Goal: Task Accomplishment & Management: Manage account settings

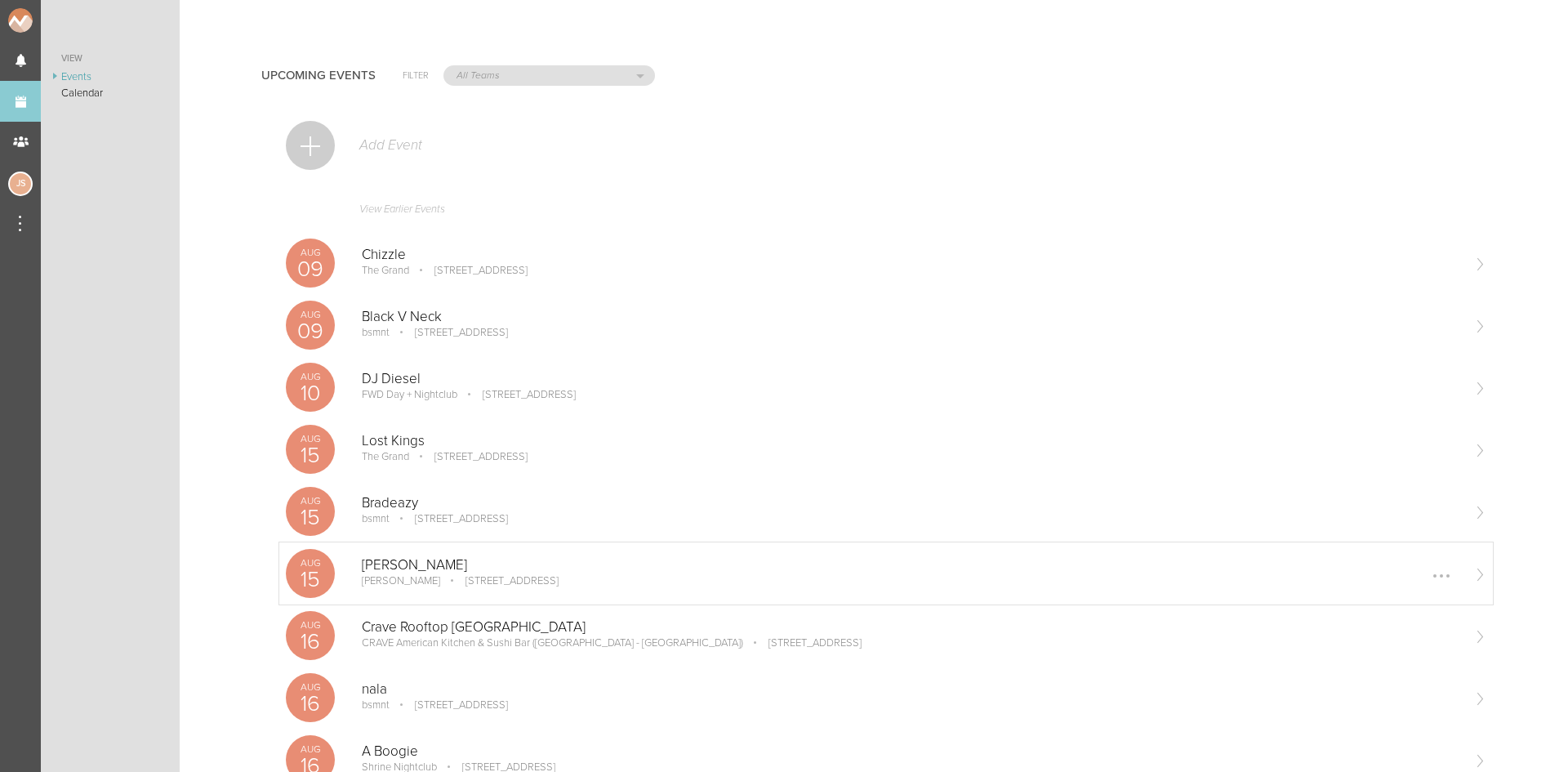
click at [471, 549] on div "Aug 15 Dennett Sonia 10 Brookline St, Cambridge, MA, 02139 Edit Remove" at bounding box center [886, 573] width 1213 height 62
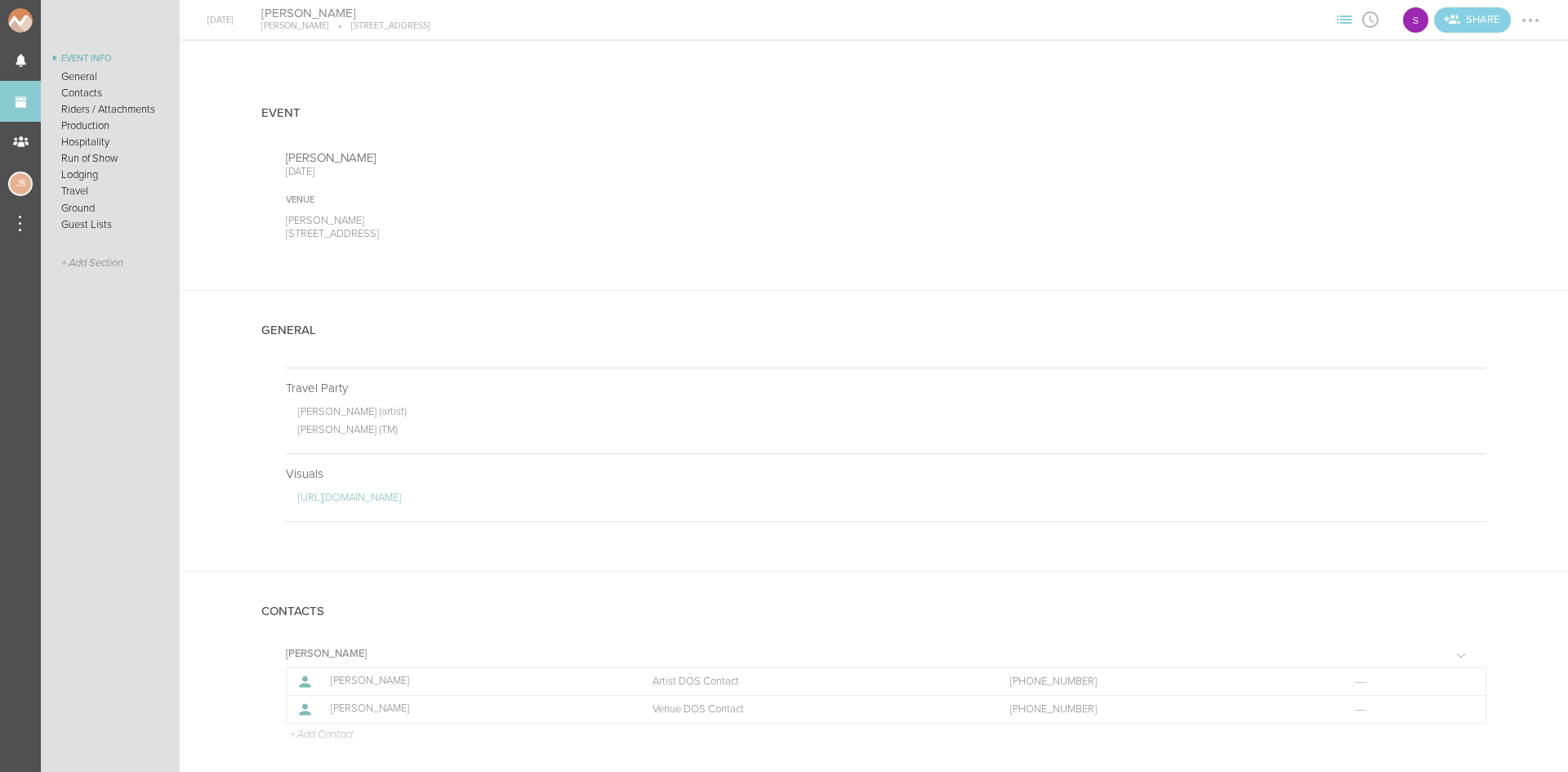
click at [128, 363] on ul "Event Info General Contacts Riders / Attachments Production Hospitality Run of …" at bounding box center [110, 411] width 139 height 723
click at [16, 103] on link "Events" at bounding box center [20, 102] width 41 height 41
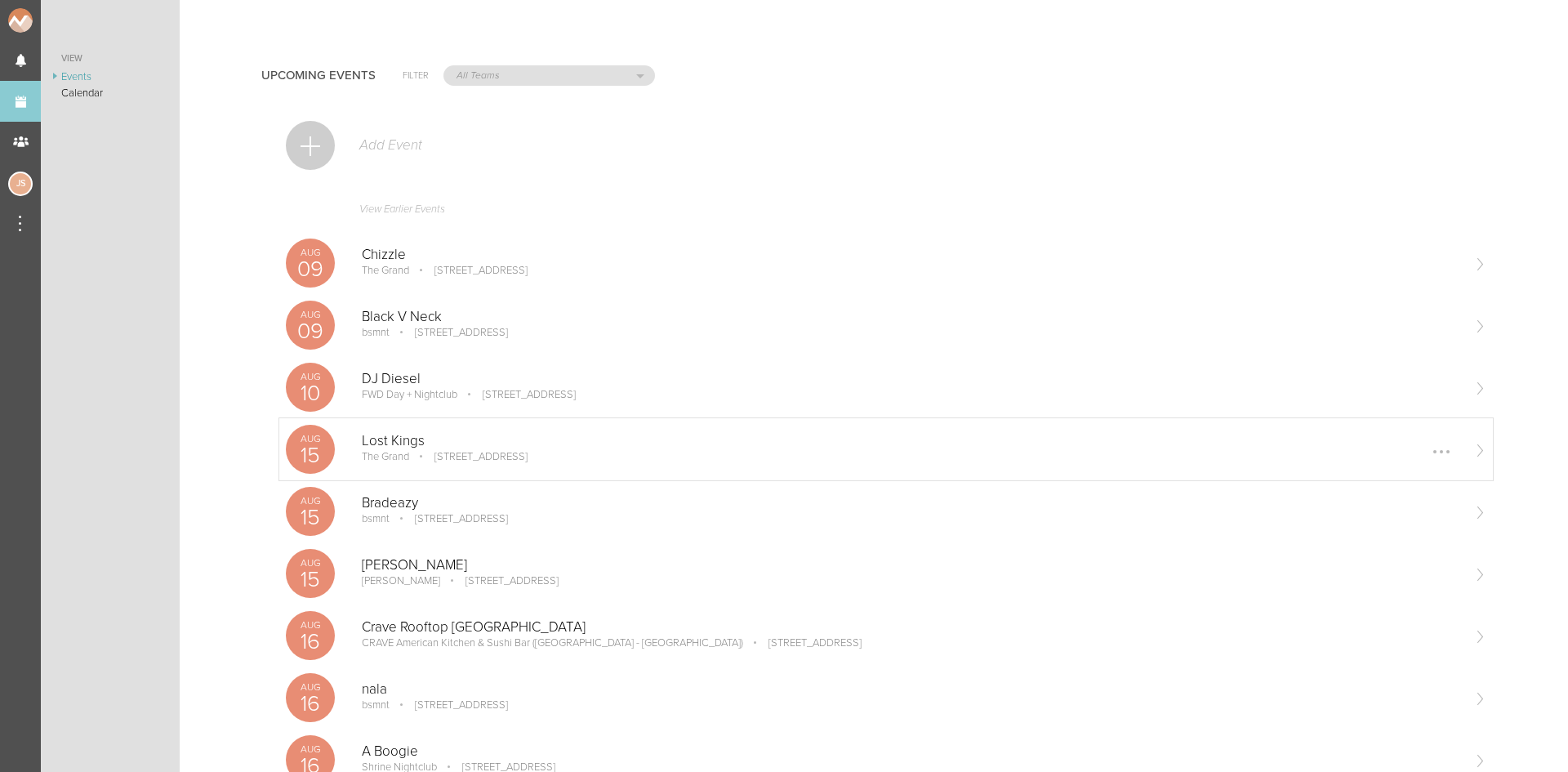
click at [490, 442] on p "Lost Kings" at bounding box center [911, 440] width 1098 height 16
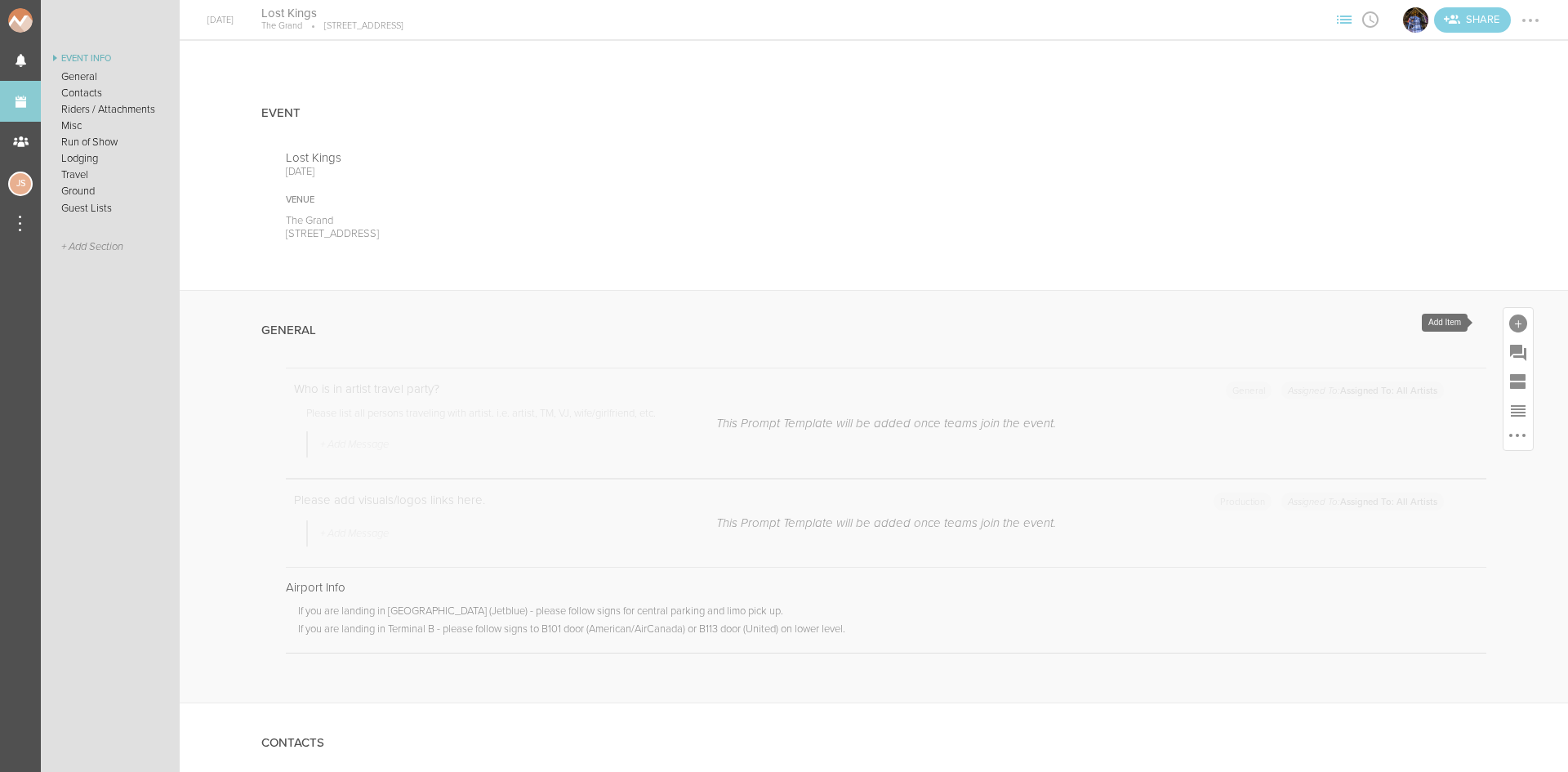
click at [1511, 317] on div at bounding box center [1517, 323] width 18 height 18
click at [1273, 571] on icon at bounding box center [1289, 573] width 33 height 33
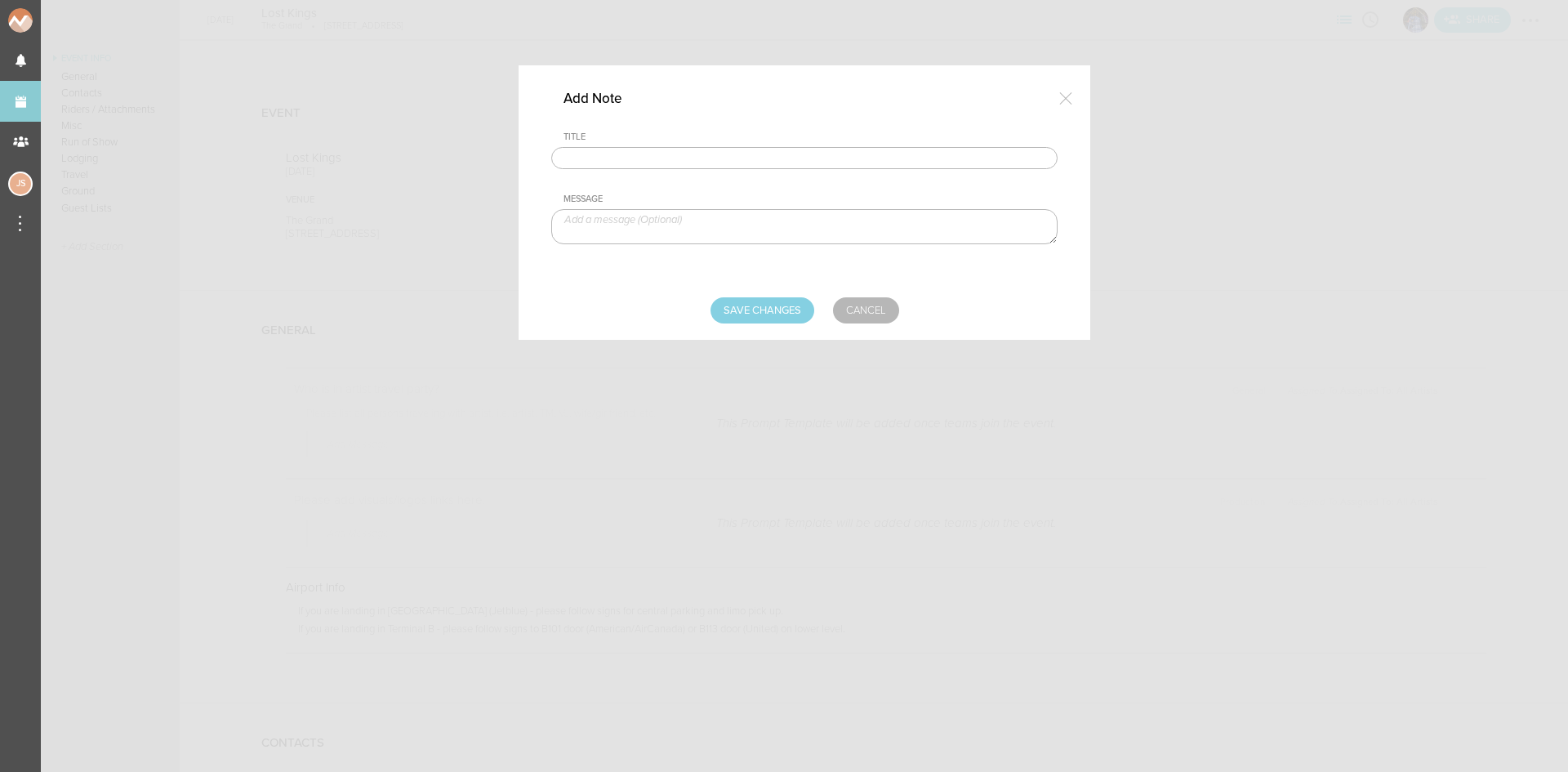
click at [639, 156] on input "text" at bounding box center [804, 158] width 506 height 23
type input "Travel Party"
click at [653, 222] on textarea at bounding box center [804, 226] width 506 height 35
paste textarea "Robert Abisi and Norris (goes by Nick) Shanholtz"
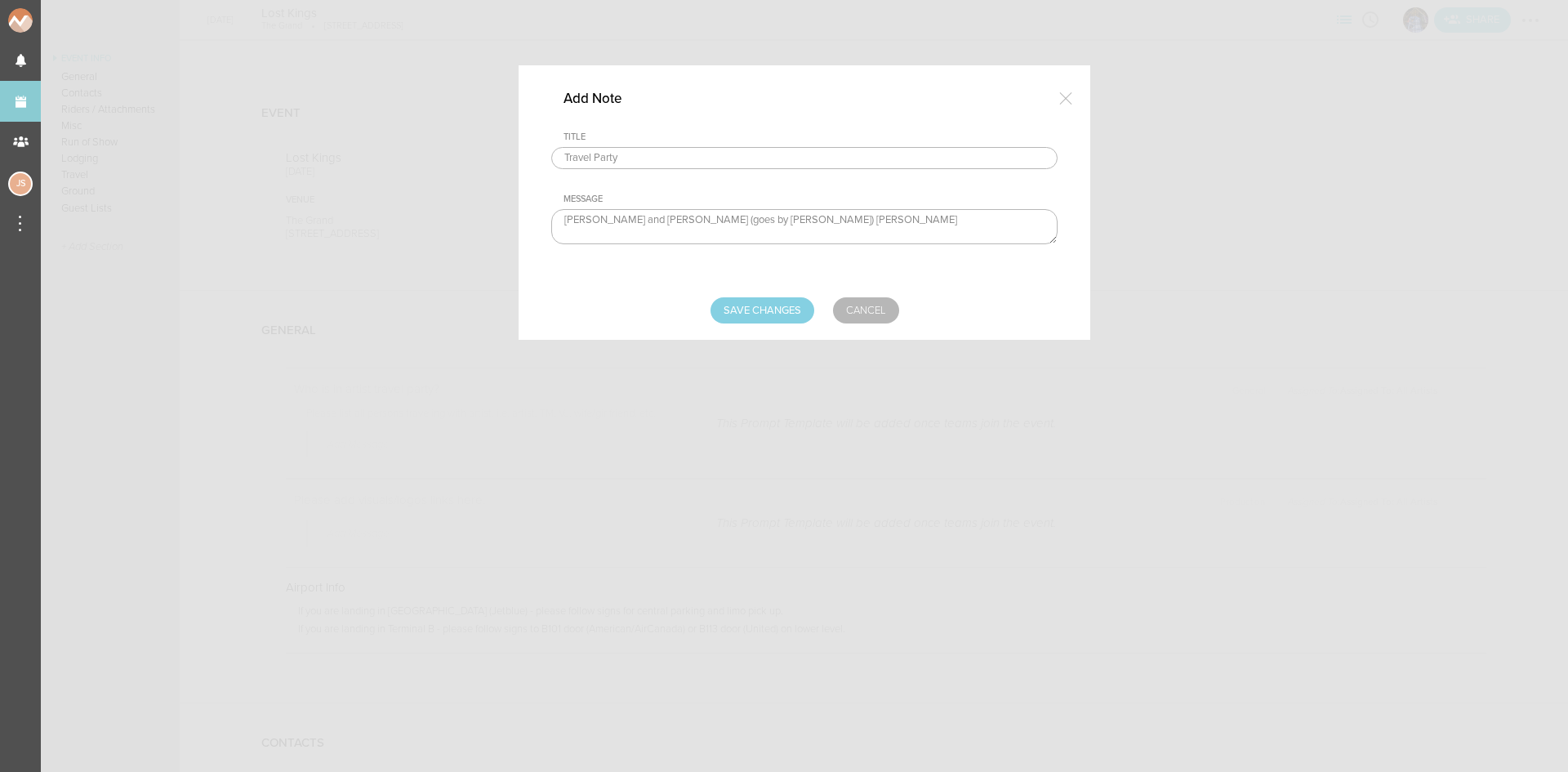
drag, startPoint x: 742, startPoint y: 223, endPoint x: 629, endPoint y: 216, distance: 113.2
click at [629, 216] on textarea "Robert Abisi and Norris (goes by Nick) Shanholtz" at bounding box center [804, 226] width 506 height 35
click at [640, 233] on textarea "Robert Abisi - Artist Nick Shanholtz -Artist" at bounding box center [804, 226] width 506 height 35
type textarea "Robert Abisi - Artist Nick Shanholtz - Artist"
click at [722, 312] on input "Save Changes" at bounding box center [762, 310] width 104 height 26
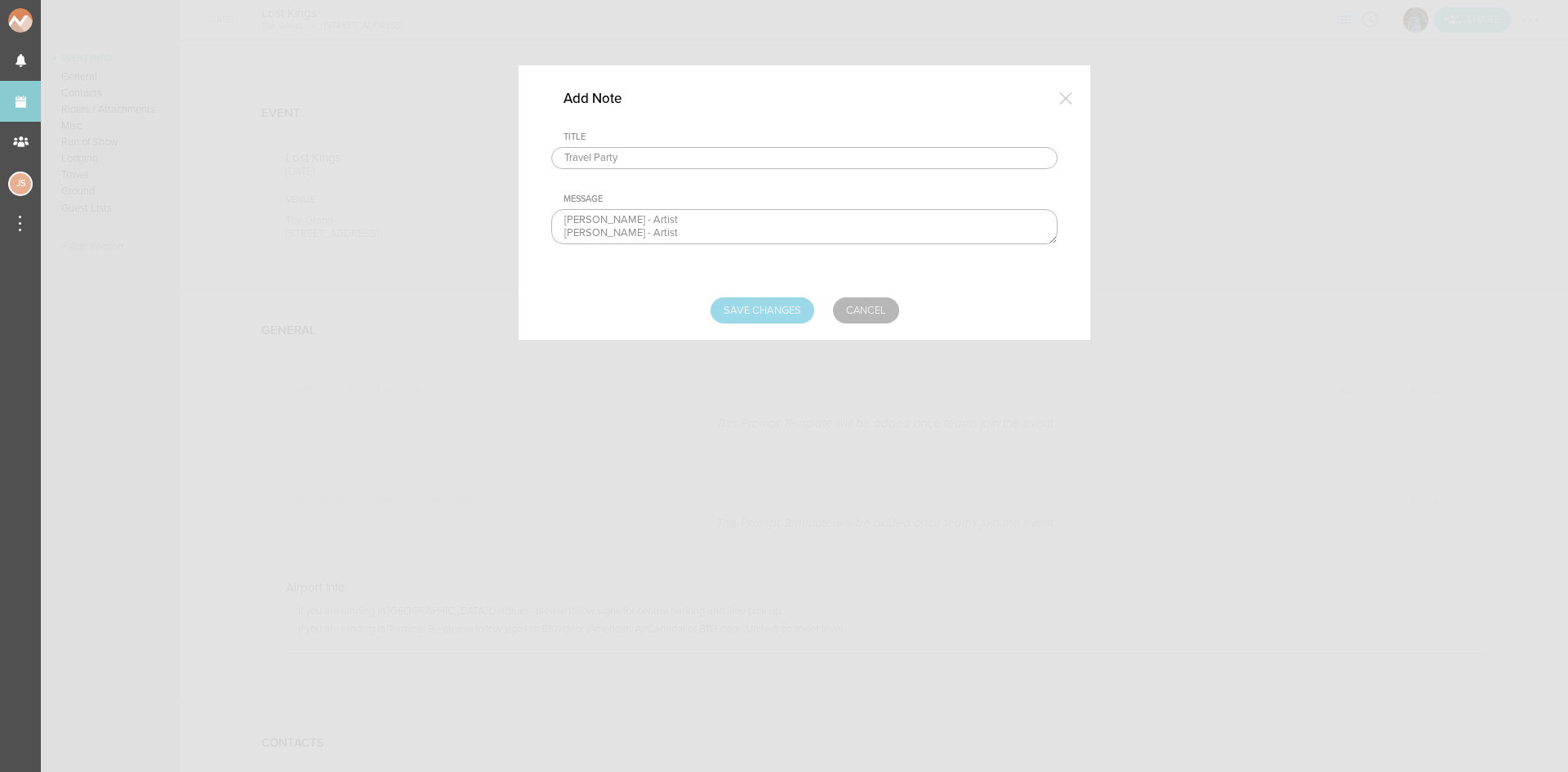
type input "Saving..."
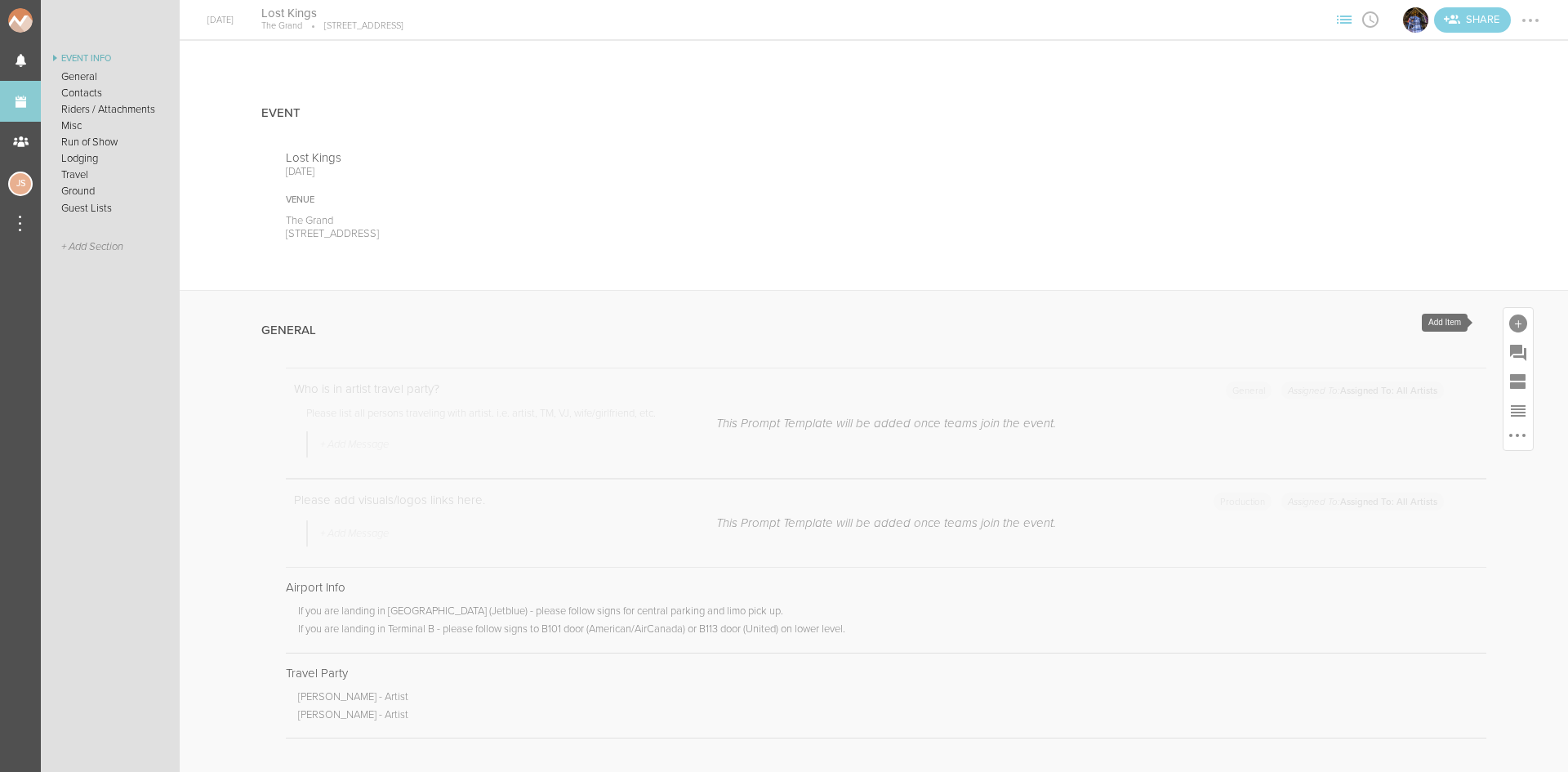
click at [1509, 322] on div at bounding box center [1517, 323] width 18 height 18
click at [1274, 574] on icon at bounding box center [1289, 573] width 33 height 33
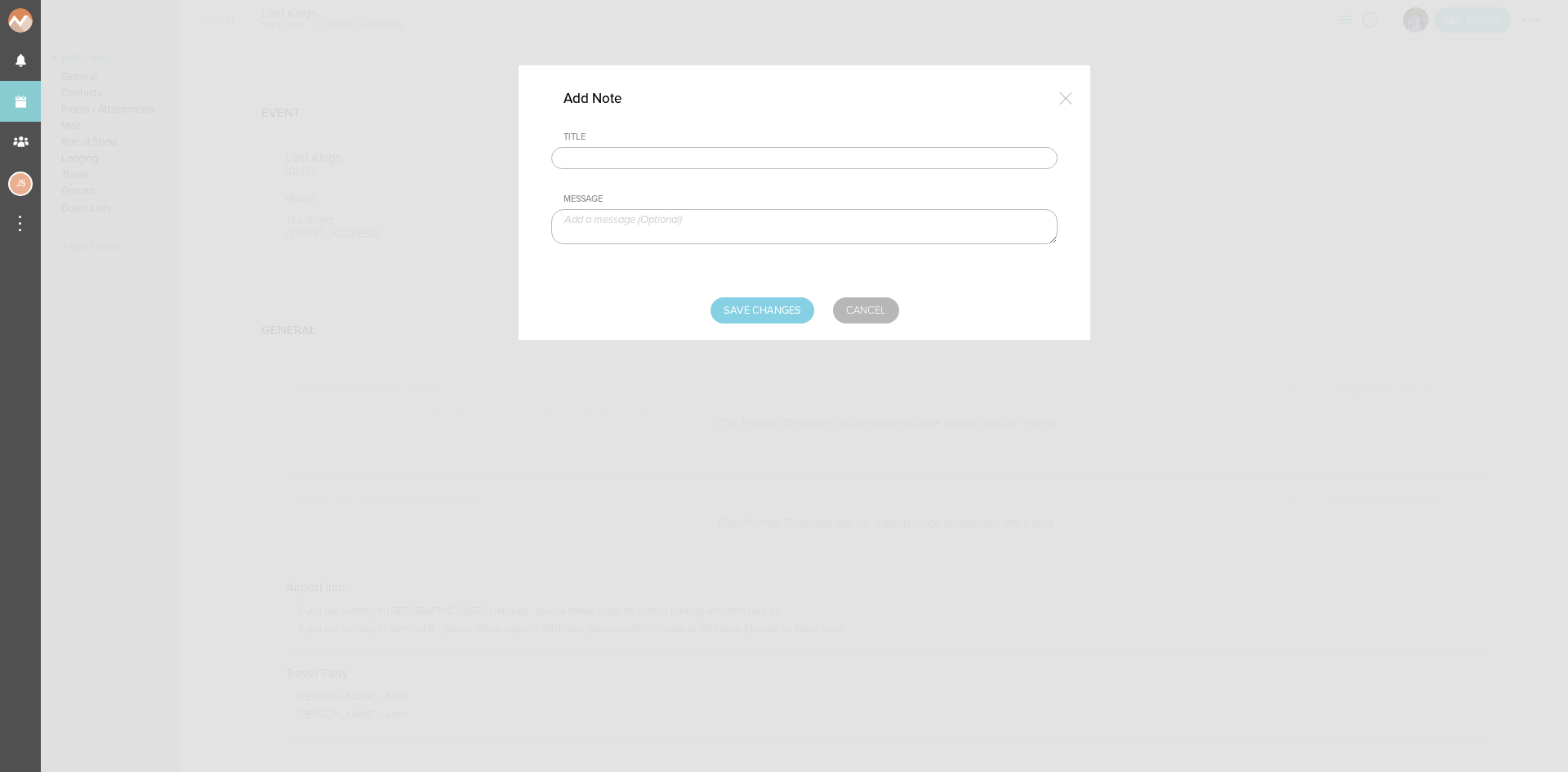
click at [590, 163] on input "text" at bounding box center [804, 158] width 506 height 23
type input "Visuals"
click at [655, 226] on textarea at bounding box center [804, 226] width 506 height 35
paste textarea "[URL][DOMAIN_NAME]"
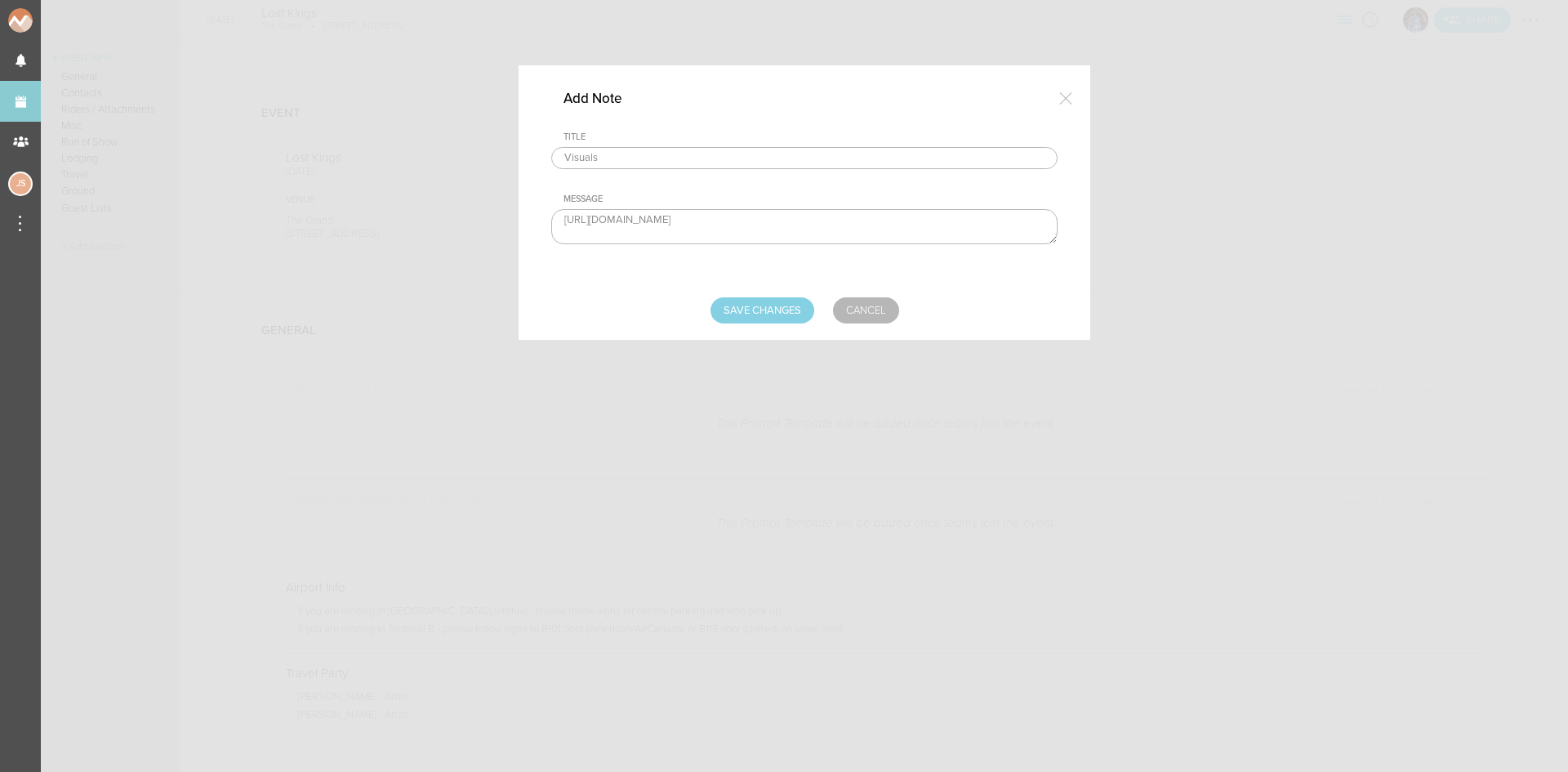
type textarea "[URL][DOMAIN_NAME]"
click at [742, 295] on form "Title Visuals Message https://url.emailprotection.link/?bIINkSonyYAq-Muwz2wGBCa…" at bounding box center [804, 227] width 506 height 192
click at [748, 310] on input "Save Changes" at bounding box center [762, 310] width 104 height 26
type input "Saving..."
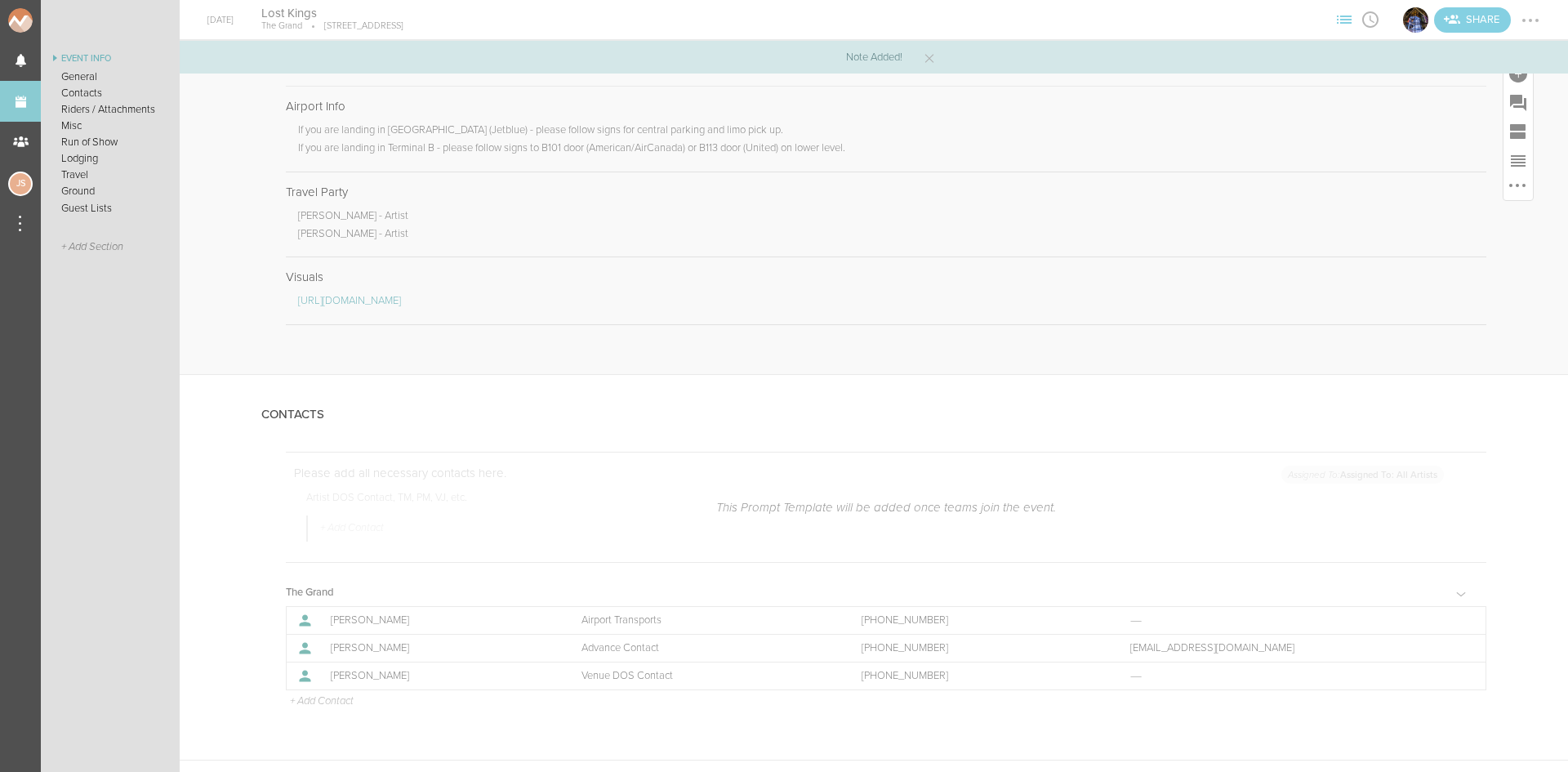
scroll to position [490, 0]
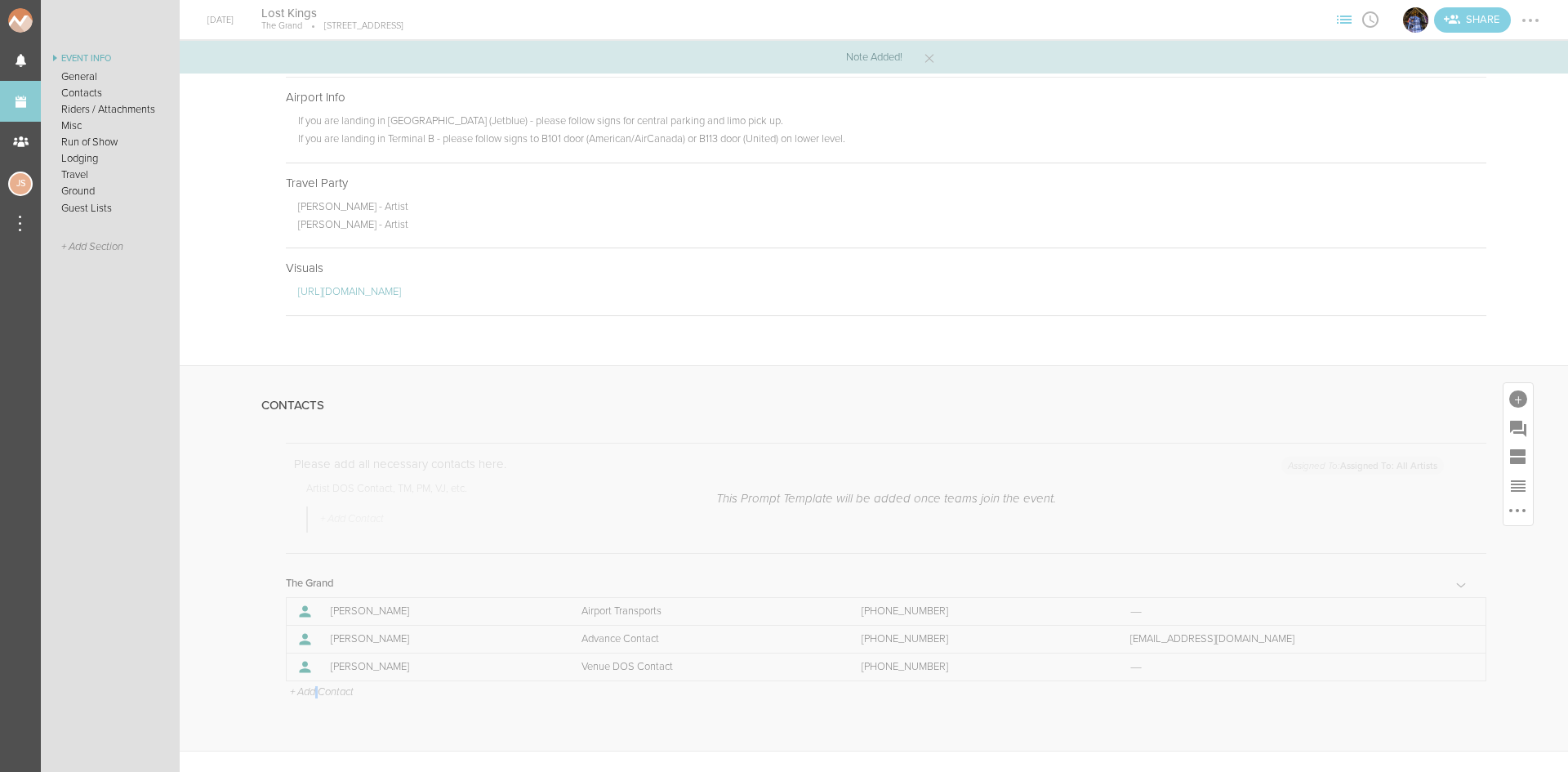
click at [318, 699] on p "+ Add Contact" at bounding box center [321, 692] width 65 height 13
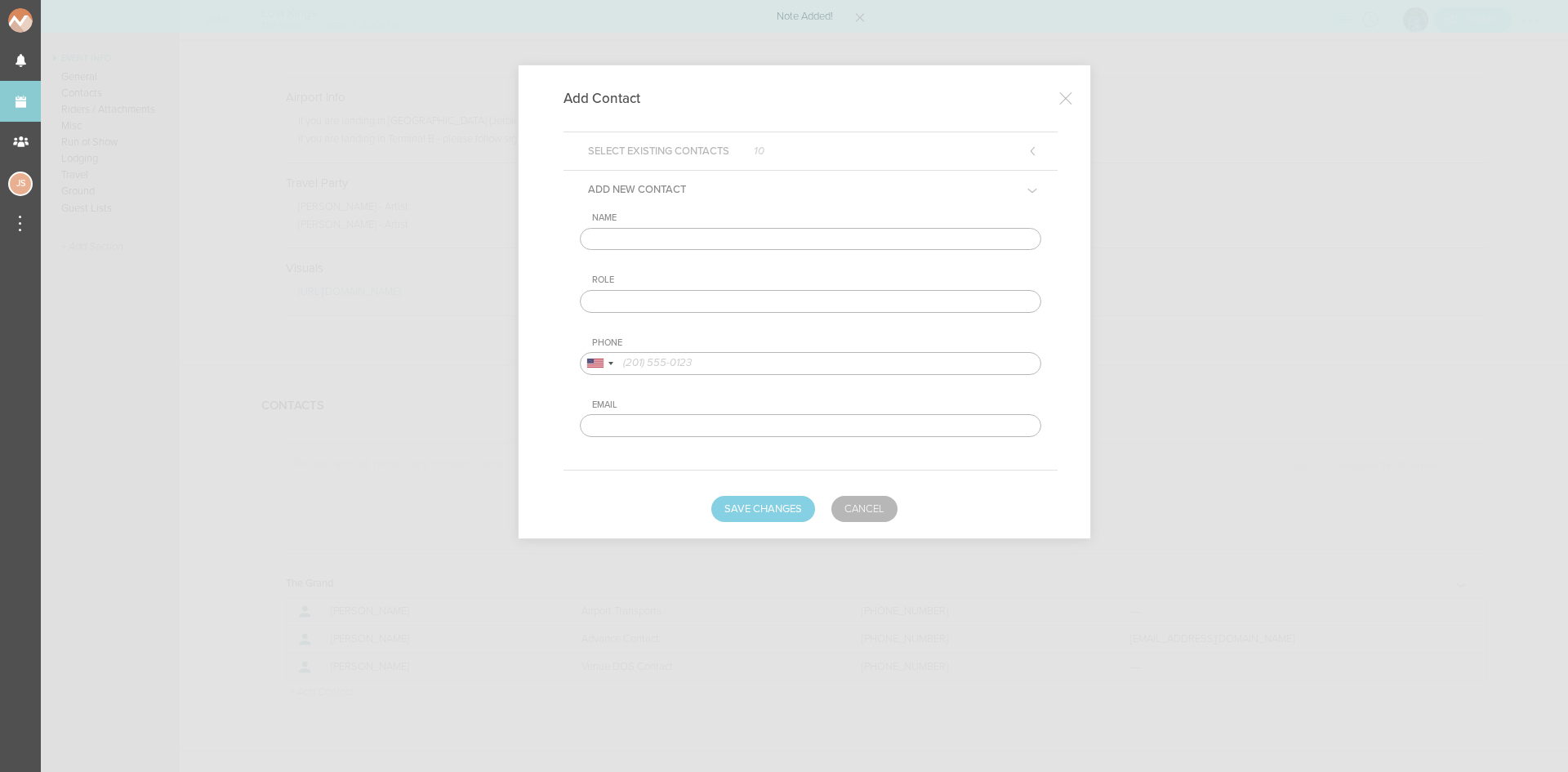
click at [663, 240] on input "text" at bounding box center [810, 239] width 461 height 23
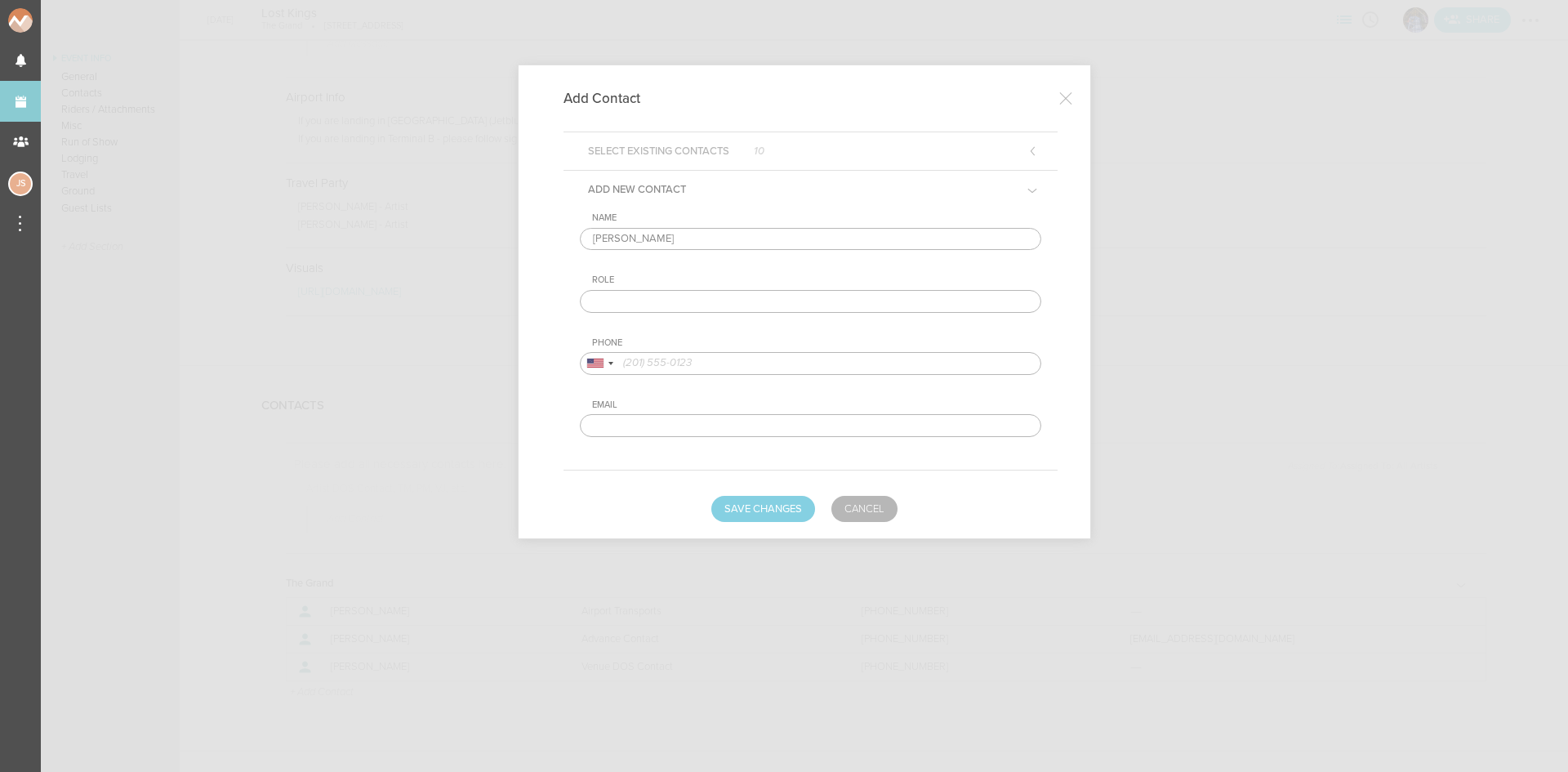
type input "[PERSON_NAME]"
type input "Artist DOS Contact"
click at [707, 358] on input "tel" at bounding box center [810, 363] width 461 height 23
paste input "(978) 886-1393"
type input "(978) 886-1393"
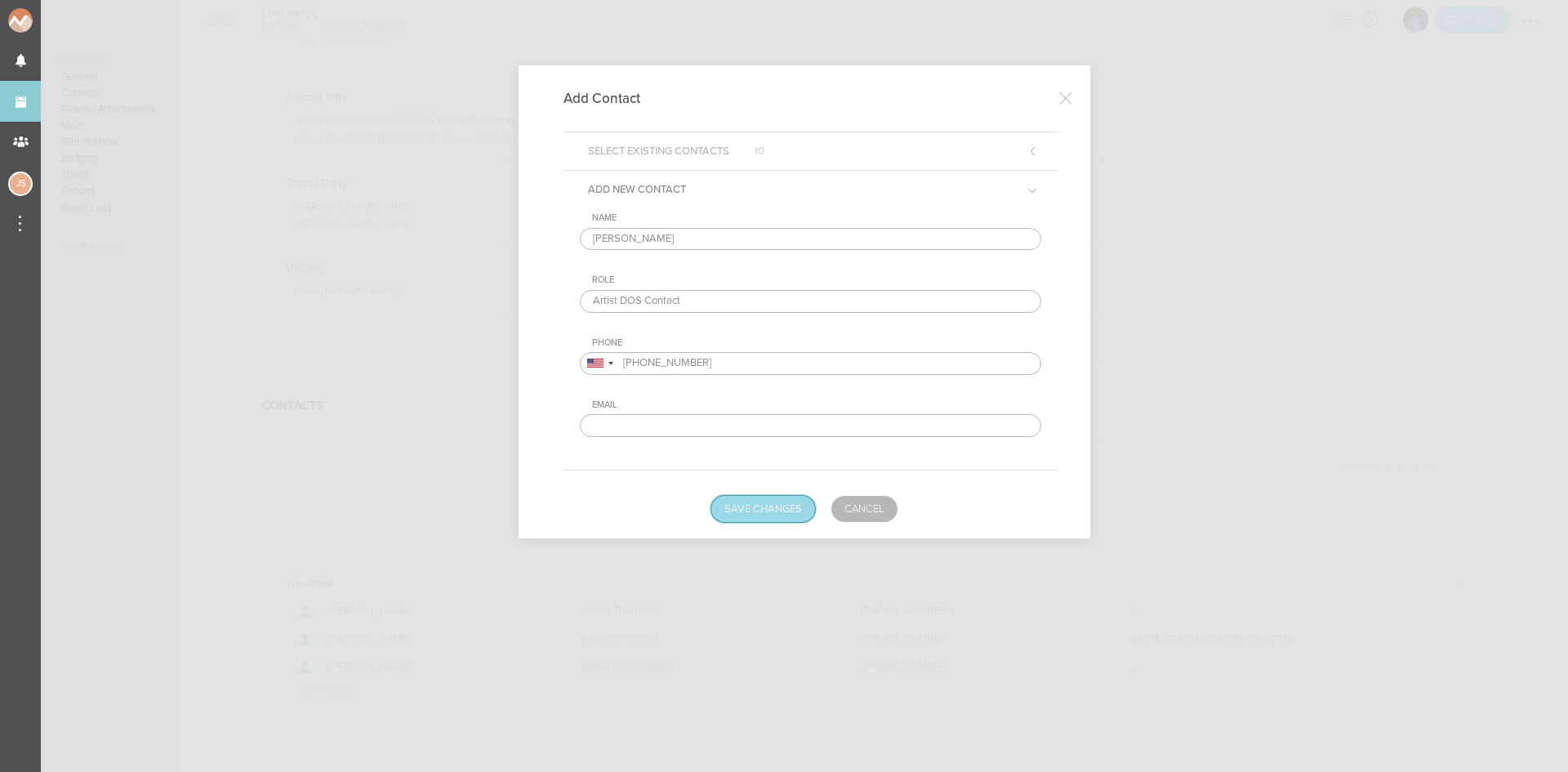
click at [779, 517] on button "Save Changes" at bounding box center [763, 509] width 104 height 26
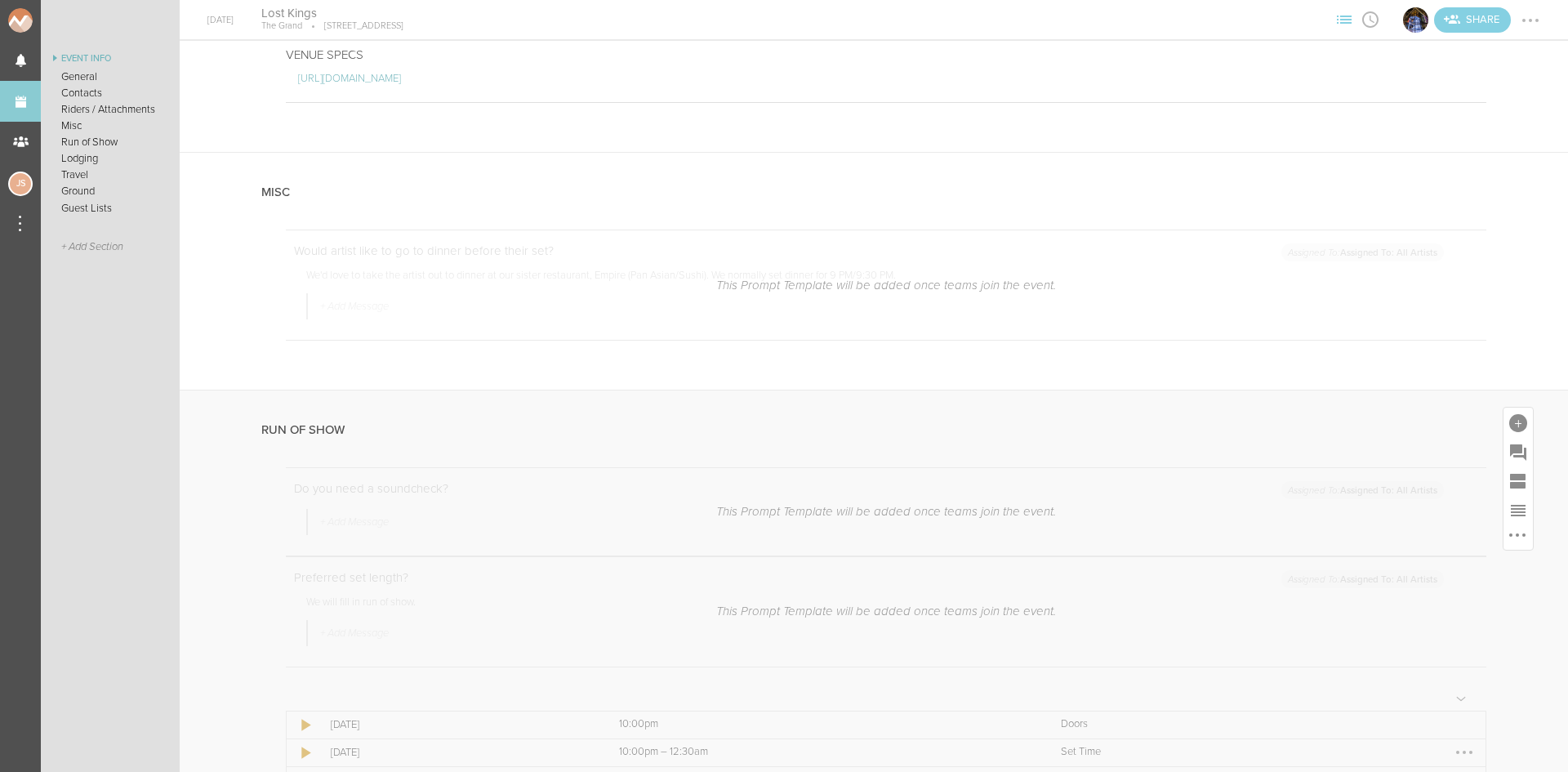
scroll to position [1634, 0]
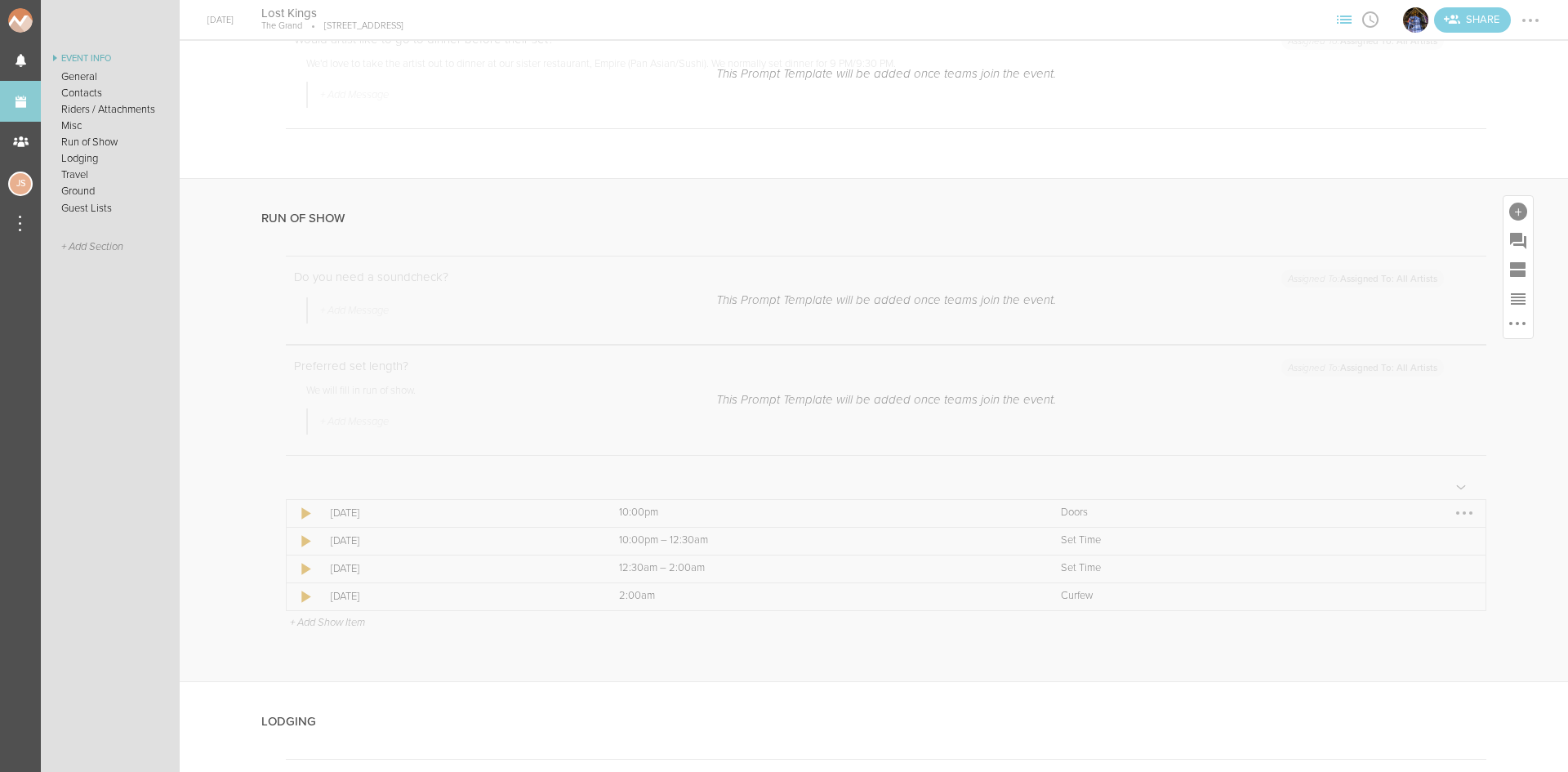
click at [1451, 526] on div at bounding box center [1464, 513] width 26 height 26
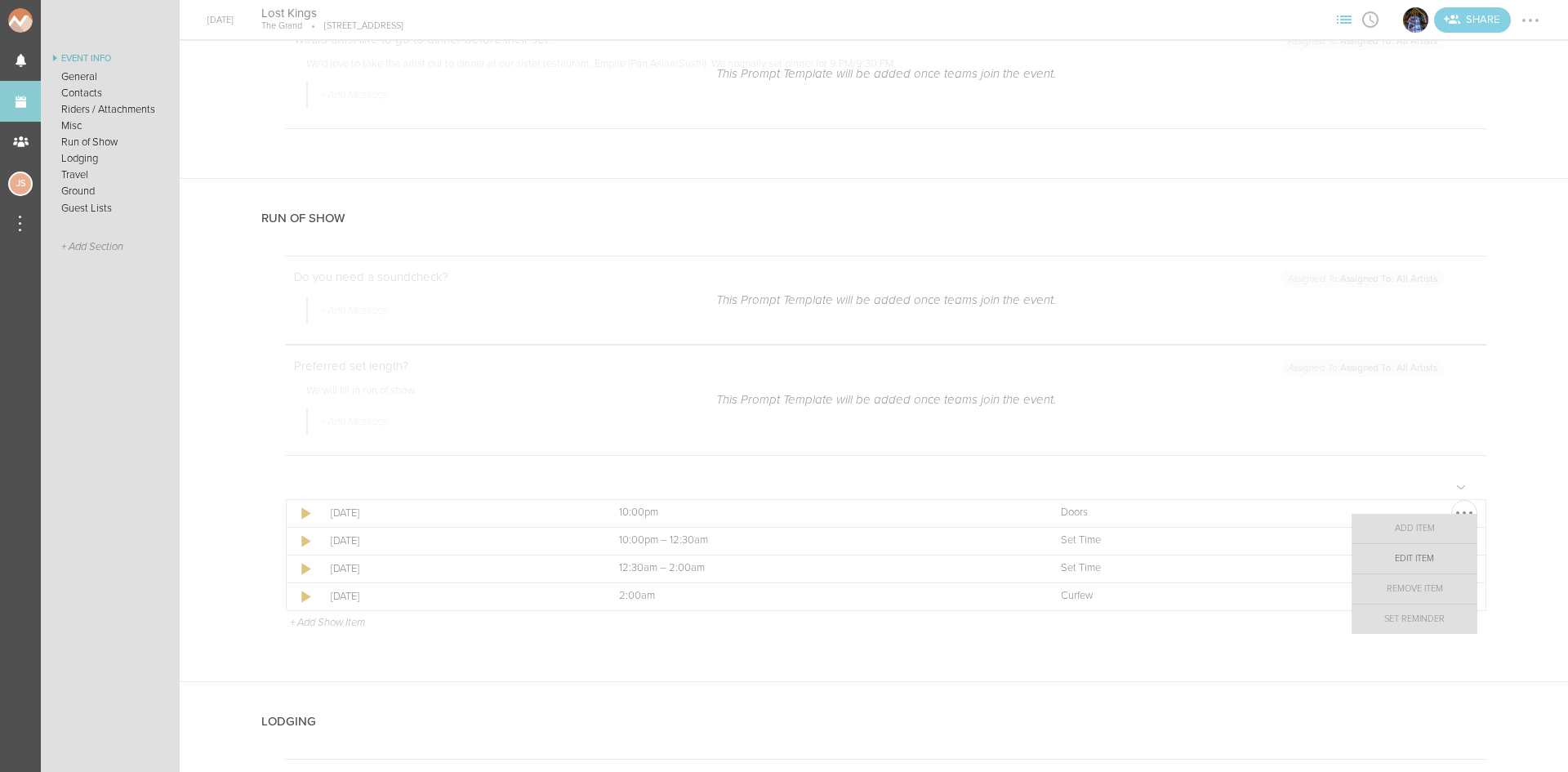
drag, startPoint x: 1448, startPoint y: 554, endPoint x: 1419, endPoint y: 532, distance: 36.4
click at [1448, 554] on link "Edit Item" at bounding box center [1414, 559] width 126 height 30
select select "Doors"
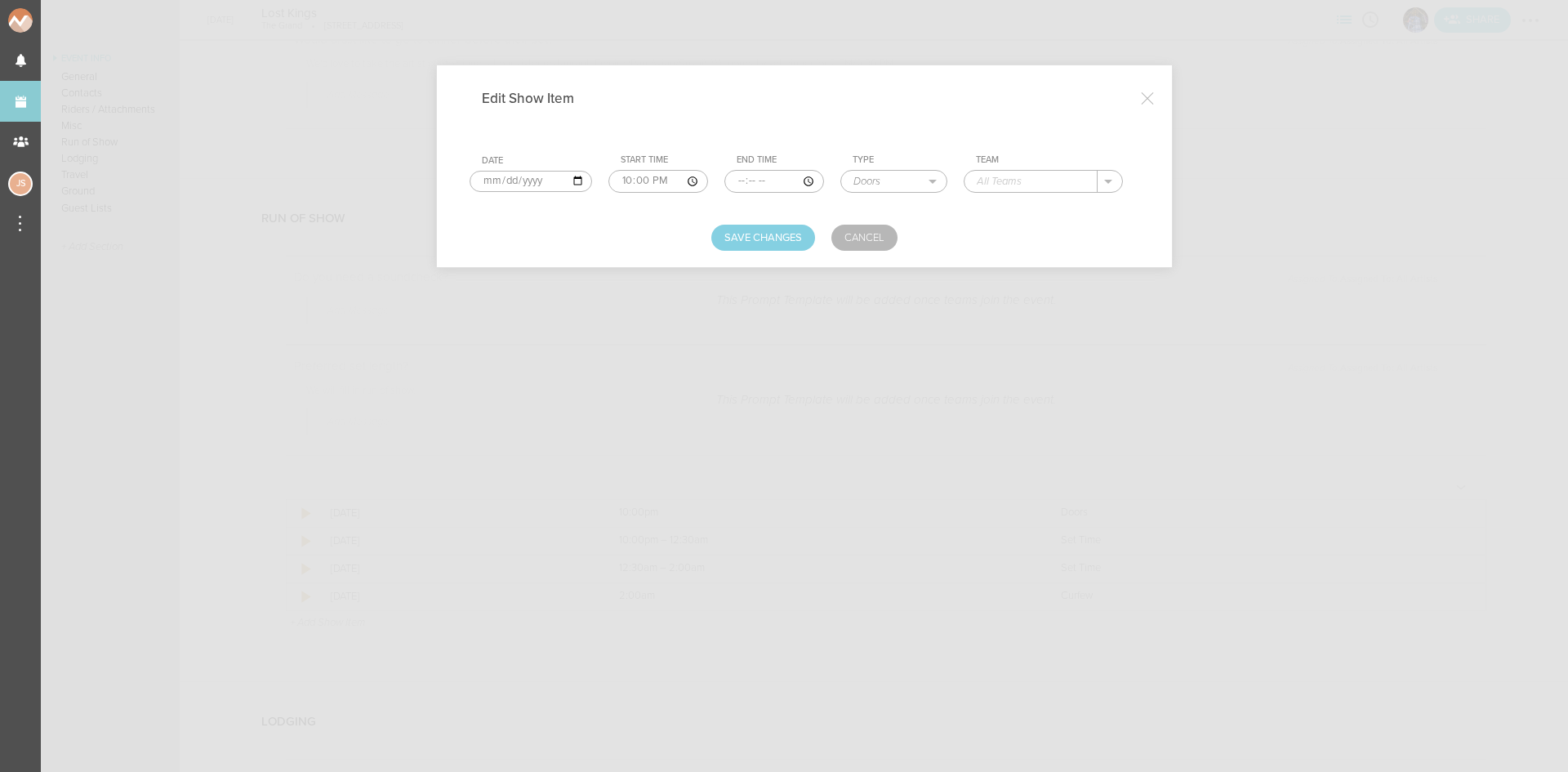
click at [1040, 175] on input "text" at bounding box center [1031, 181] width 133 height 21
click at [1037, 198] on div "The Grand" at bounding box center [1019, 207] width 85 height 29
type input "The Grand"
click at [782, 233] on button "Save Changes" at bounding box center [763, 237] width 104 height 26
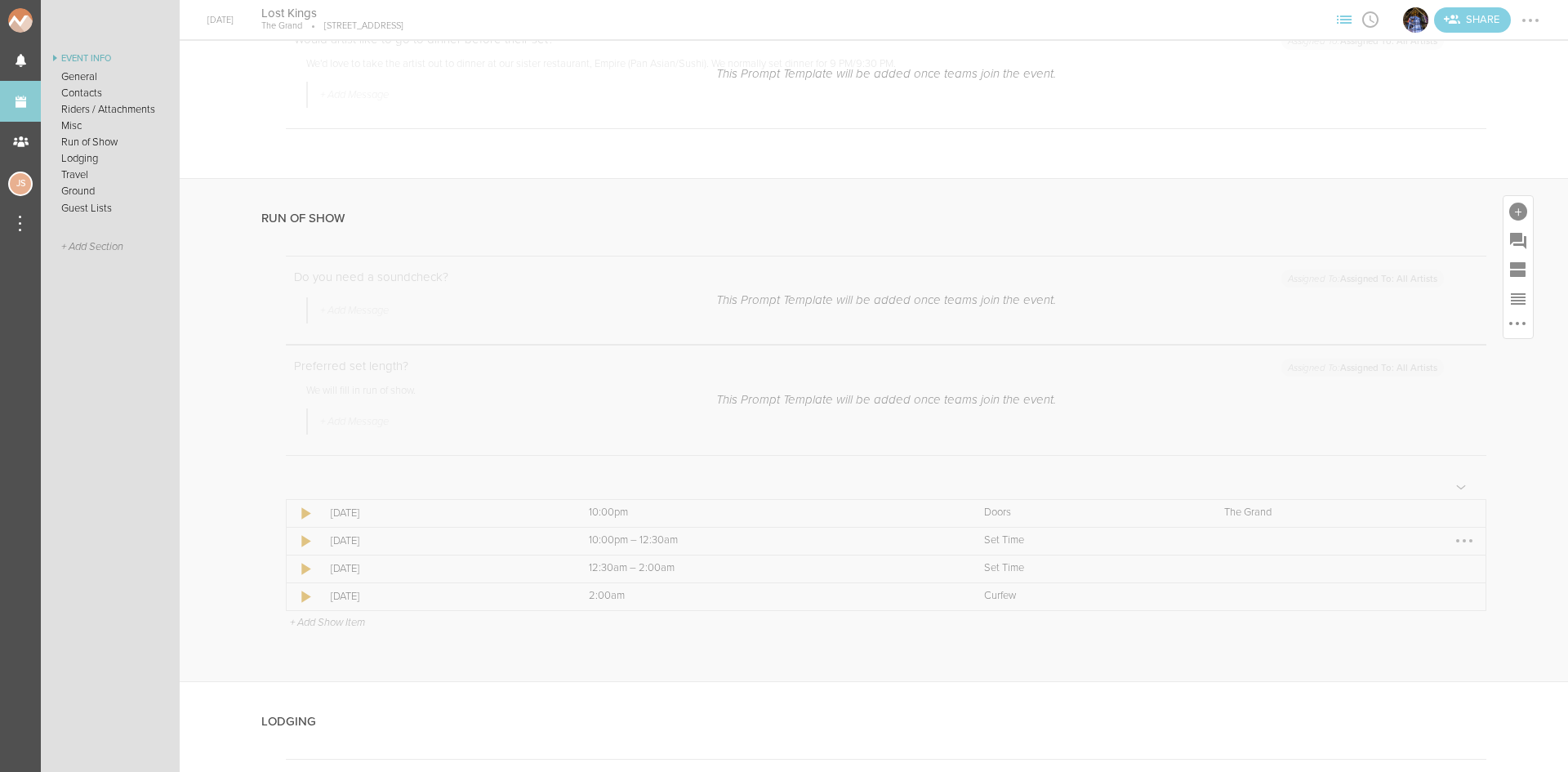
click at [1454, 544] on div at bounding box center [1464, 540] width 26 height 26
click at [1447, 587] on link "Edit Item" at bounding box center [1414, 587] width 126 height 30
select select "Set Time"
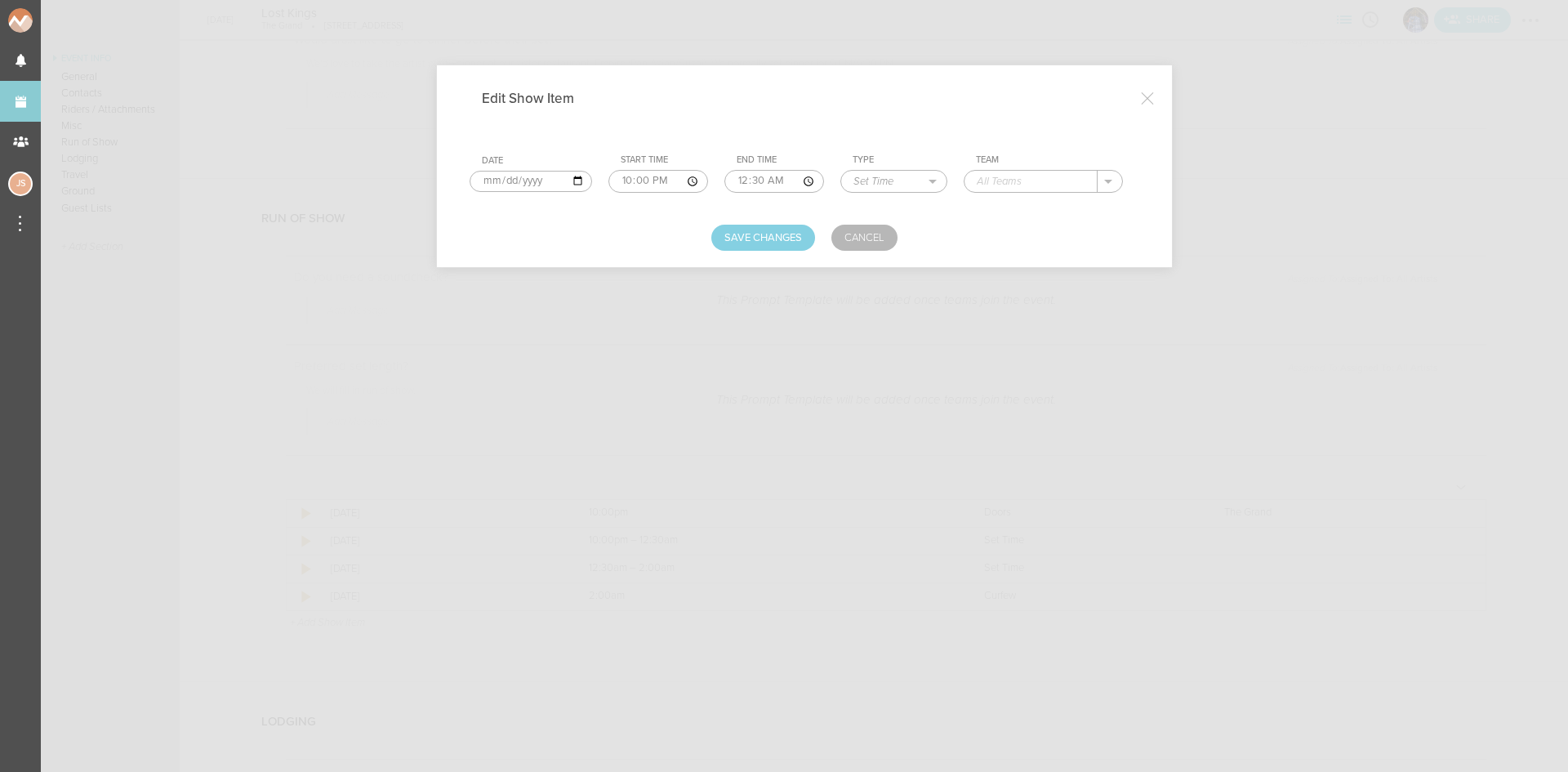
click at [734, 181] on input "00:30" at bounding box center [774, 181] width 100 height 23
type input "23:15"
type input "[PERSON_NAME]"
click at [755, 224] on button "Save Changes" at bounding box center [763, 237] width 104 height 26
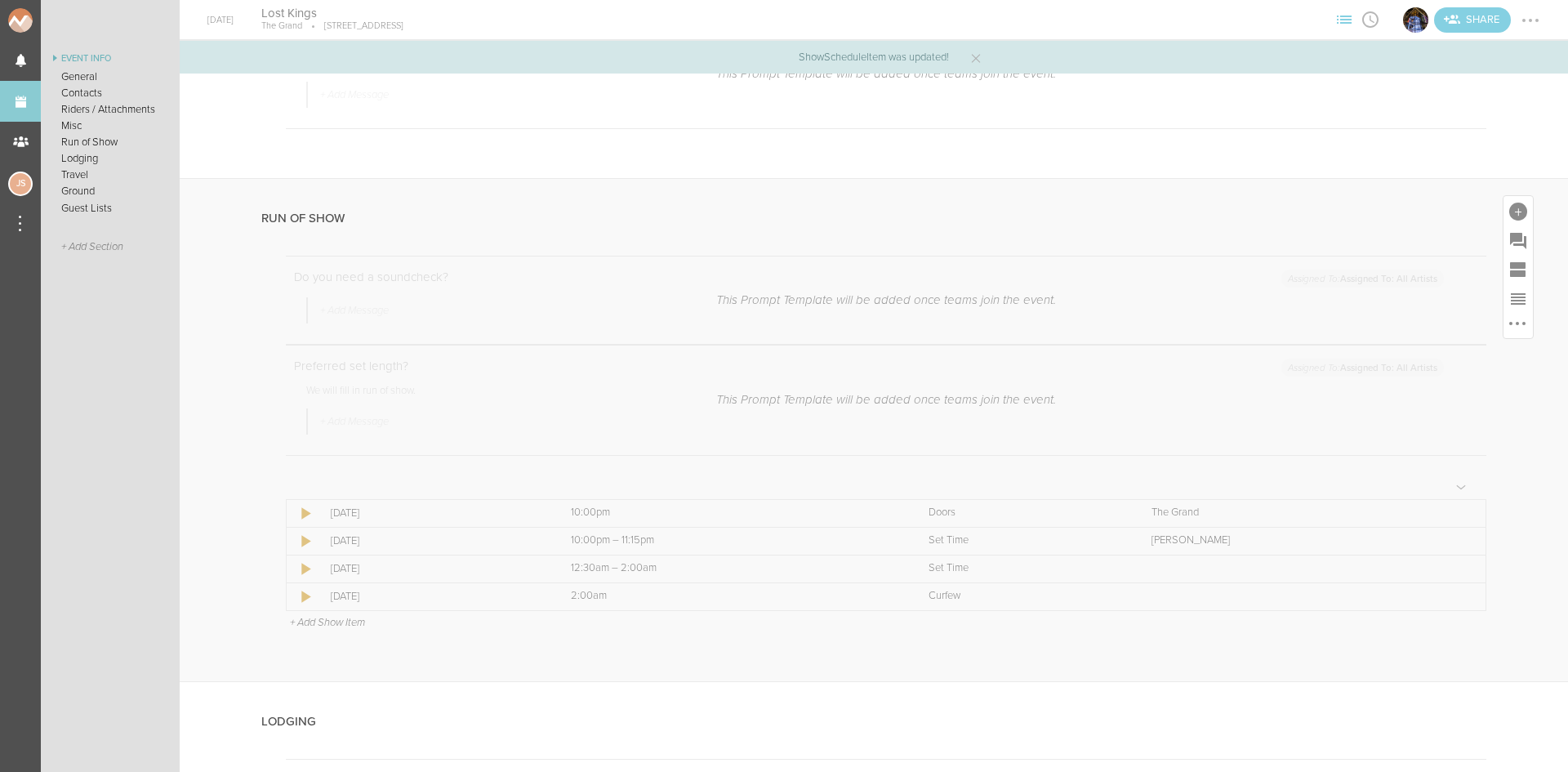
click at [343, 629] on p "+ Add Show Item" at bounding box center [327, 622] width 75 height 13
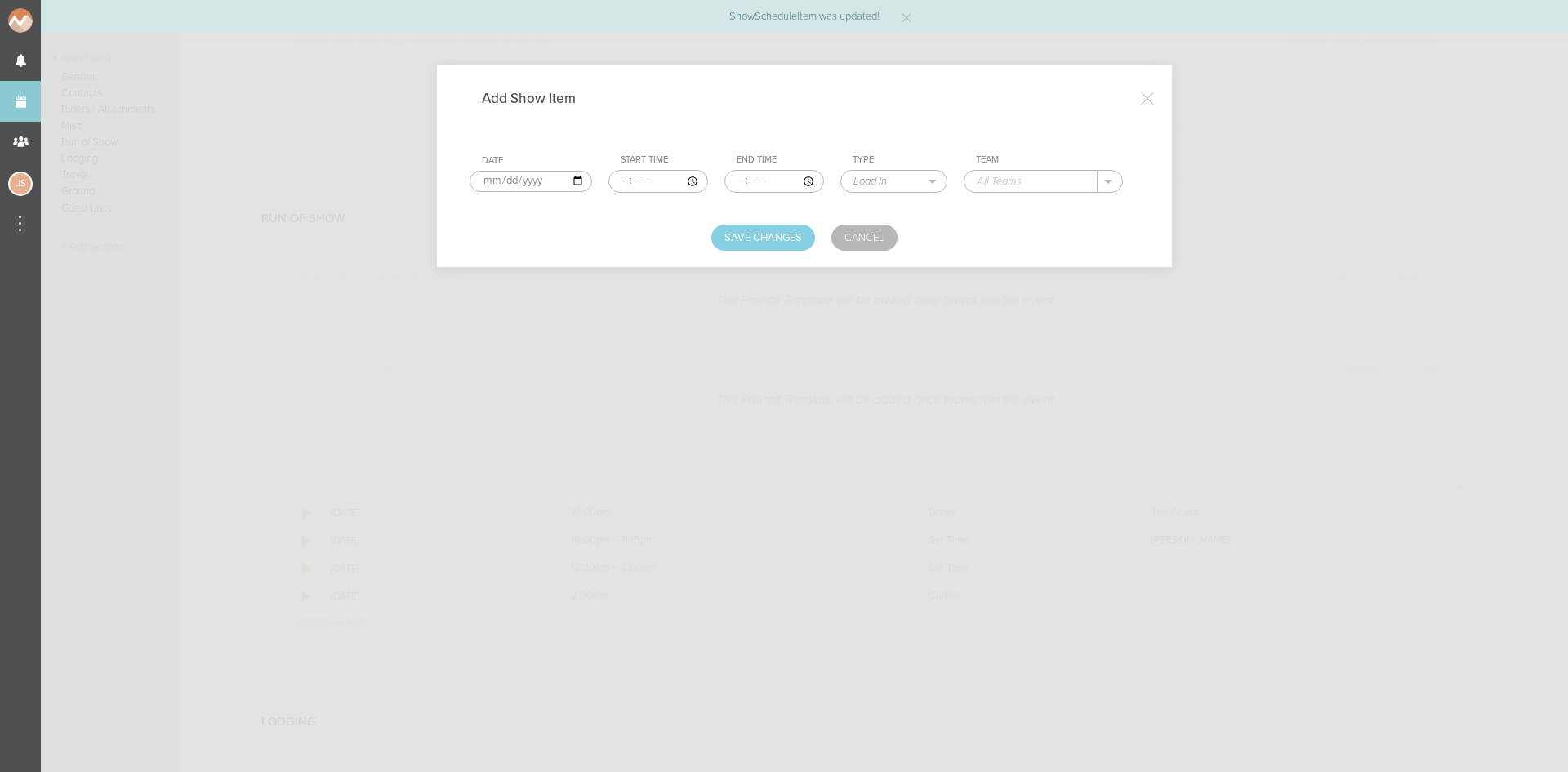
click at [619, 179] on input "time" at bounding box center [658, 181] width 100 height 23
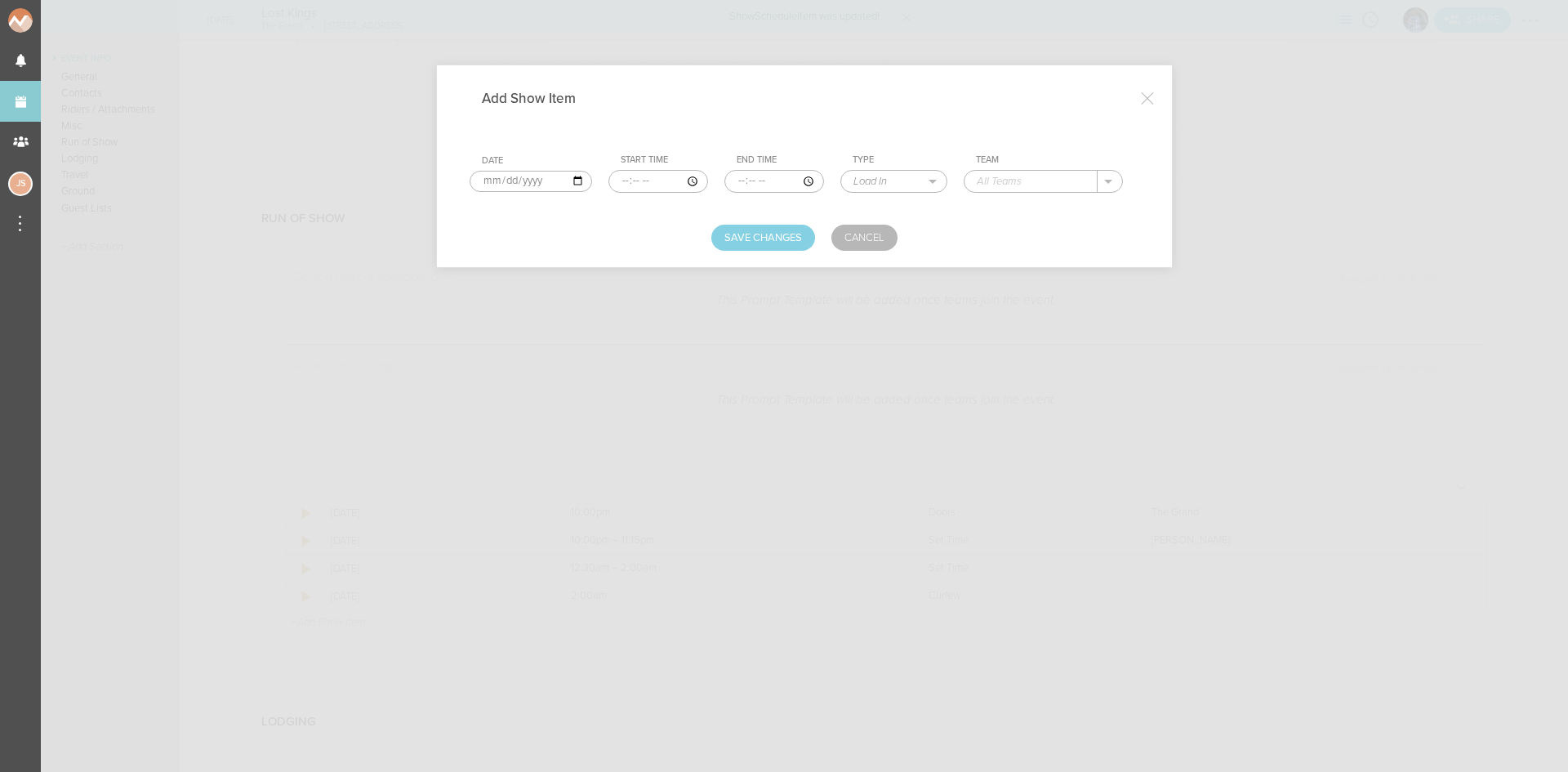
type input "23:15"
type input "00:30"
select select "Set Time"
type input "Bones"
click at [749, 232] on button "Save Changes" at bounding box center [763, 237] width 104 height 26
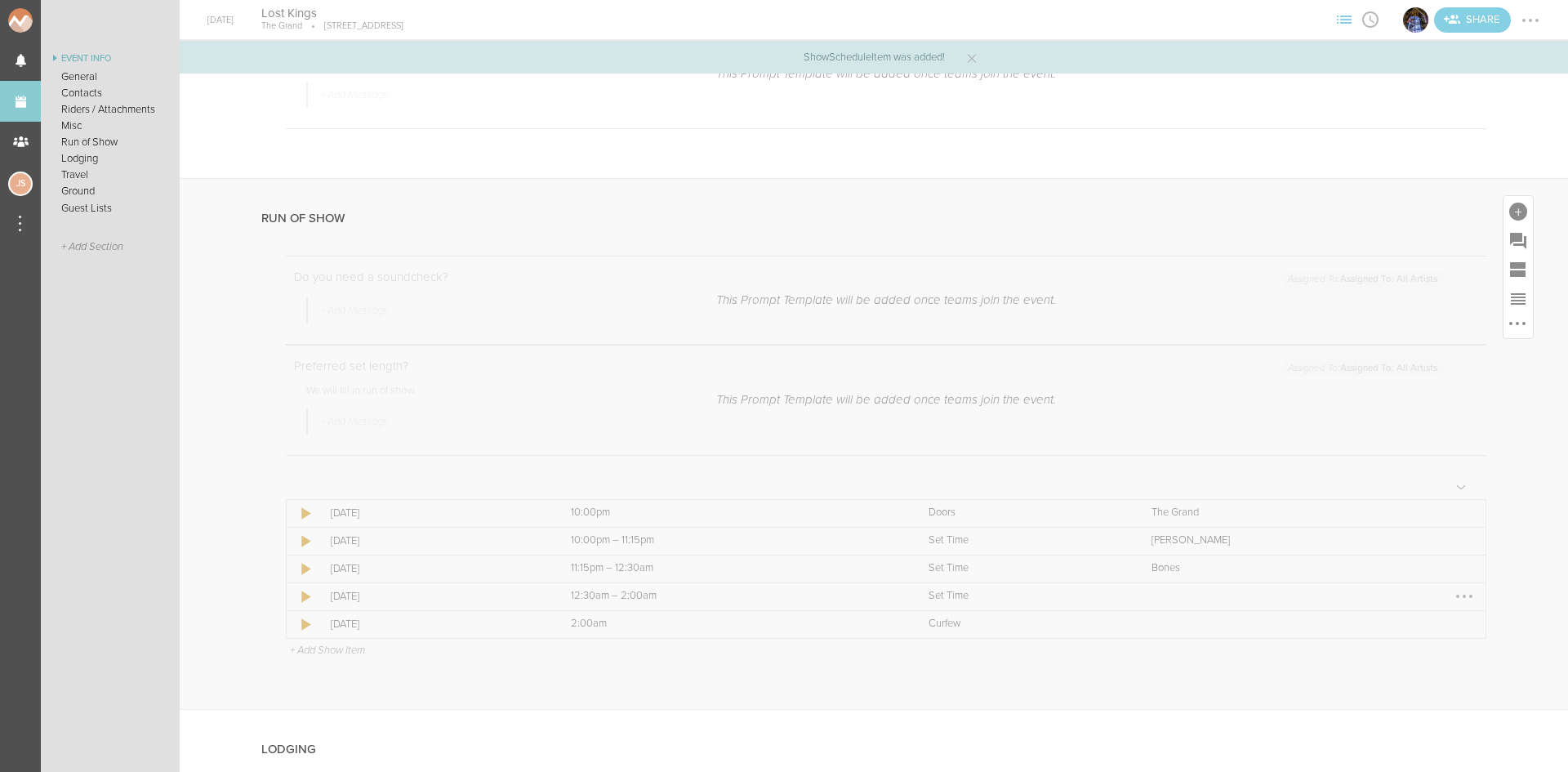
click at [1451, 604] on div at bounding box center [1464, 596] width 26 height 26
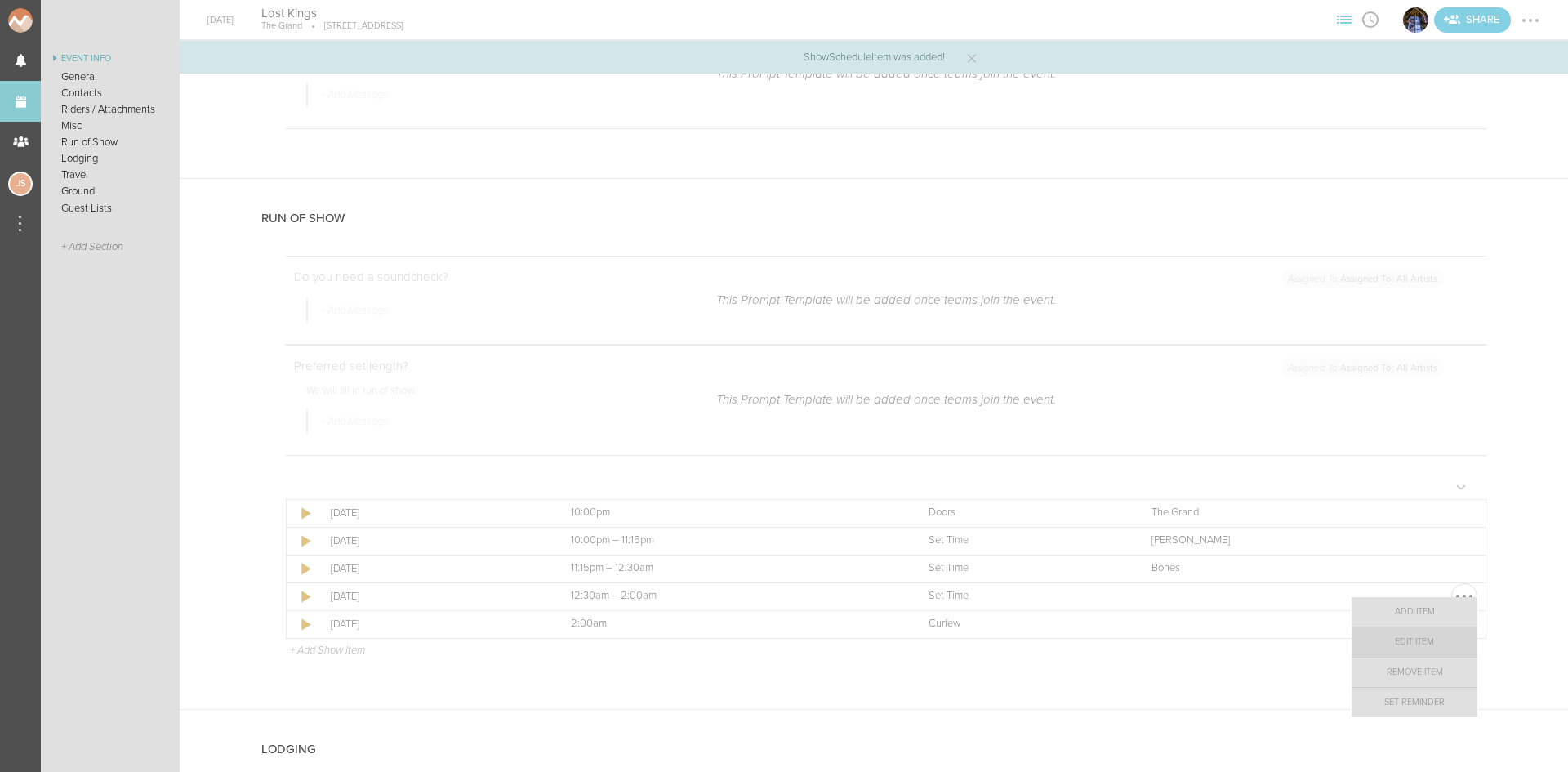
click at [1456, 637] on link "Edit Item" at bounding box center [1414, 642] width 126 height 30
select select "Set Time"
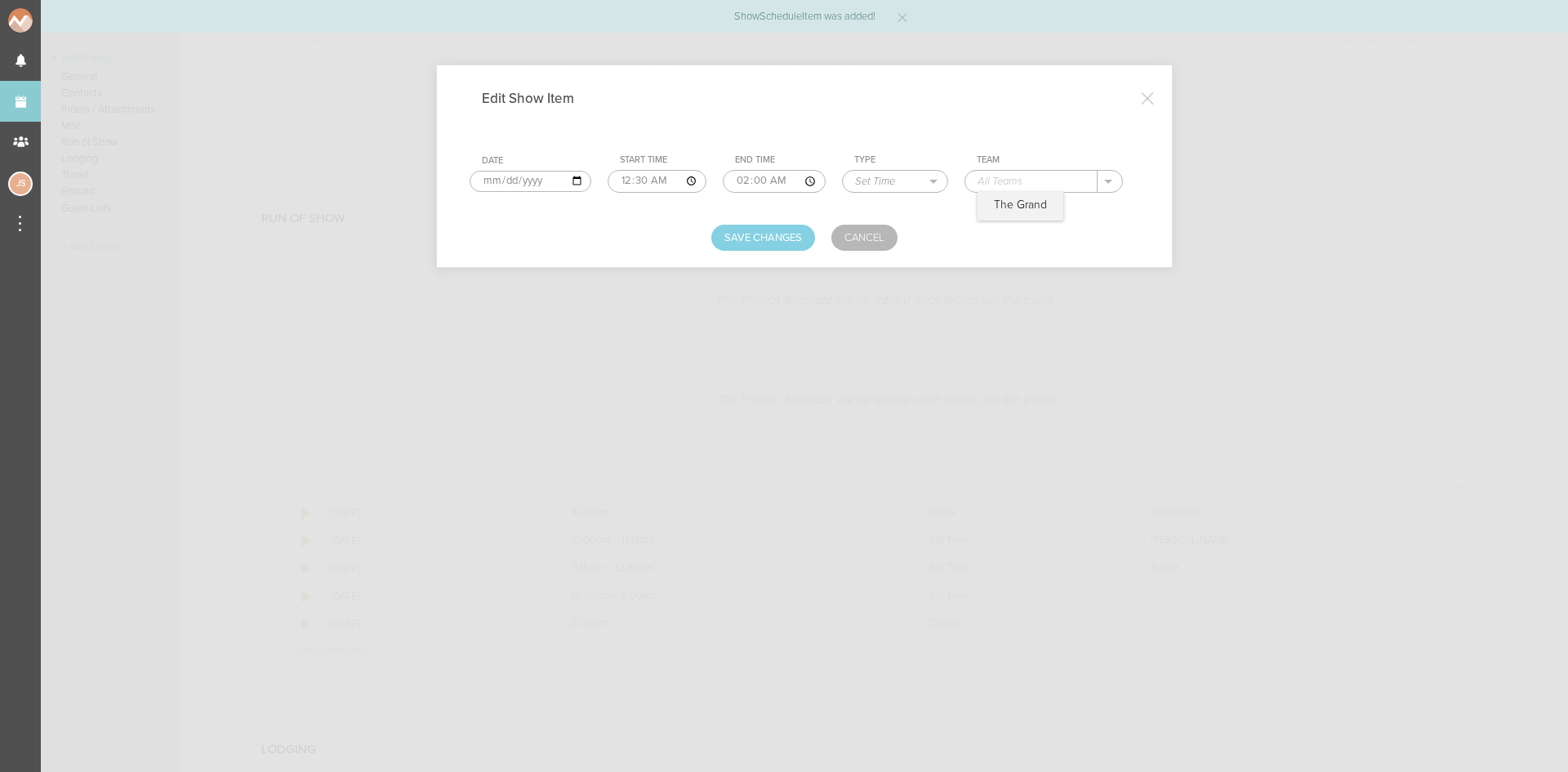
click at [1062, 181] on input "text" at bounding box center [1032, 181] width 132 height 21
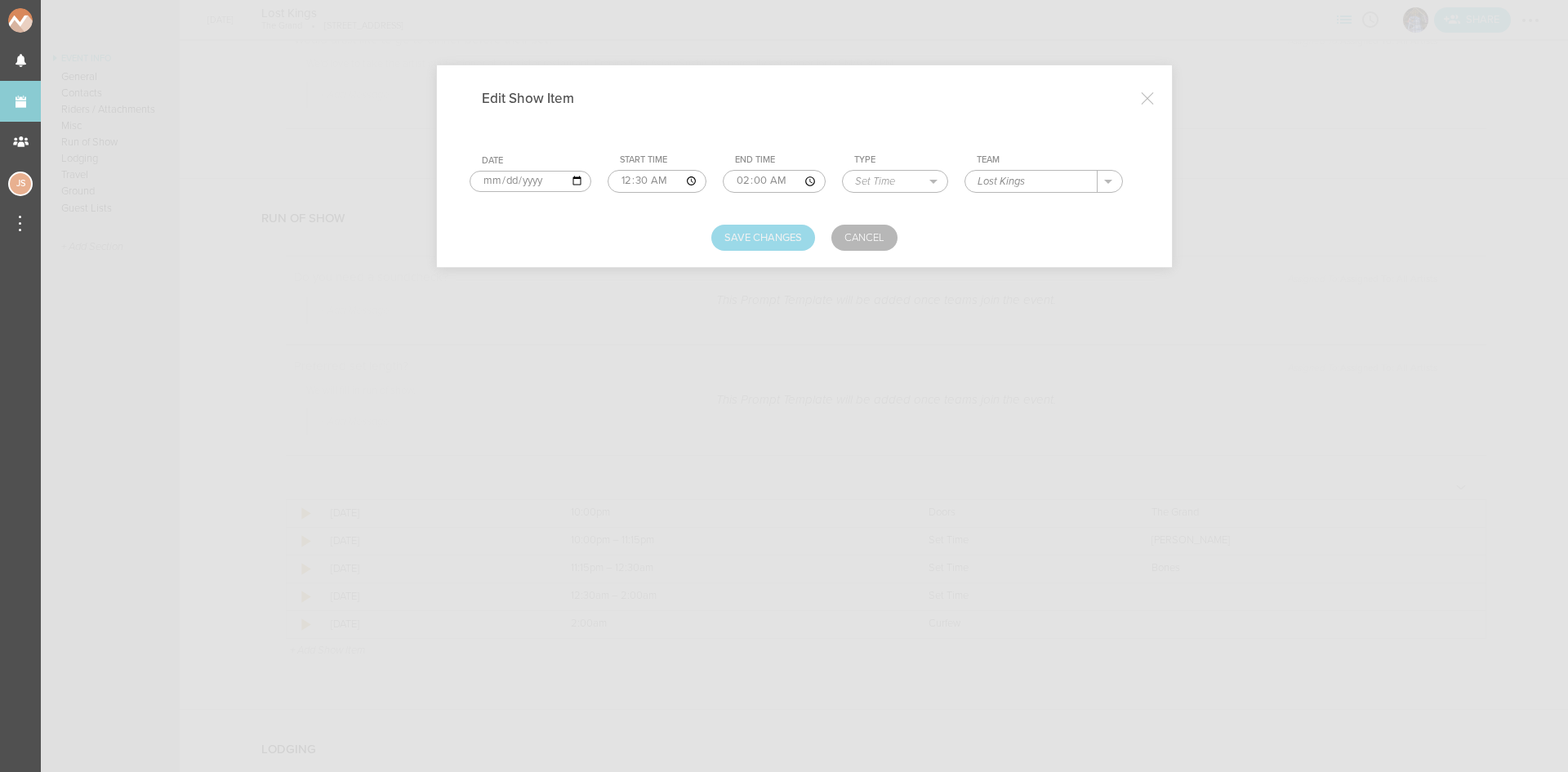
type input "Lost Kings"
click at [723, 240] on button "Save Changes" at bounding box center [763, 237] width 104 height 26
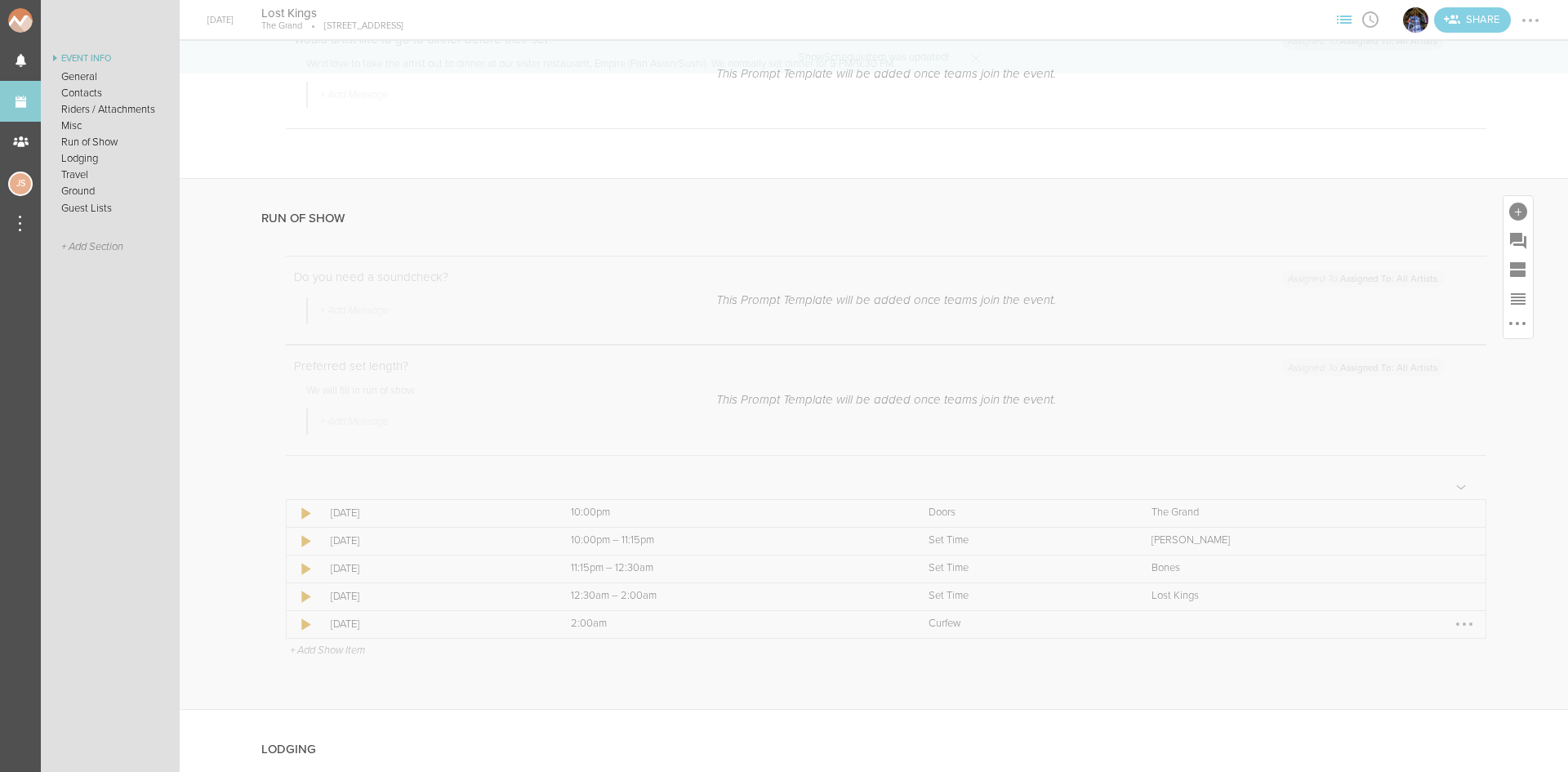
click at [1451, 637] on div at bounding box center [1464, 624] width 26 height 26
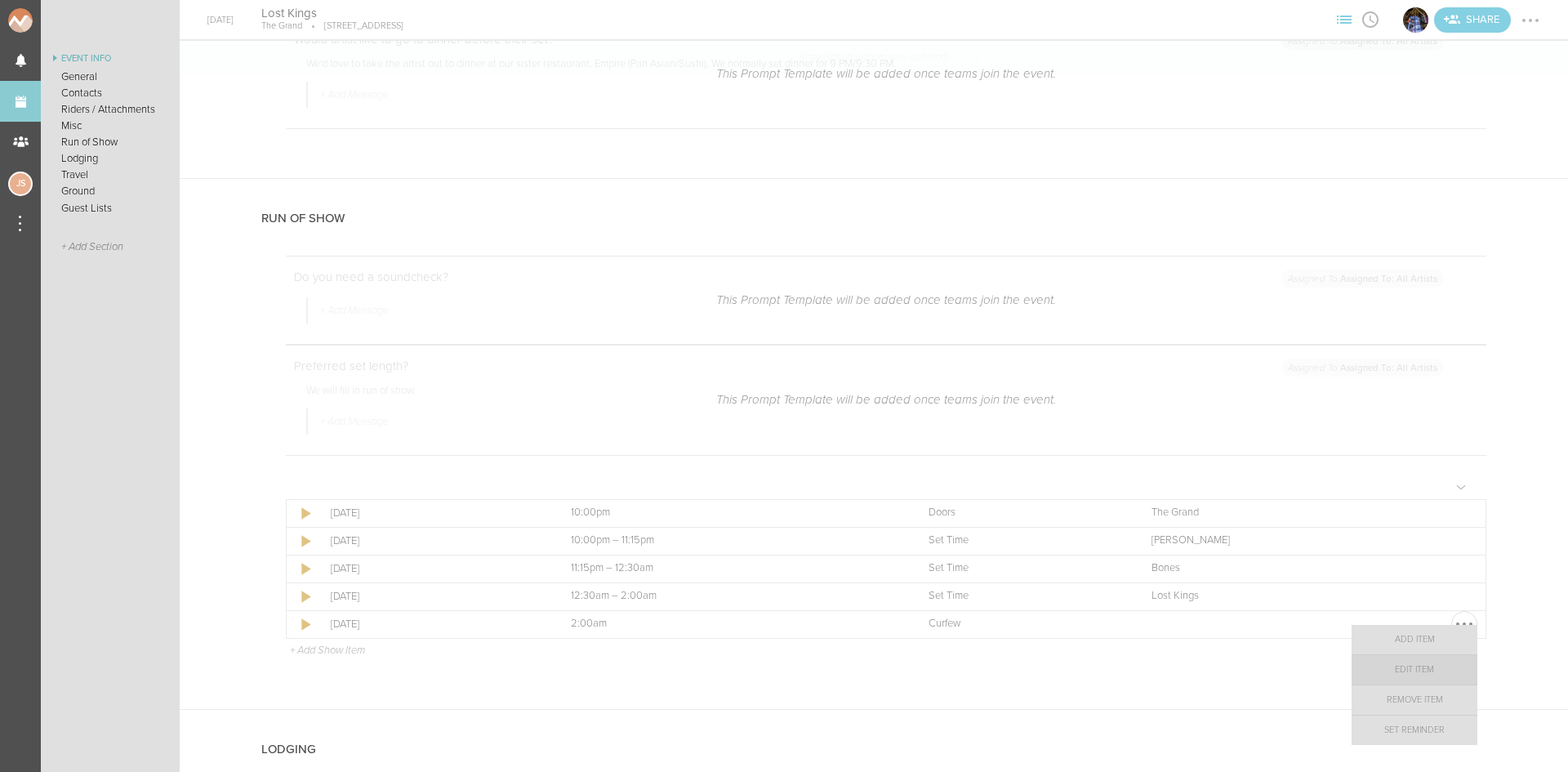
click at [1424, 668] on link "Edit Item" at bounding box center [1414, 670] width 126 height 30
select select "Curfew"
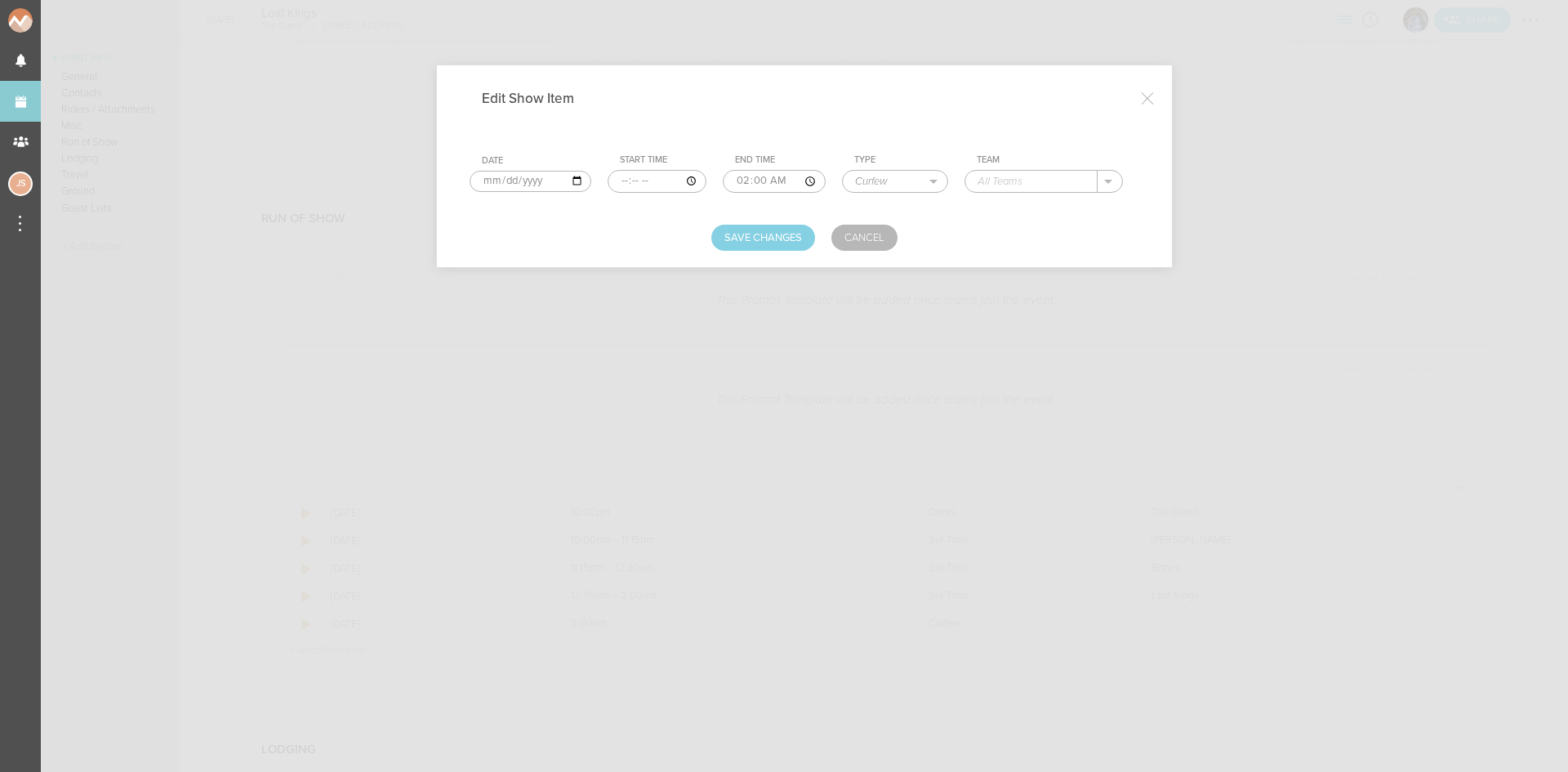
click at [999, 185] on input "text" at bounding box center [1032, 181] width 132 height 21
click at [1003, 200] on p "The Grand" at bounding box center [1020, 204] width 53 height 13
type input "The Grand"
click at [759, 233] on button "Save Changes" at bounding box center [763, 237] width 104 height 26
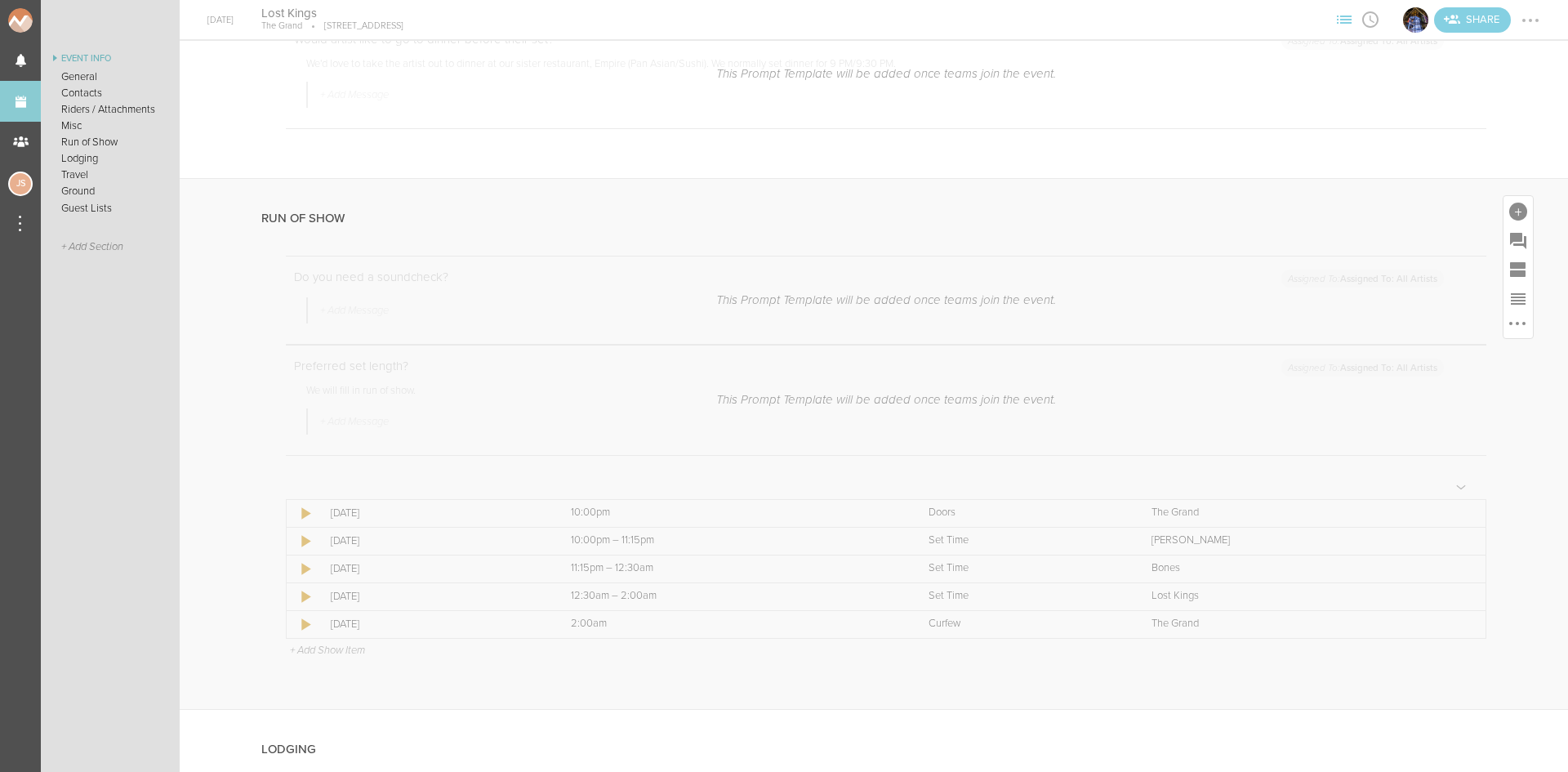
click at [307, 660] on td "+ Add Show Item" at bounding box center [887, 649] width 1200 height 22
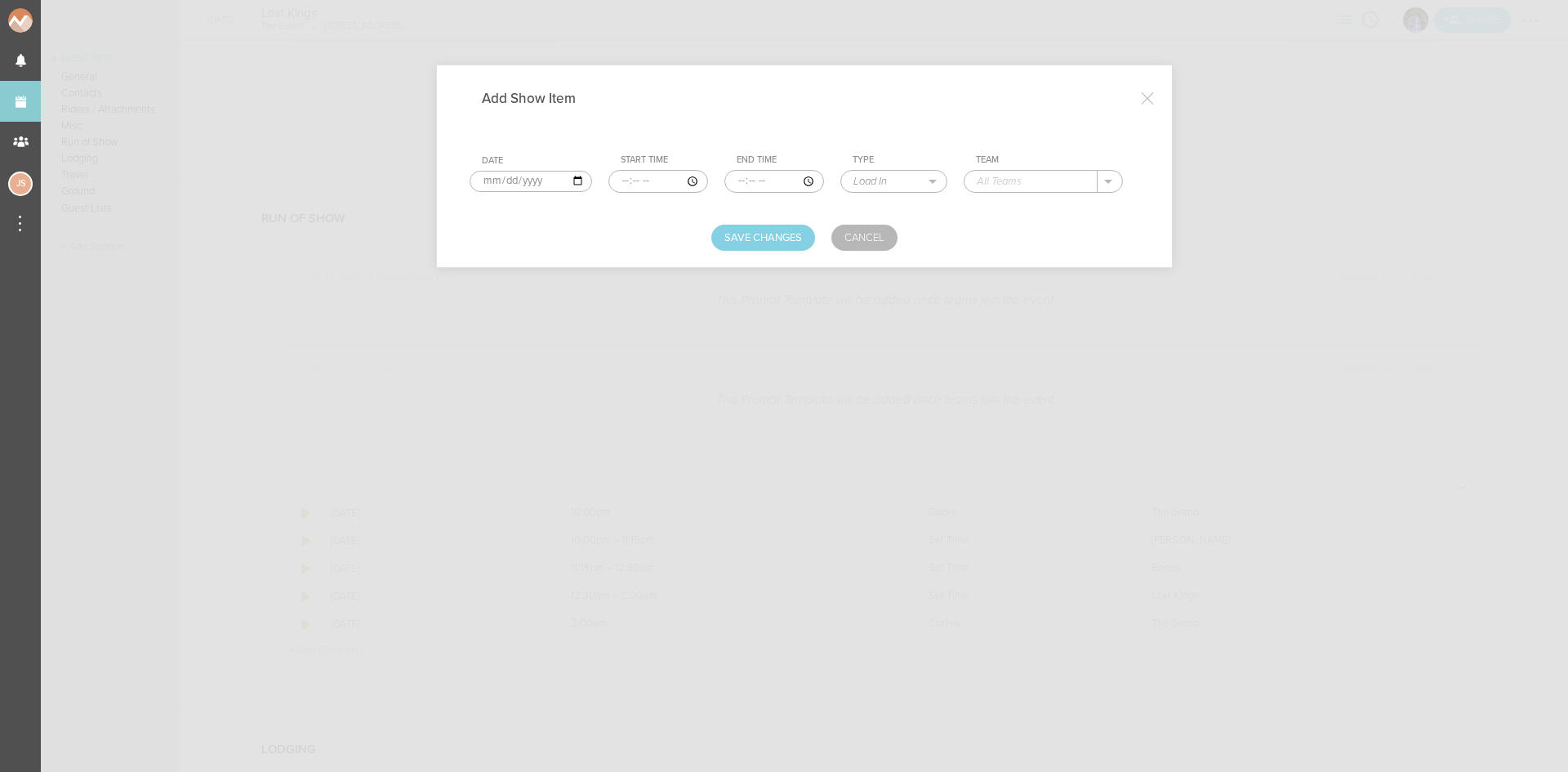
click at [623, 176] on input "time" at bounding box center [658, 181] width 100 height 23
type input "20:45"
type input "21:30"
select select "Set Time"
type input "Lost Kings"
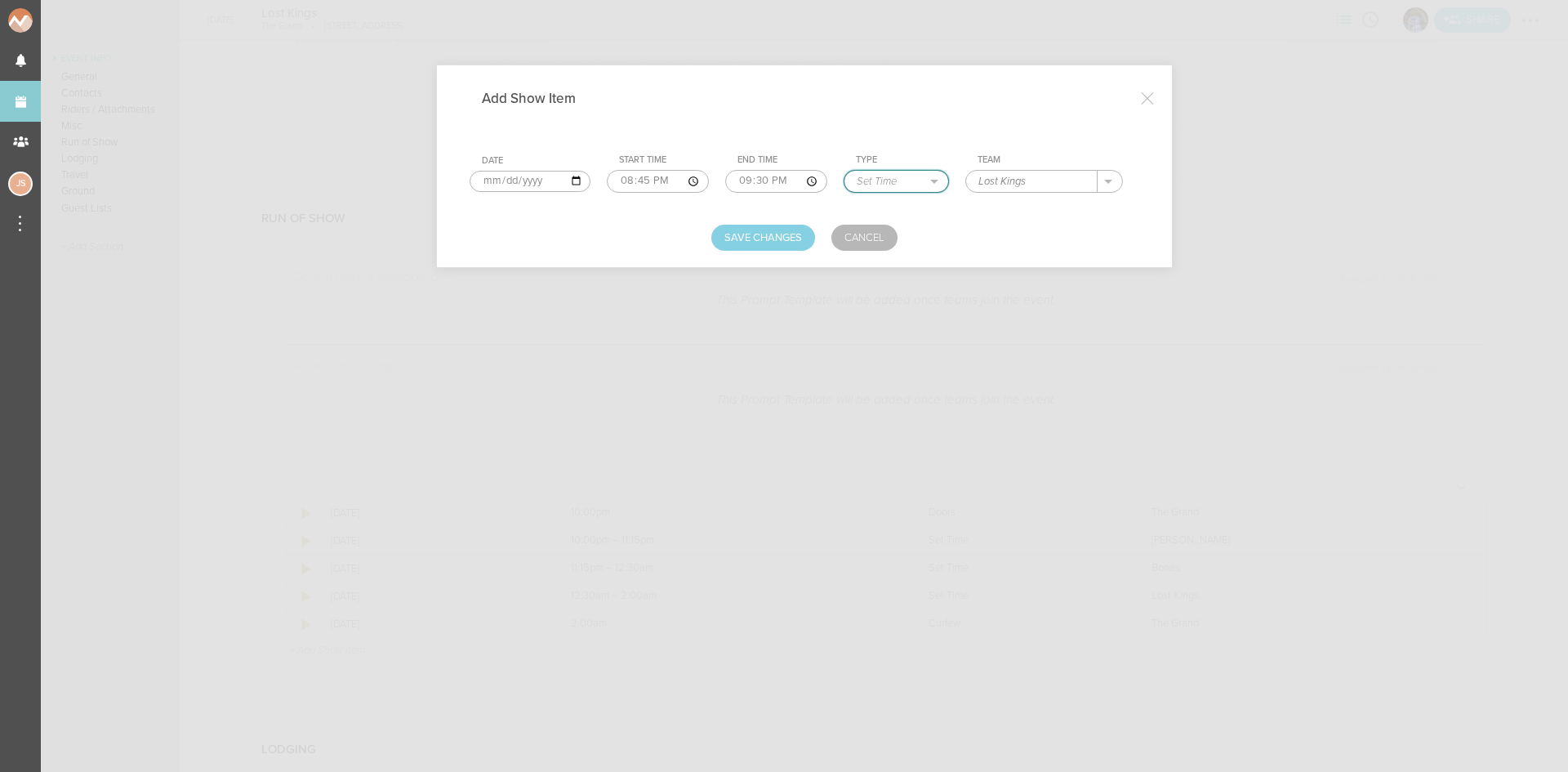
click at [890, 178] on select "Load In Soundcheck Line Check Programming Doors Set Time Changeover Curfew Load…" at bounding box center [896, 181] width 104 height 21
select select "Soundcheck"
click at [845, 171] on select "Load In Soundcheck Line Check Programming Doors Set Time Changeover Curfew Load…" at bounding box center [896, 181] width 104 height 21
click at [758, 253] on div "Add Show Item Date 2025-08-15 Start Time 20:45 End Time 21:30 Type Load In Soun…" at bounding box center [804, 166] width 735 height 201
click at [756, 234] on button "Save Changes" at bounding box center [763, 237] width 104 height 26
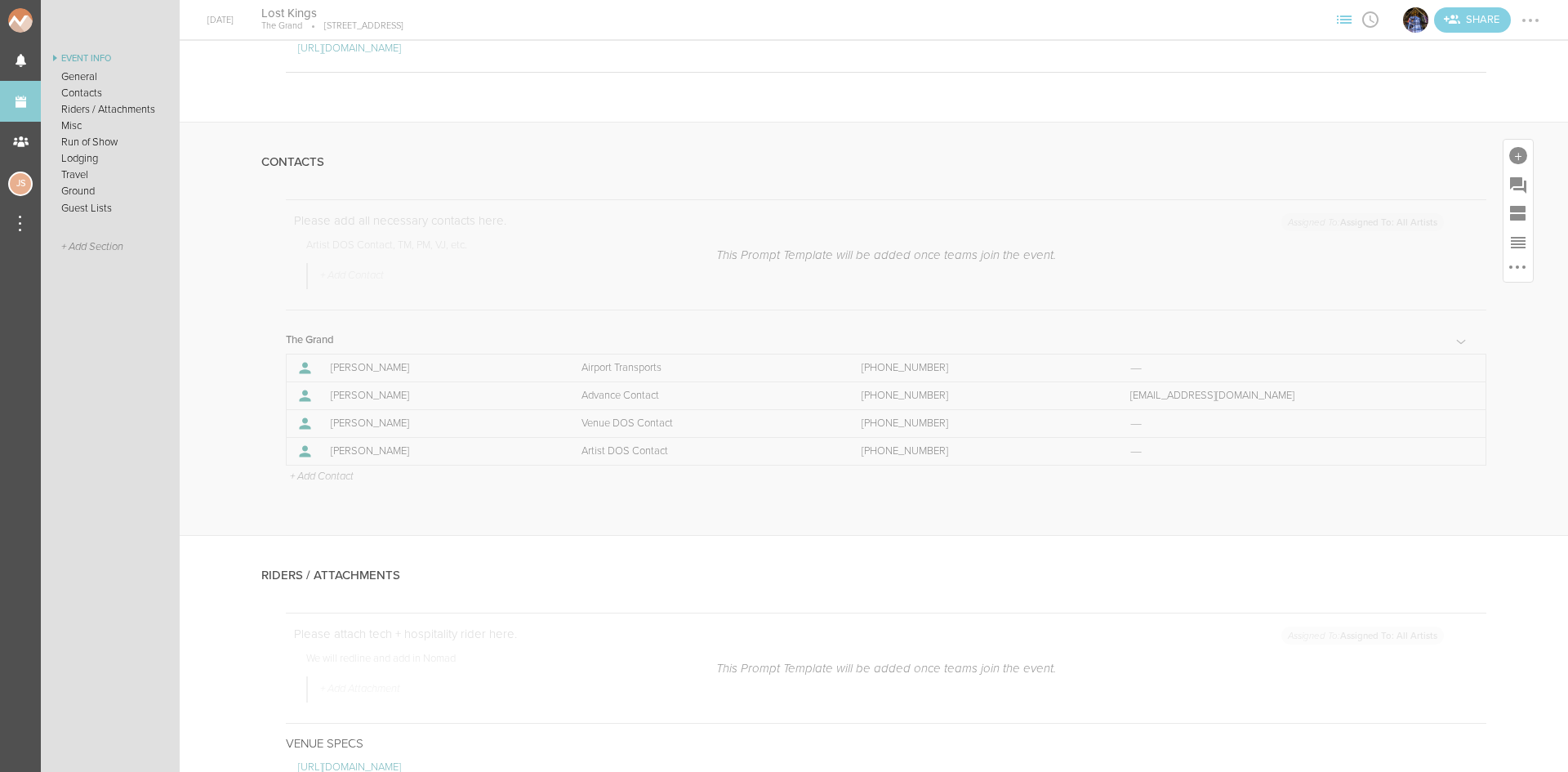
scroll to position [736, 0]
click at [123, 328] on ul "Event Info General Contacts Riders / Attachments Misc Run of Show Lodging Trave…" at bounding box center [110, 411] width 139 height 723
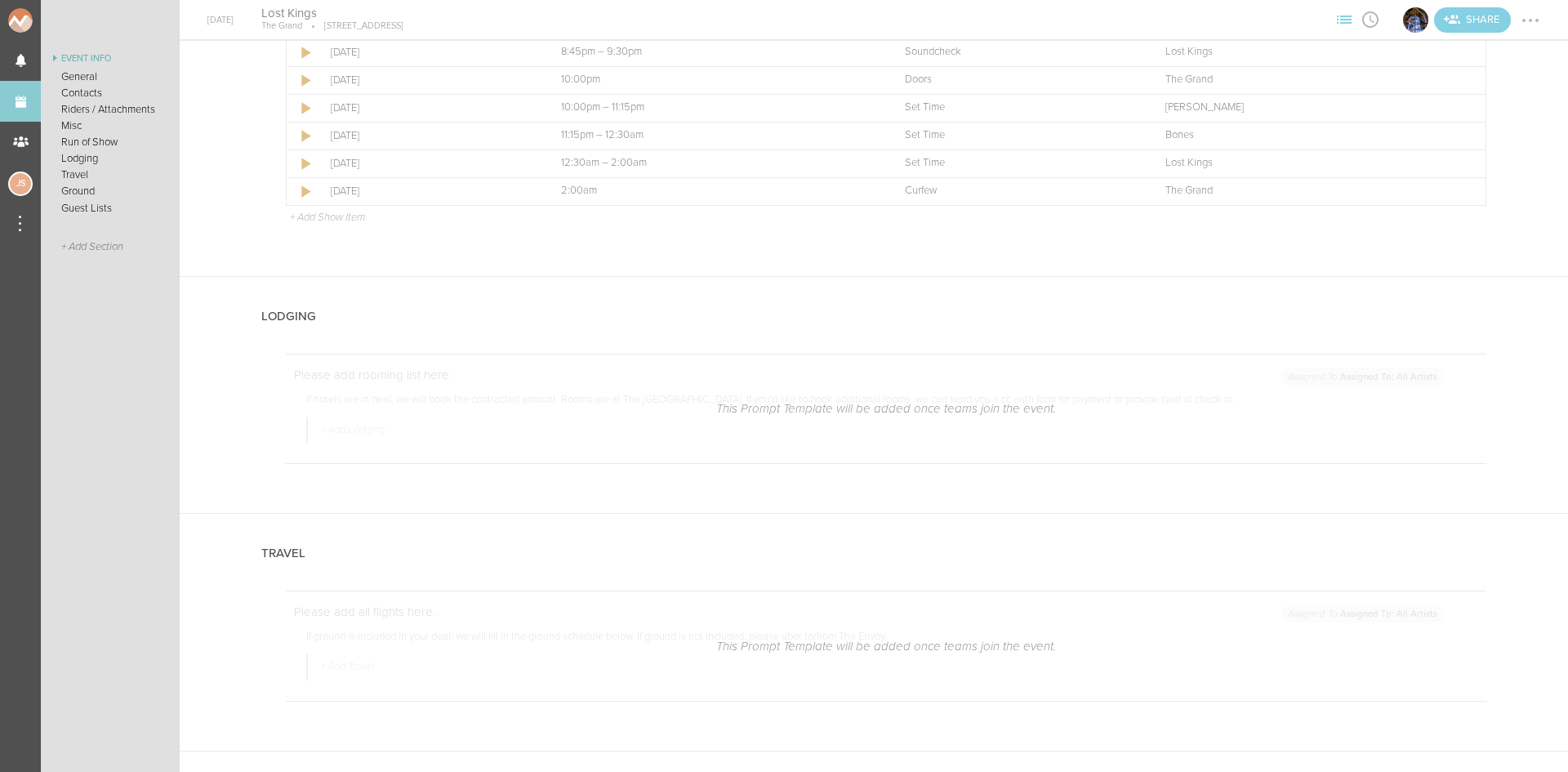
scroll to position [2124, 0]
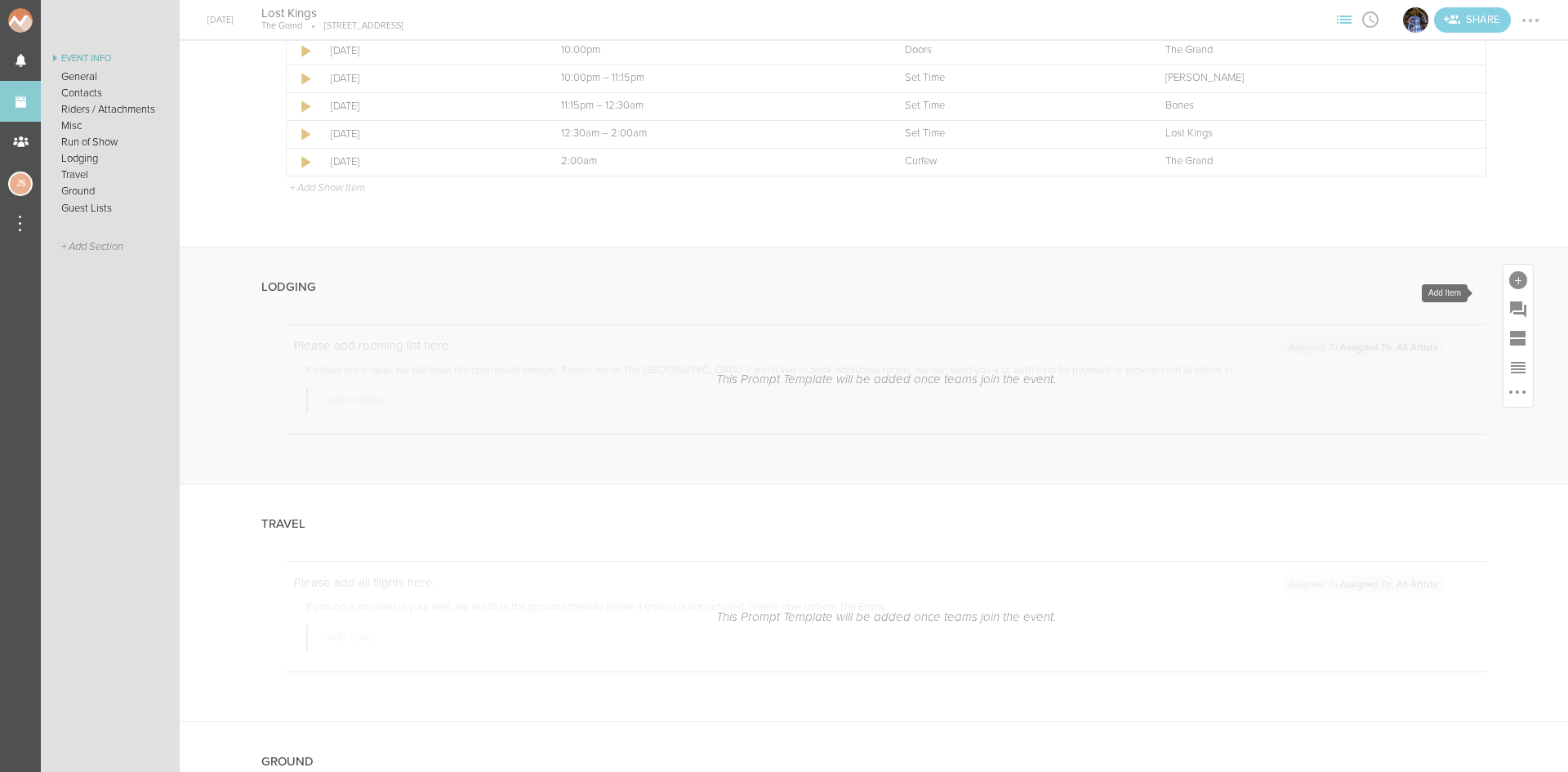
click at [1509, 290] on div at bounding box center [1517, 279] width 18 height 18
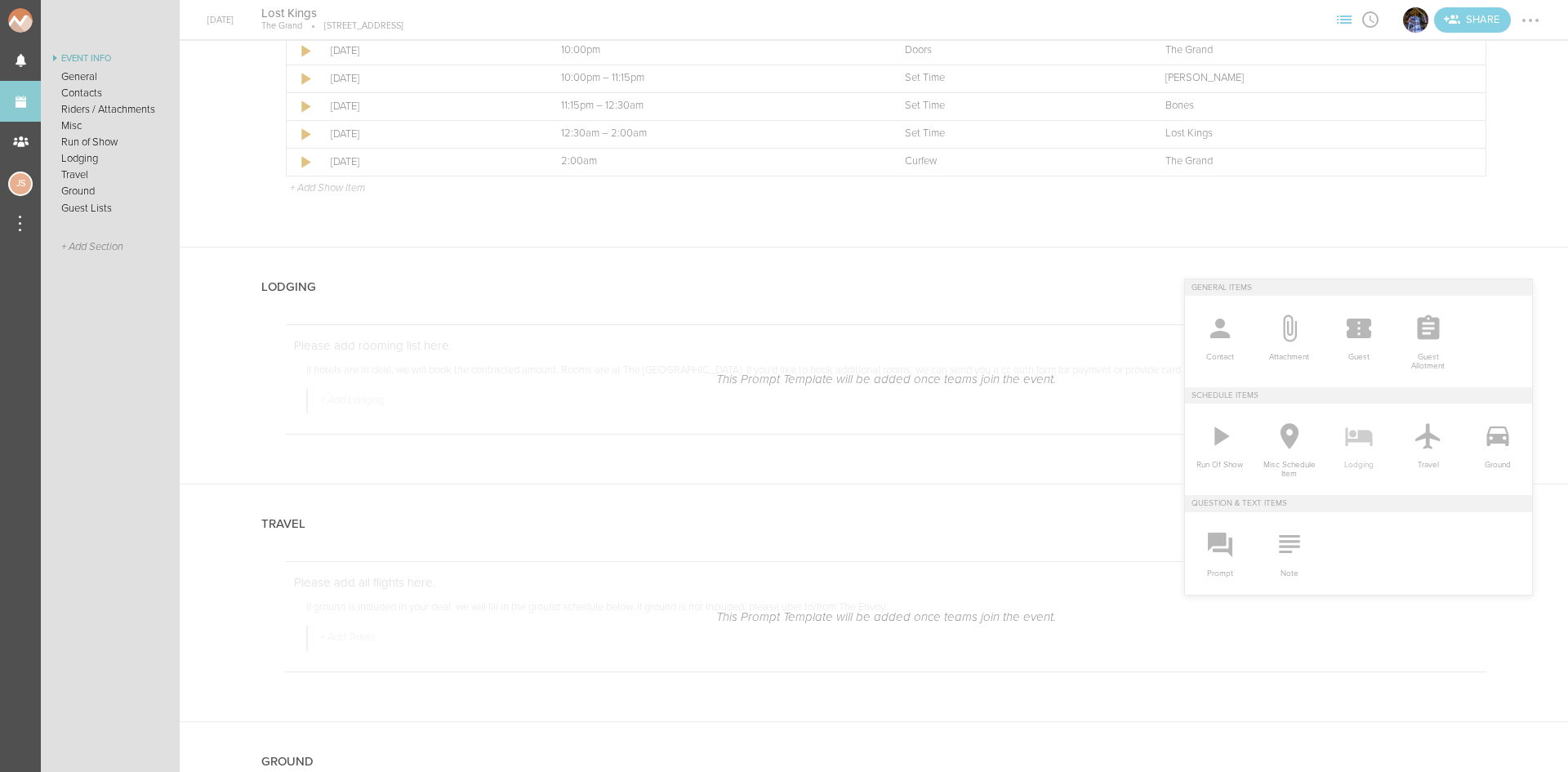
click at [1342, 443] on icon at bounding box center [1358, 436] width 33 height 33
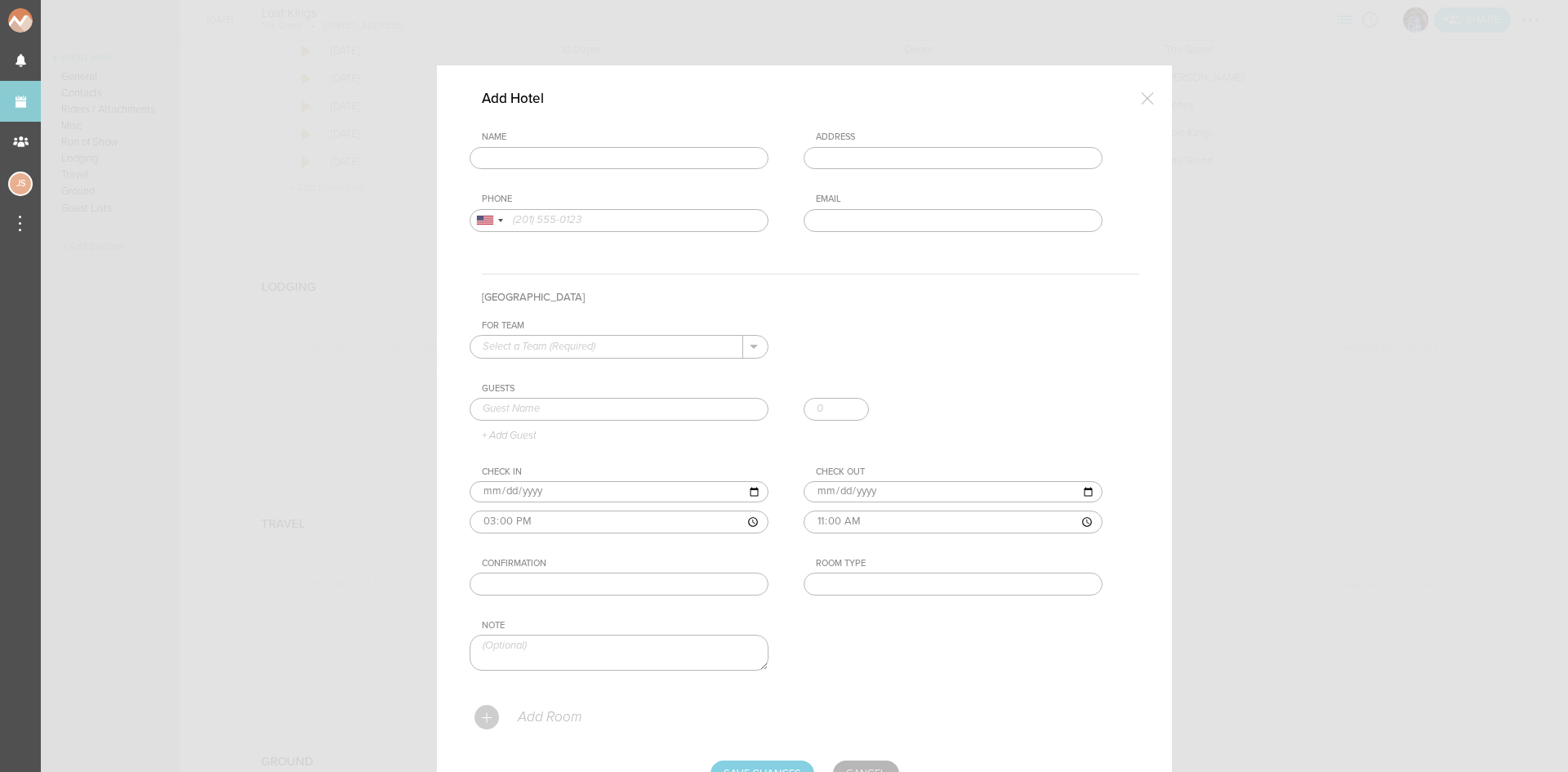
click at [658, 153] on input "text" at bounding box center [619, 158] width 299 height 23
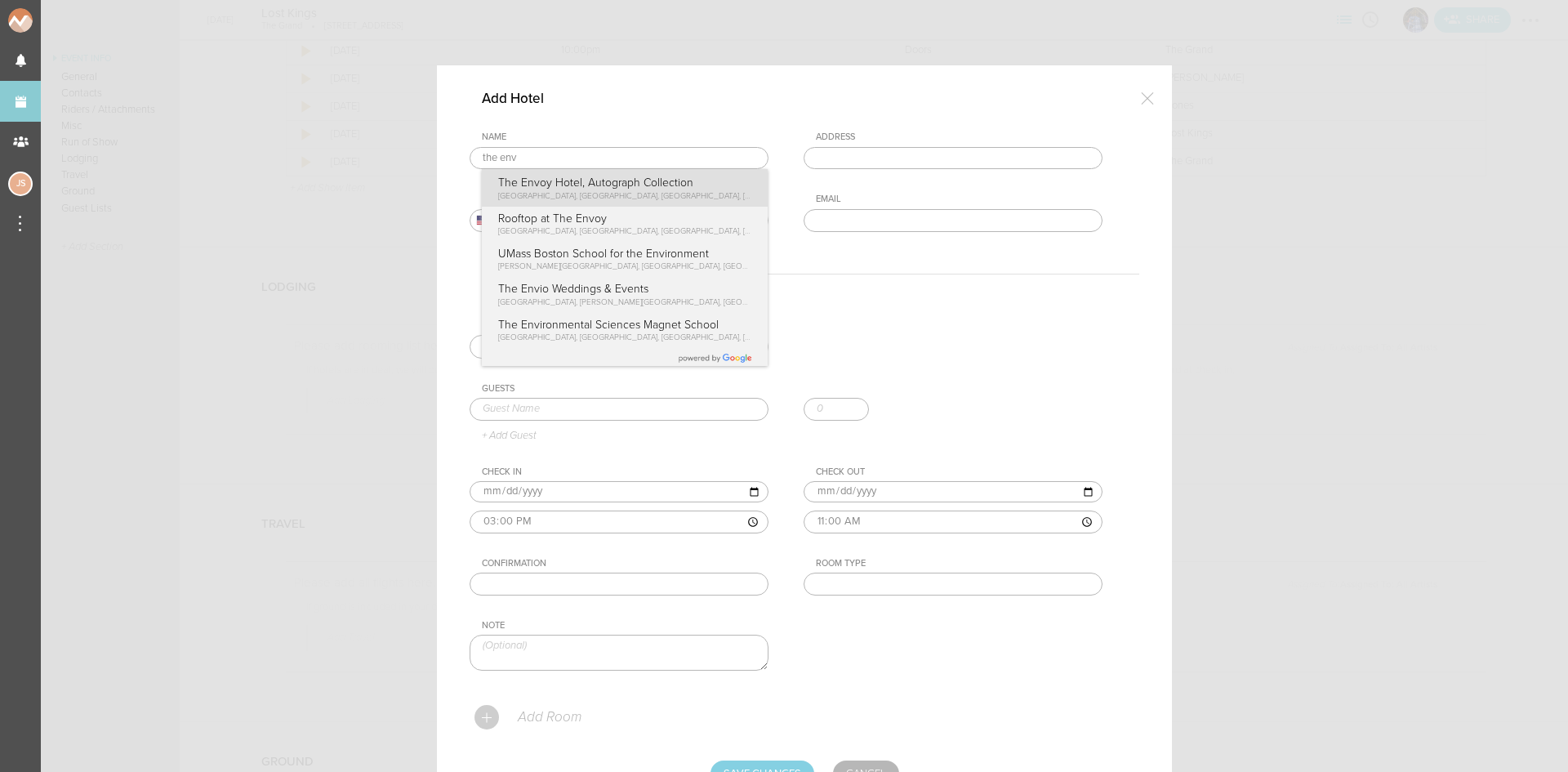
click at [657, 185] on div "Name the env The Envoy Hotel, Autograph Collection Sleeper Street, Boston, MA, …" at bounding box center [804, 194] width 669 height 125
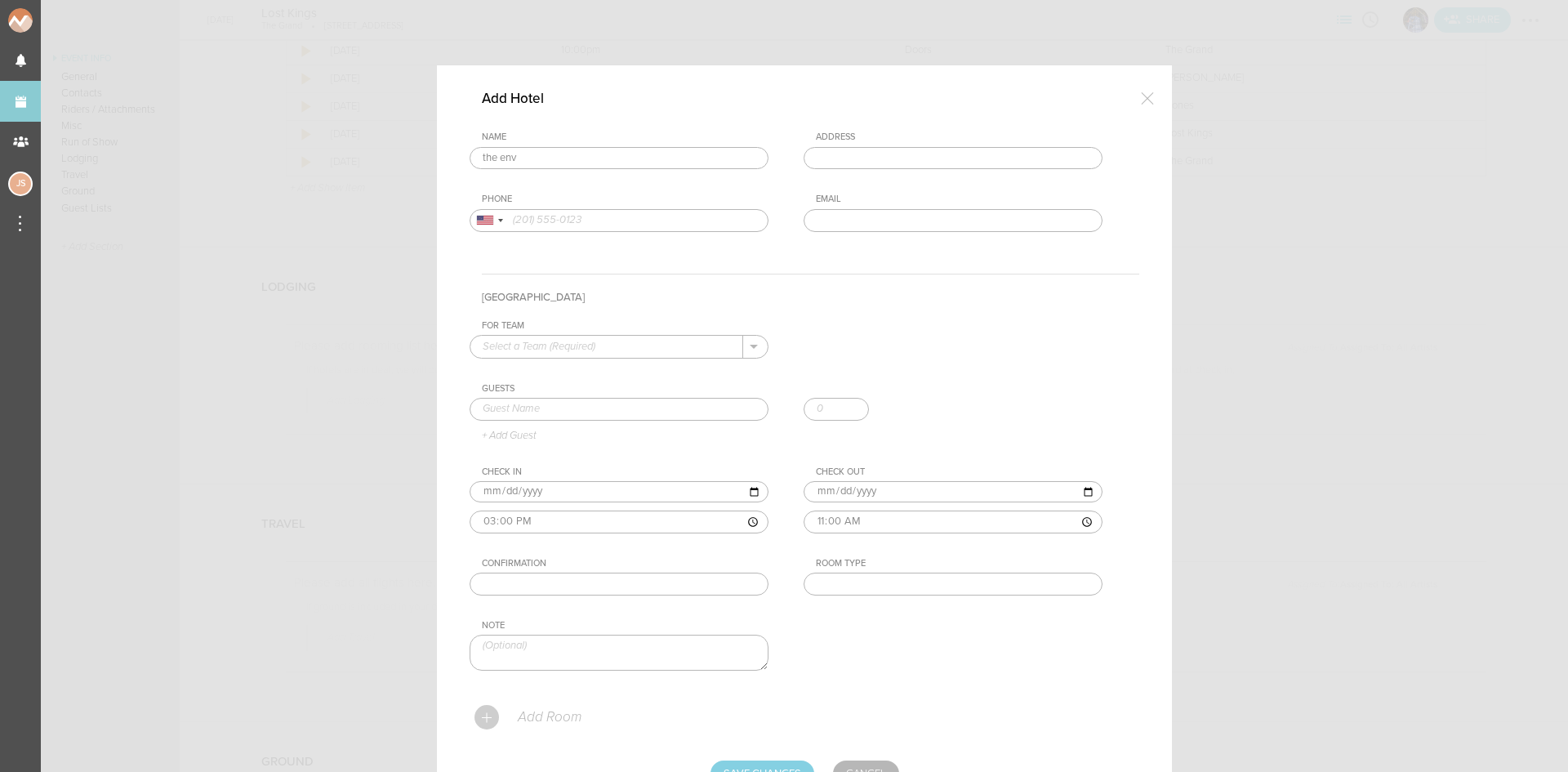
type input "The Envoy Hotel, Autograph Collection"
type input "[STREET_ADDRESS]"
type input "(617) 338-3030"
click at [653, 340] on input "text" at bounding box center [607, 346] width 272 height 21
click at [657, 382] on p "The Grand" at bounding box center [619, 372] width 272 height 28
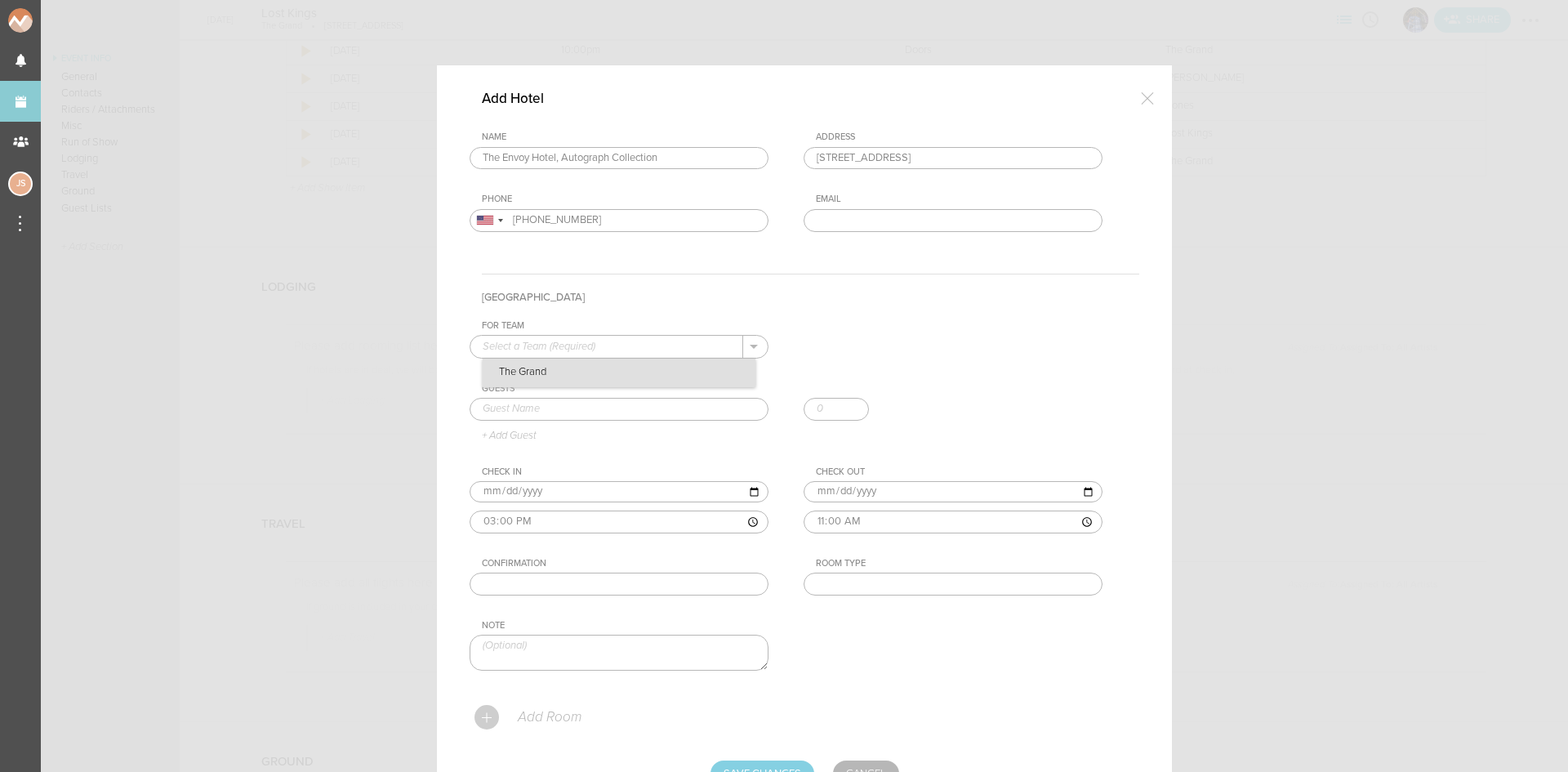
type input "The Grand"
click at [656, 421] on div at bounding box center [804, 413] width 669 height 31
click at [645, 411] on input "text" at bounding box center [619, 409] width 299 height 23
type input "[PERSON_NAME]"
click at [551, 427] on div "Robert Abisi Robert Abisi" at bounding box center [804, 413] width 669 height 31
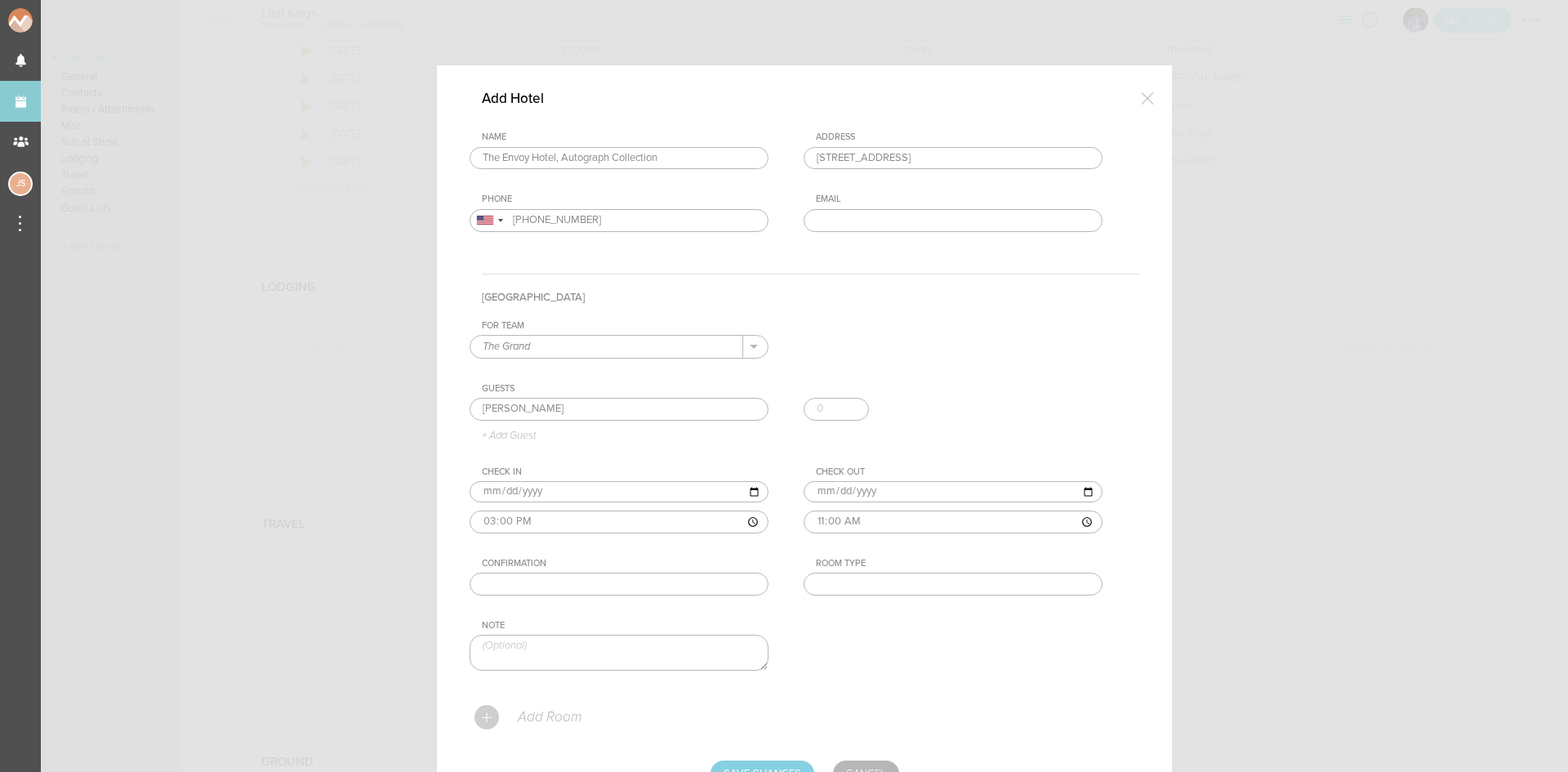
click at [922, 587] on input "text" at bounding box center [953, 583] width 299 height 23
type input "King"
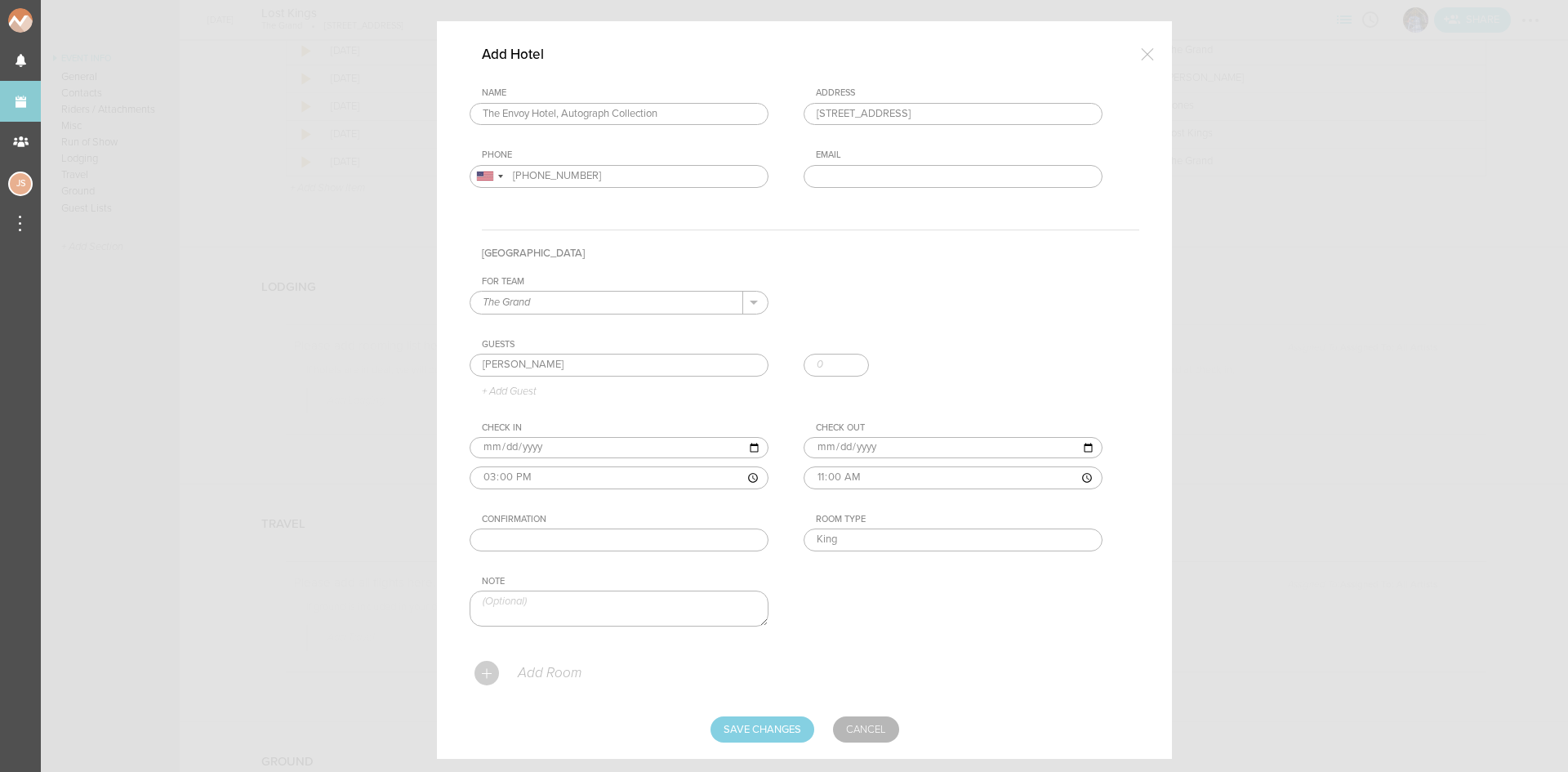
scroll to position [80, 0]
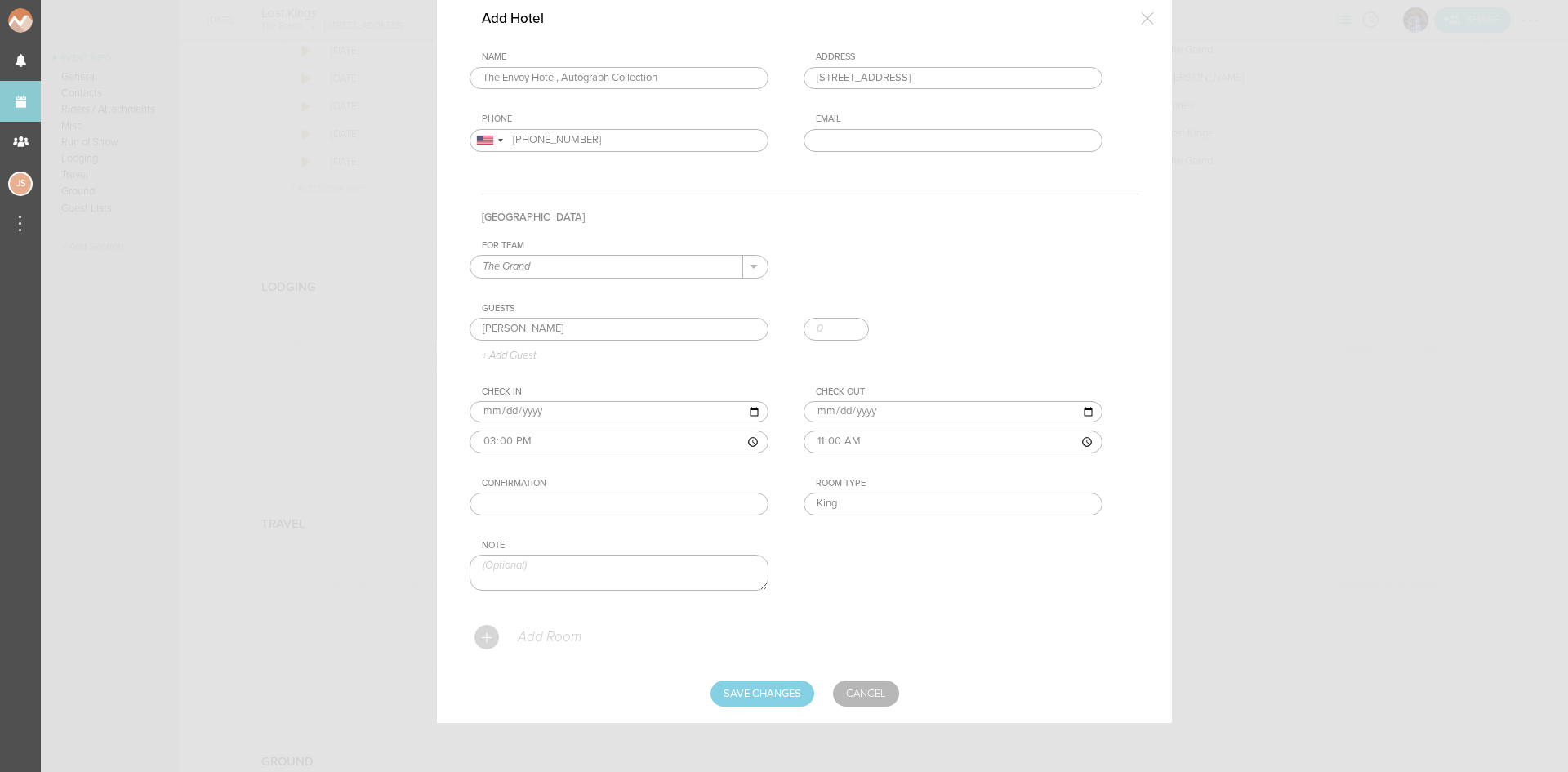
click at [537, 632] on p "Add Room" at bounding box center [548, 637] width 65 height 16
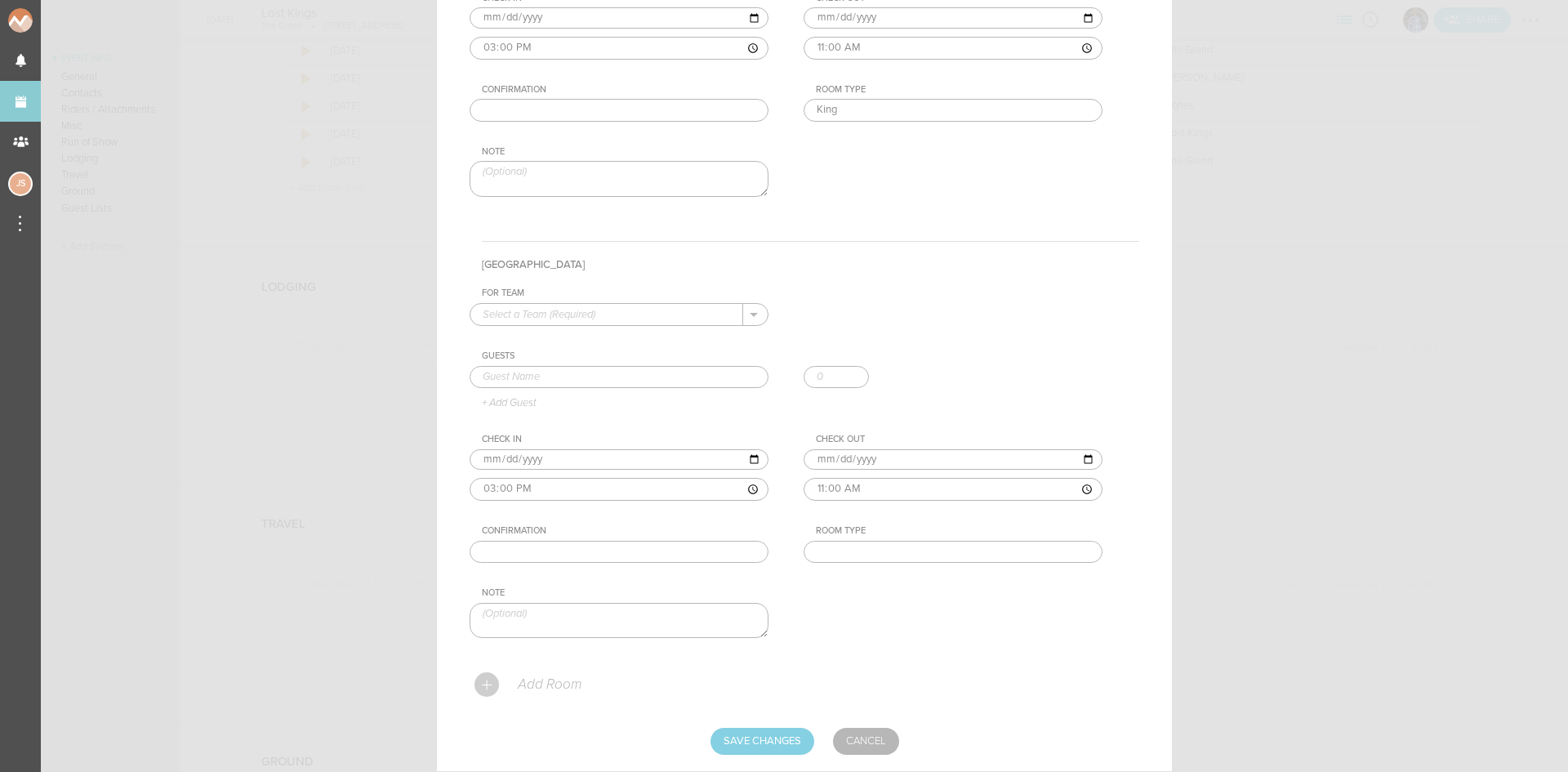
scroll to position [488, 0]
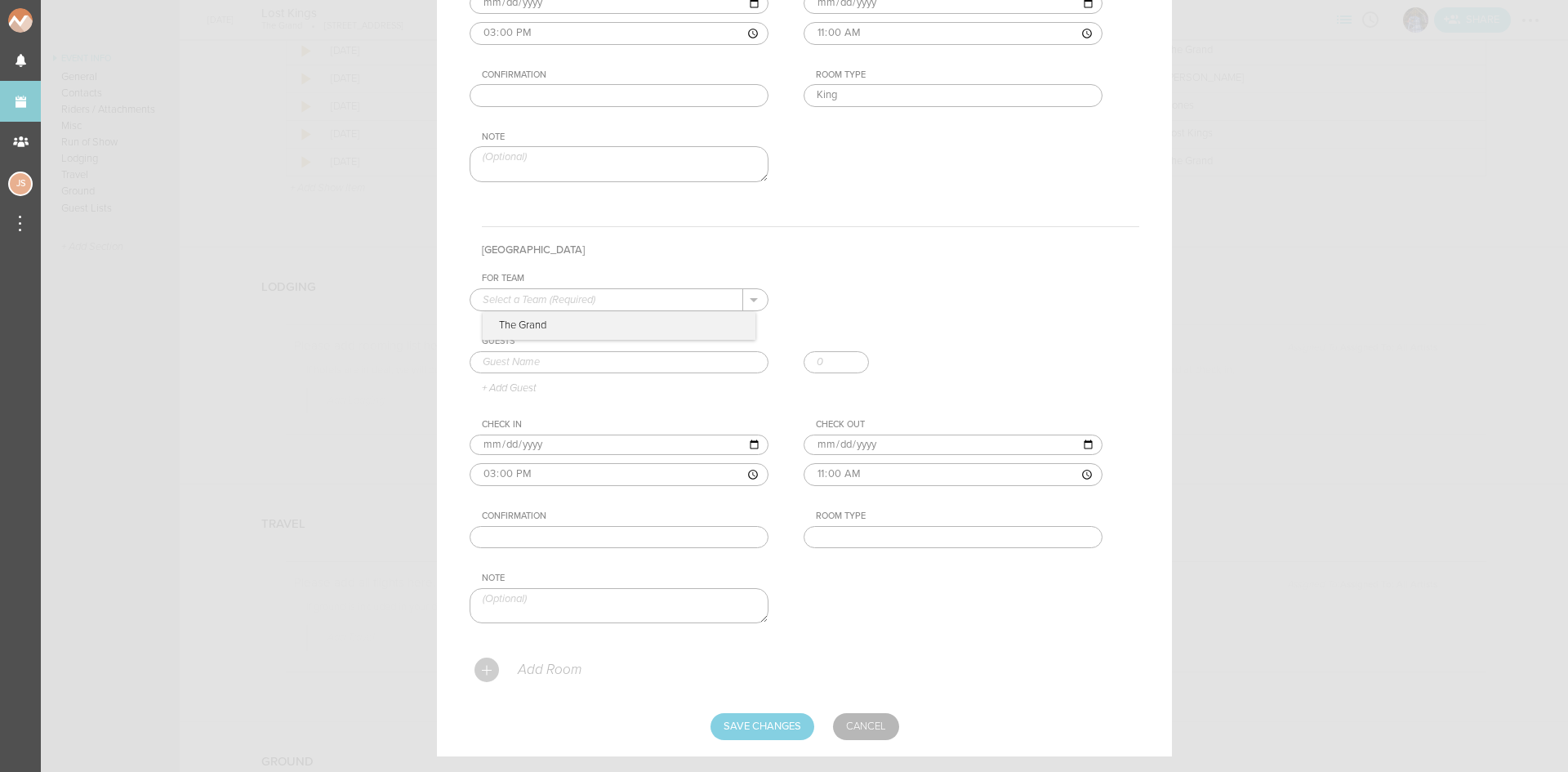
click at [561, 335] on p "The Grand" at bounding box center [619, 326] width 272 height 28
type input "The Grand"
click at [566, 358] on input "text" at bounding box center [619, 362] width 299 height 23
type input "[PERSON_NAME]"
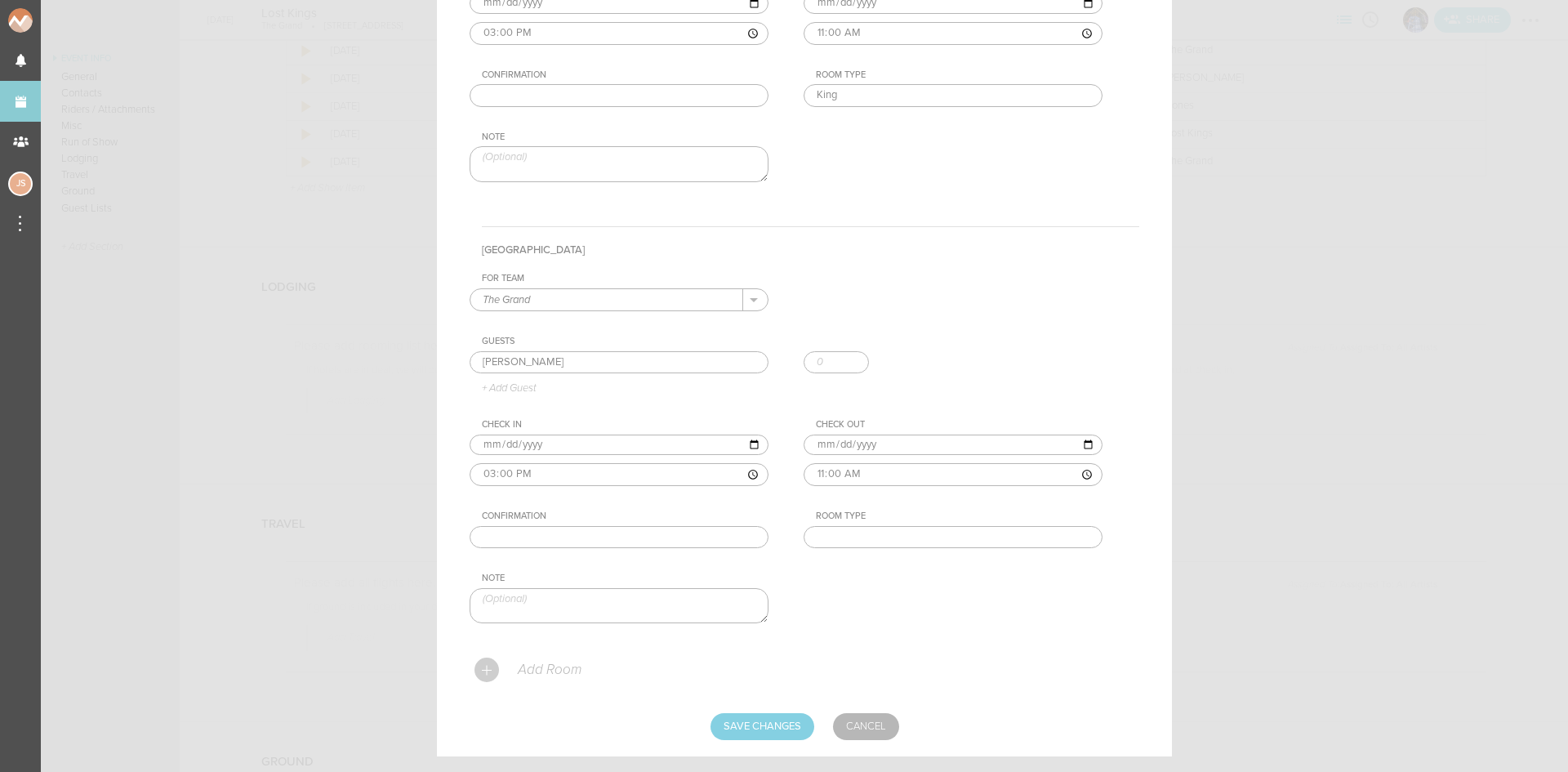
click at [905, 107] on input "text" at bounding box center [953, 95] width 299 height 23
type input "King"
click at [751, 732] on input "Save Changes" at bounding box center [762, 725] width 104 height 26
type input "Saving..."
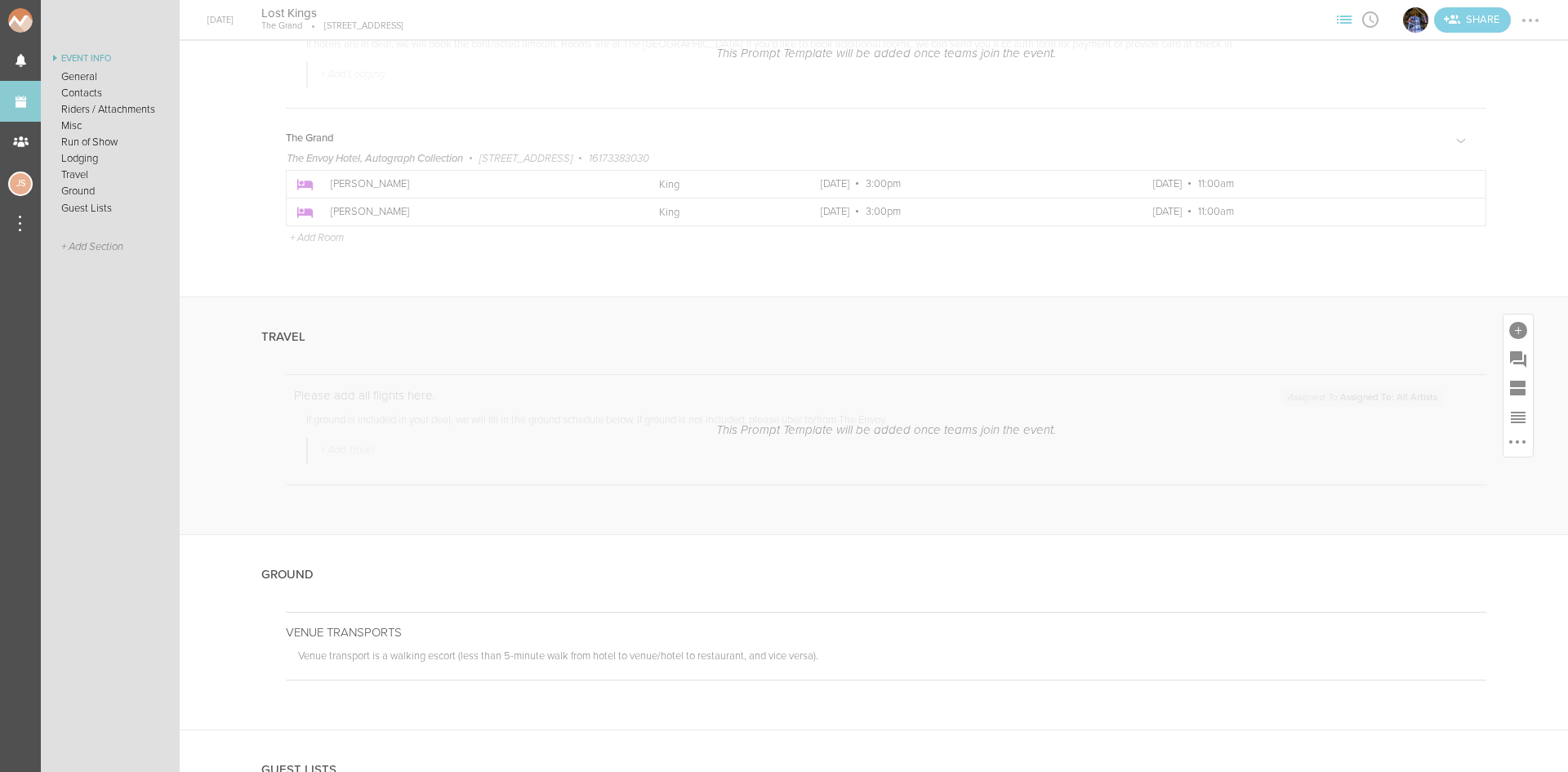
scroll to position [2451, 0]
click at [1510, 336] on div at bounding box center [1517, 329] width 18 height 18
click at [1420, 486] on icon at bounding box center [1427, 486] width 25 height 26
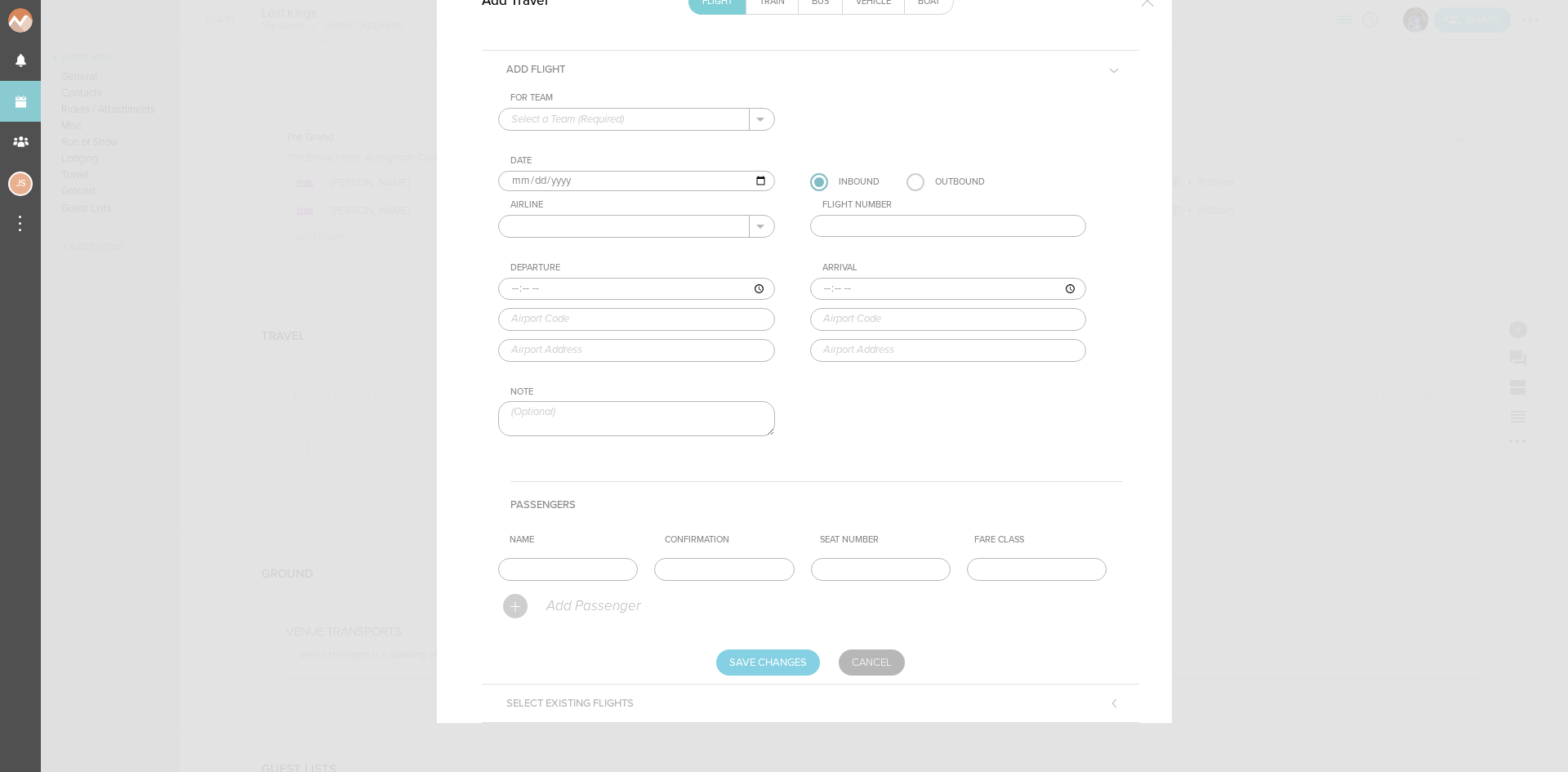
scroll to position [98, 0]
click at [575, 119] on input "text" at bounding box center [624, 119] width 250 height 21
click at [583, 141] on p "The Grand" at bounding box center [636, 145] width 250 height 28
type input "The Grand"
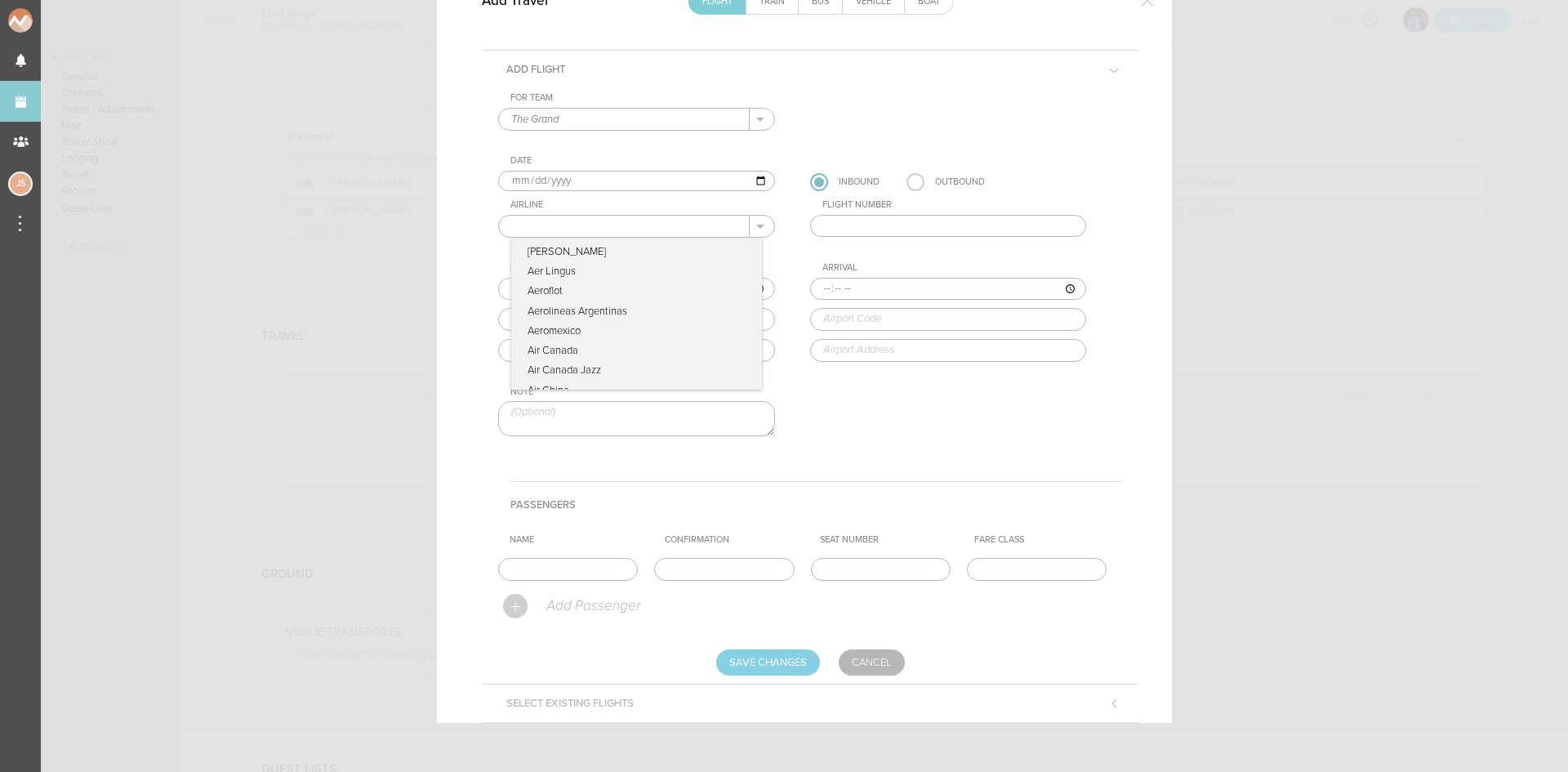
click at [561, 223] on input "text" at bounding box center [624, 226] width 250 height 21
type input "Delta Airlines"
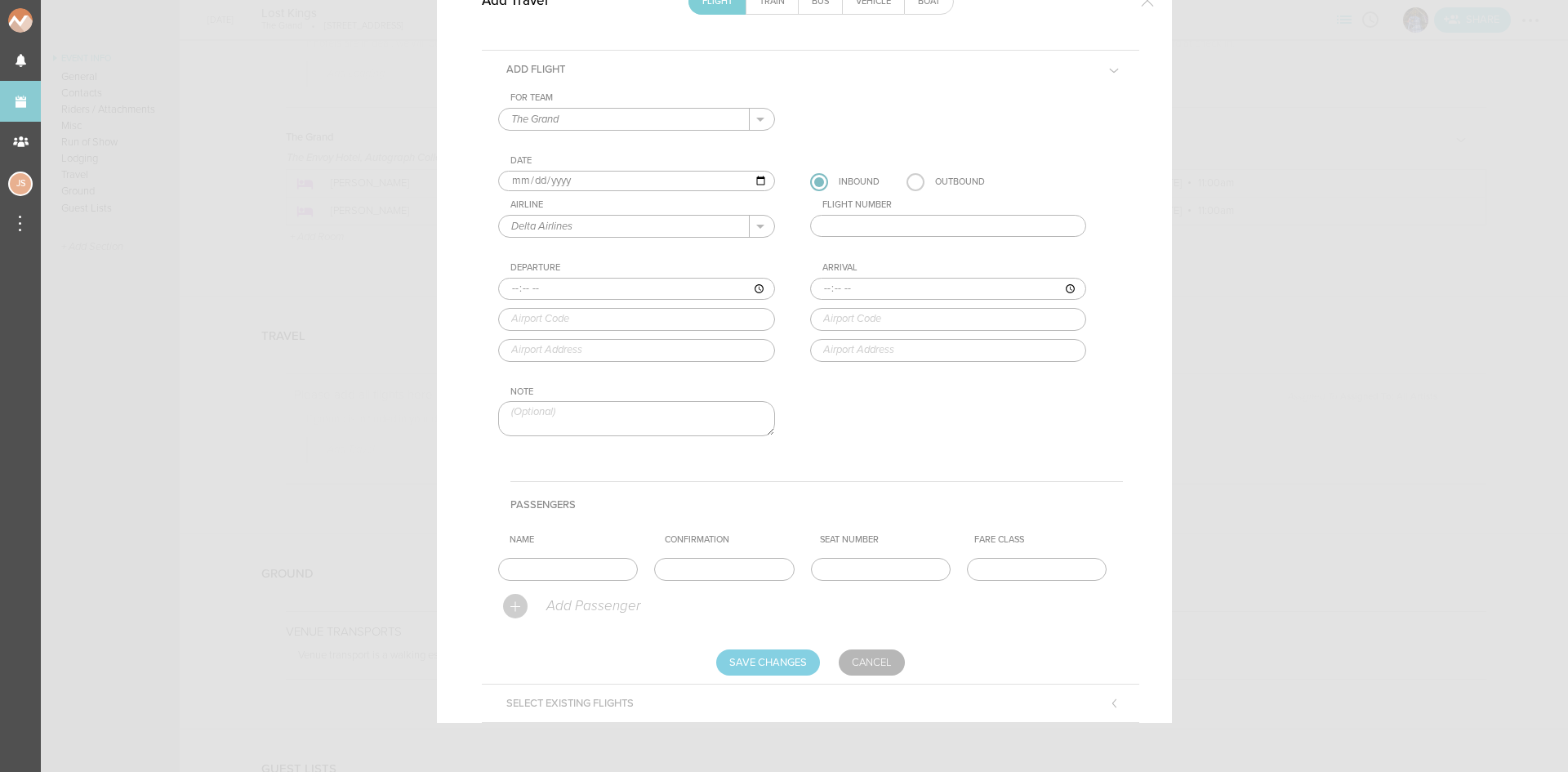
click at [862, 225] on input "text" at bounding box center [948, 226] width 277 height 23
type input "2130"
type input "10:40"
type input "LAX"
type input "Los Angeles International Airport, One World Way, Los Angeles, CA, 90045-5803, …"
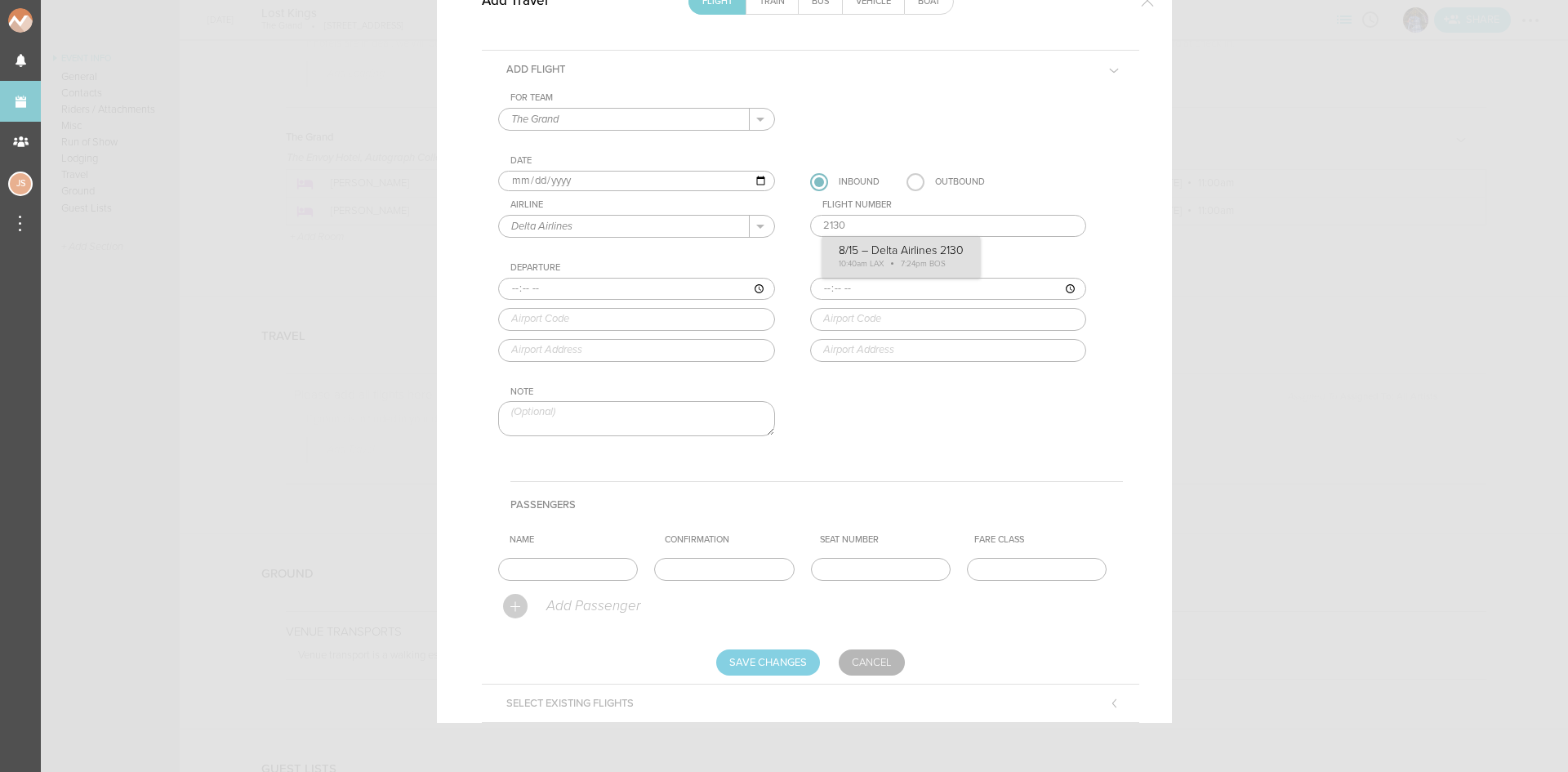
type input "19:24"
type input "BOS"
type input "Boston Logan International Airport, One Harborside Drive, Boston, MA, 02128-290…"
click at [888, 259] on div "For Team The Grand + Add New Team The Grand . The Grand Date 2025-08-15 Inbound…" at bounding box center [811, 278] width 624 height 372
click at [588, 570] on input "text" at bounding box center [568, 569] width 140 height 23
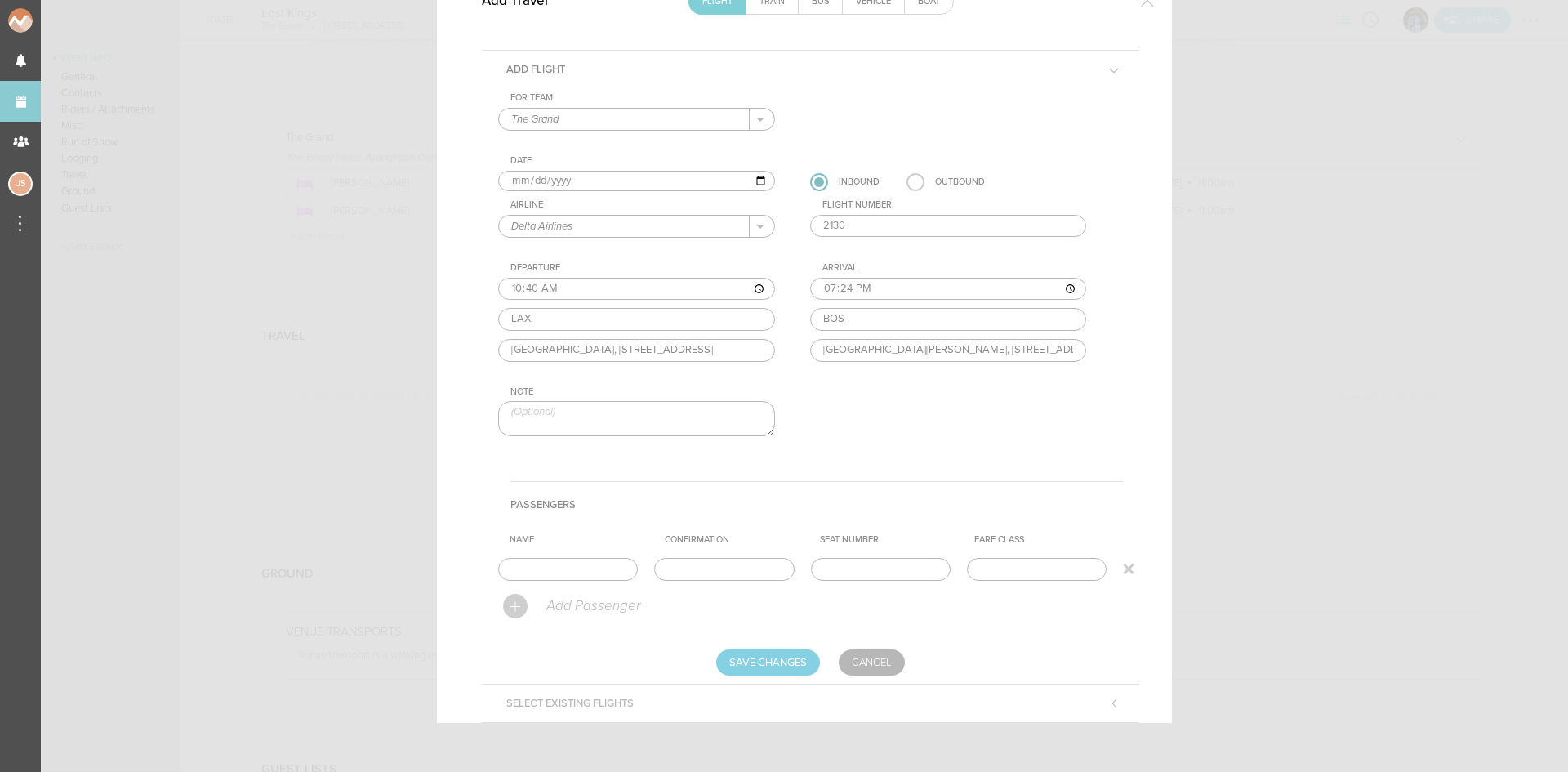
type input "Entire Travel Party"
click at [730, 653] on input "Save Changes" at bounding box center [767, 662] width 104 height 26
type input "Saving..."
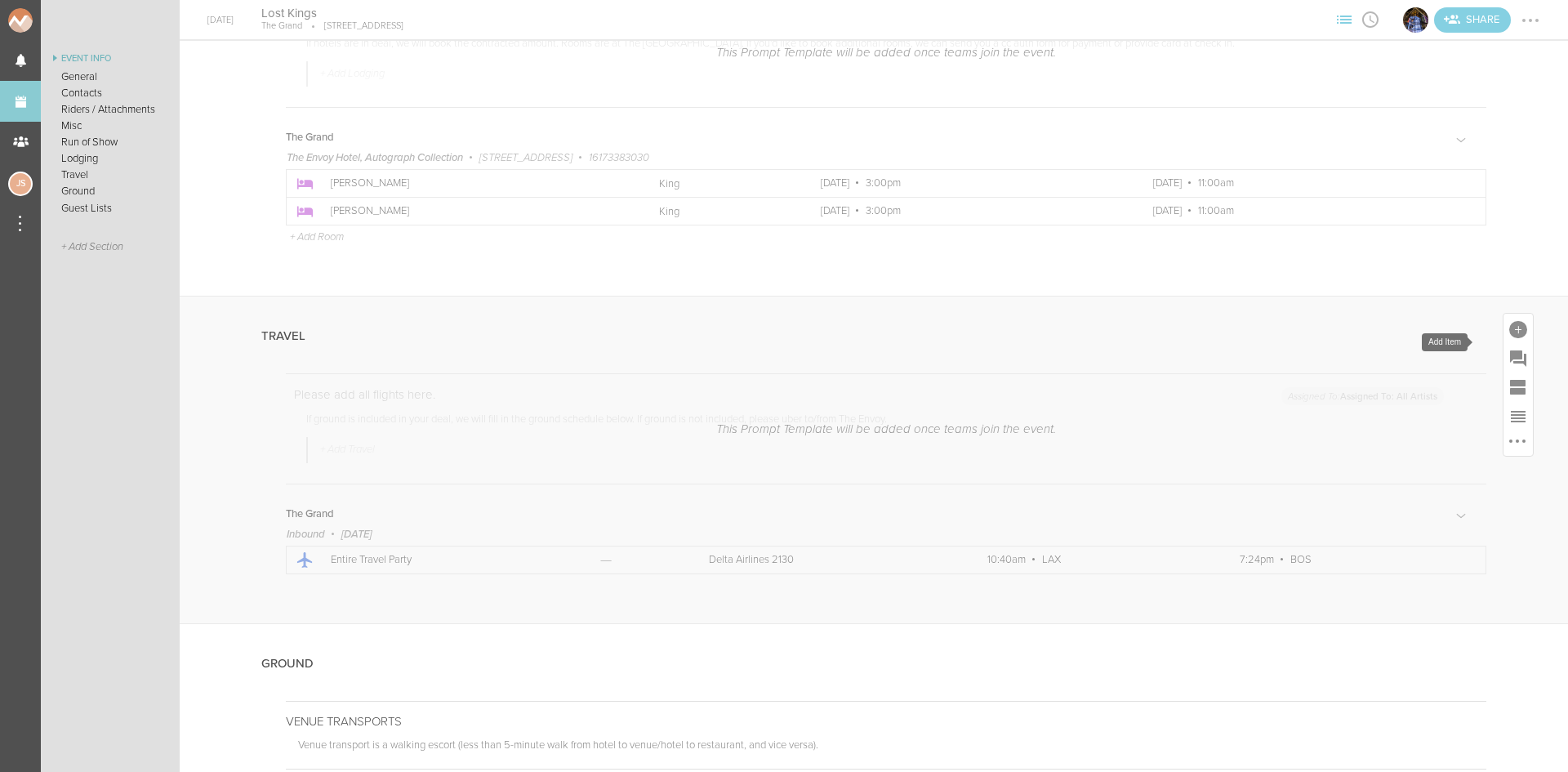
click at [1509, 339] on div at bounding box center [1517, 329] width 18 height 18
click at [1411, 489] on icon at bounding box center [1428, 486] width 33 height 33
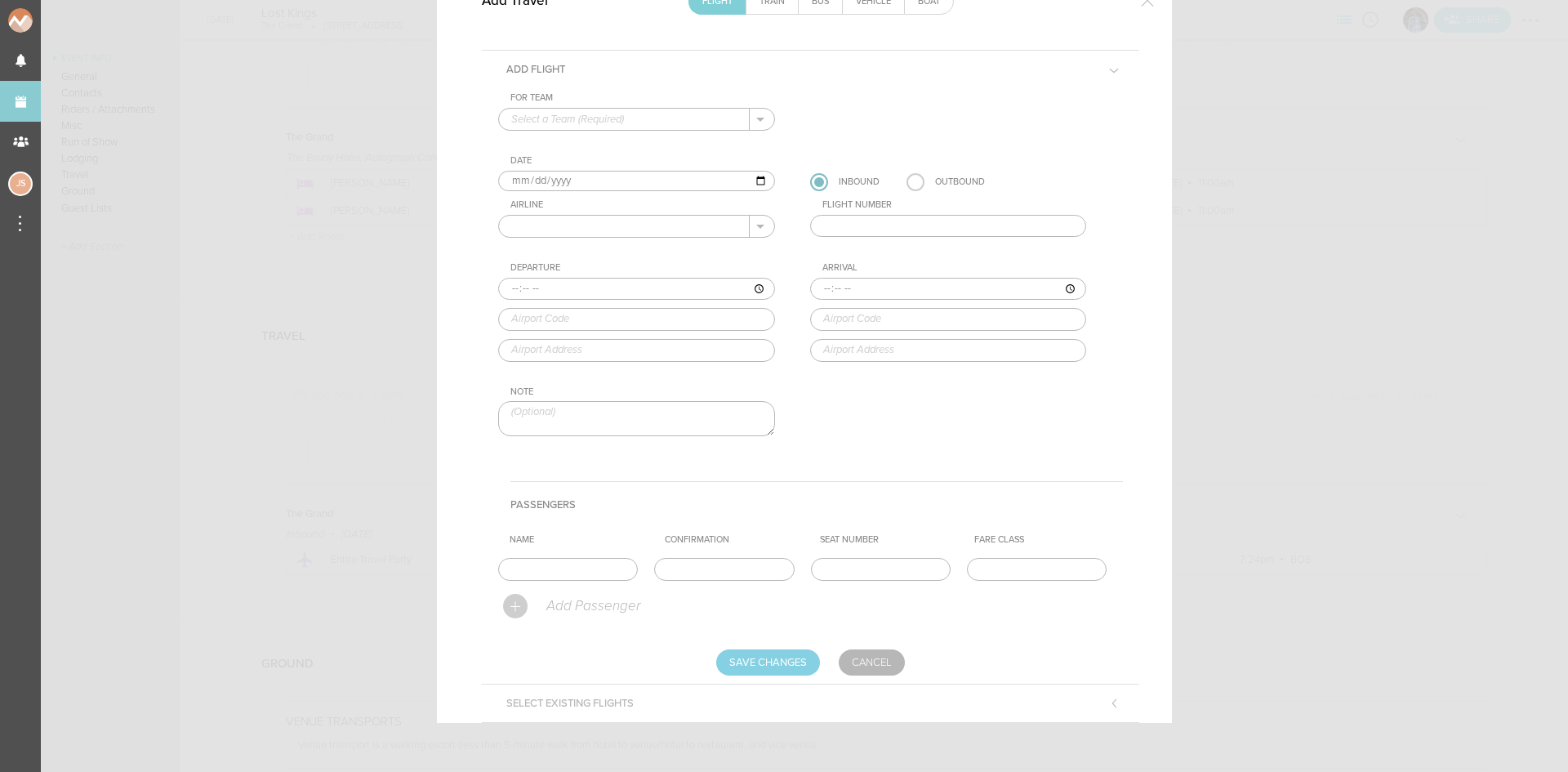
click at [549, 113] on input "text" at bounding box center [624, 119] width 250 height 21
click at [561, 144] on p "The Grand" at bounding box center [636, 145] width 250 height 28
type input "The Grand"
click at [525, 189] on input "[DATE]" at bounding box center [636, 181] width 277 height 21
type input "[DATE]"
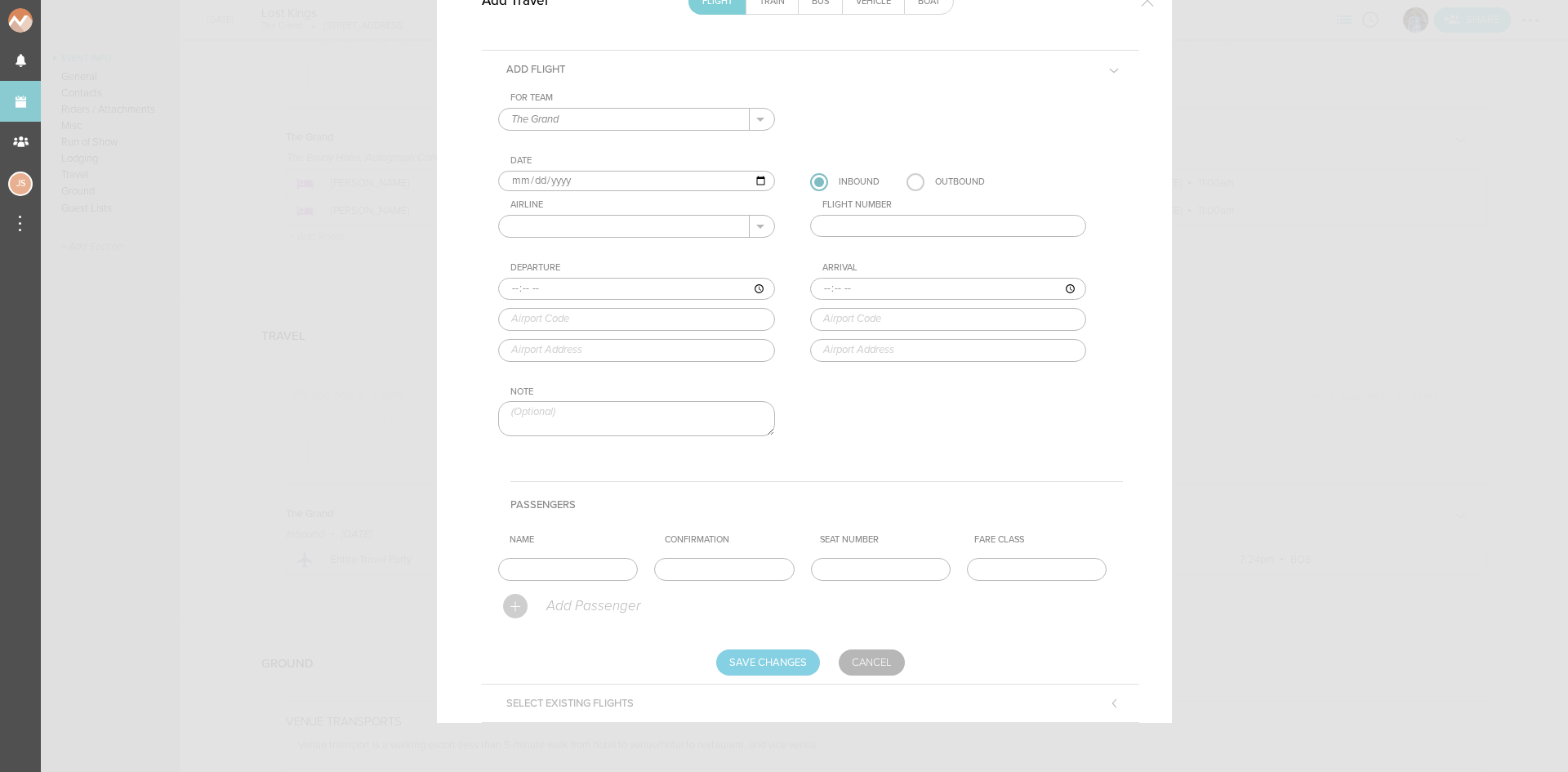
drag, startPoint x: 910, startPoint y: 185, endPoint x: 783, endPoint y: 201, distance: 128.0
click at [911, 185] on label at bounding box center [915, 182] width 18 height 18
click at [0, 0] on input "radio" at bounding box center [0, 0] width 0 height 0
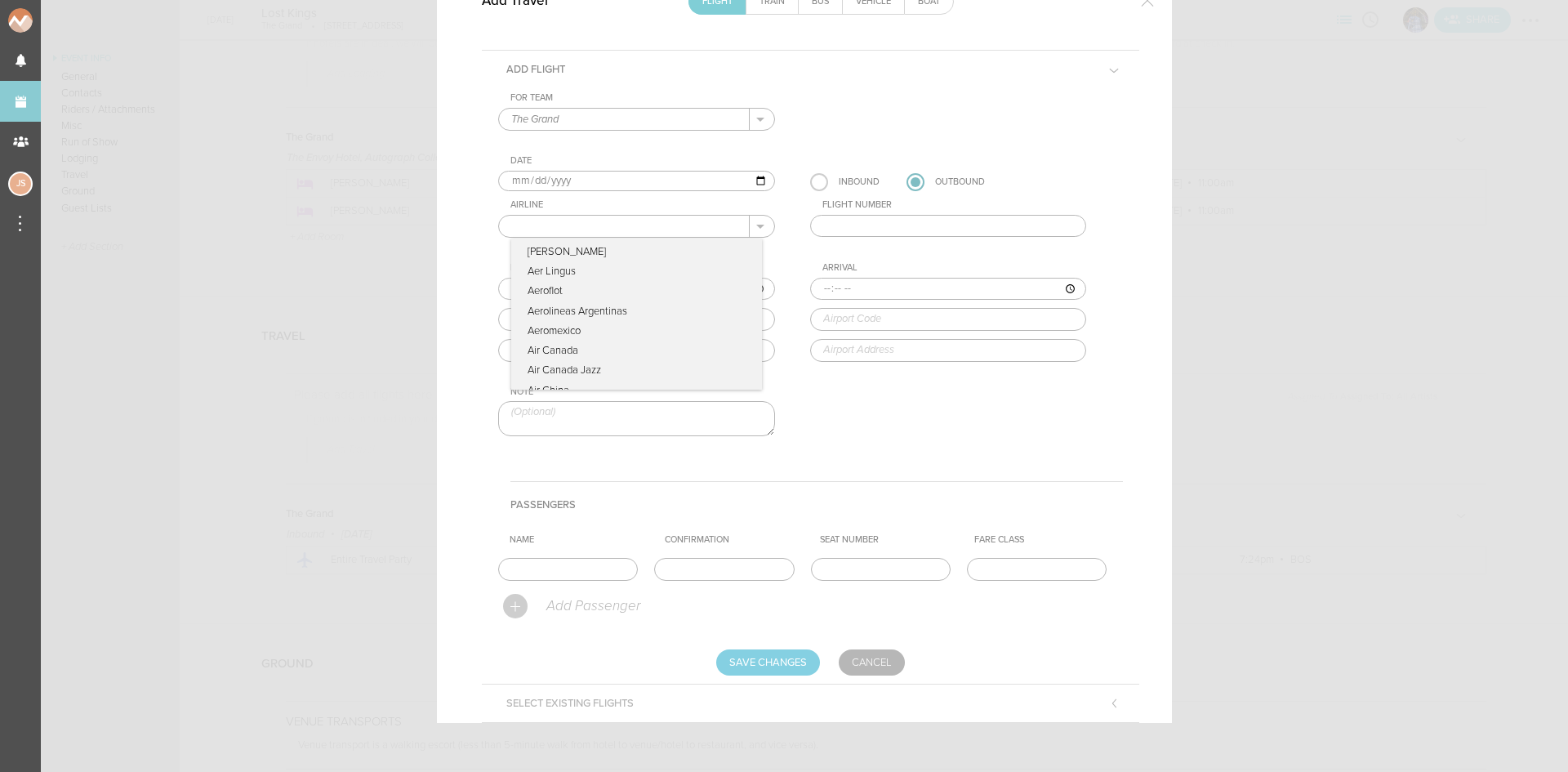
click at [677, 222] on input "text" at bounding box center [624, 226] width 250 height 21
type input "Delta Airlines"
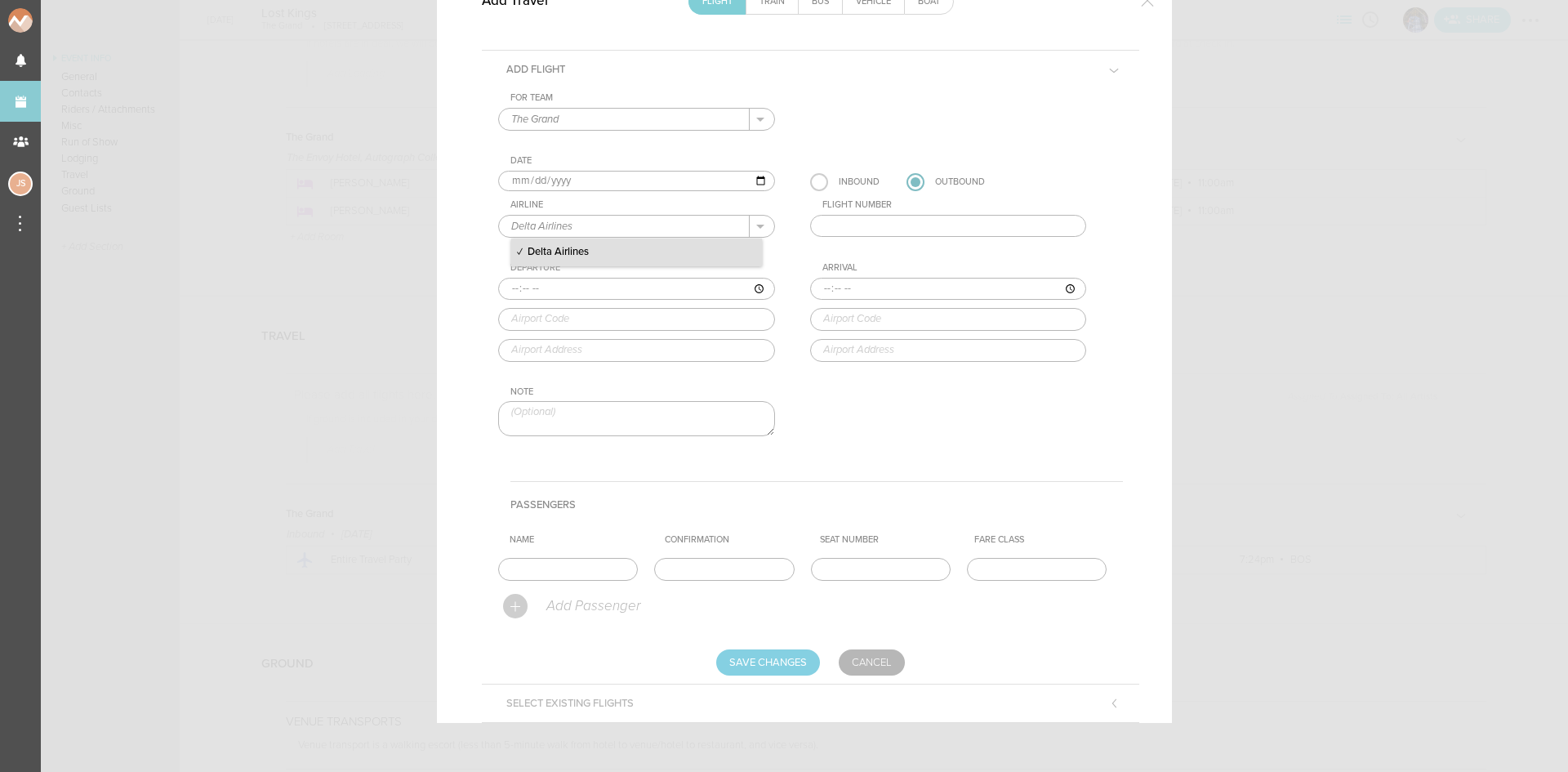
click at [649, 254] on p "Delta Airlines" at bounding box center [636, 252] width 250 height 28
click at [828, 224] on input "text" at bounding box center [948, 226] width 277 height 23
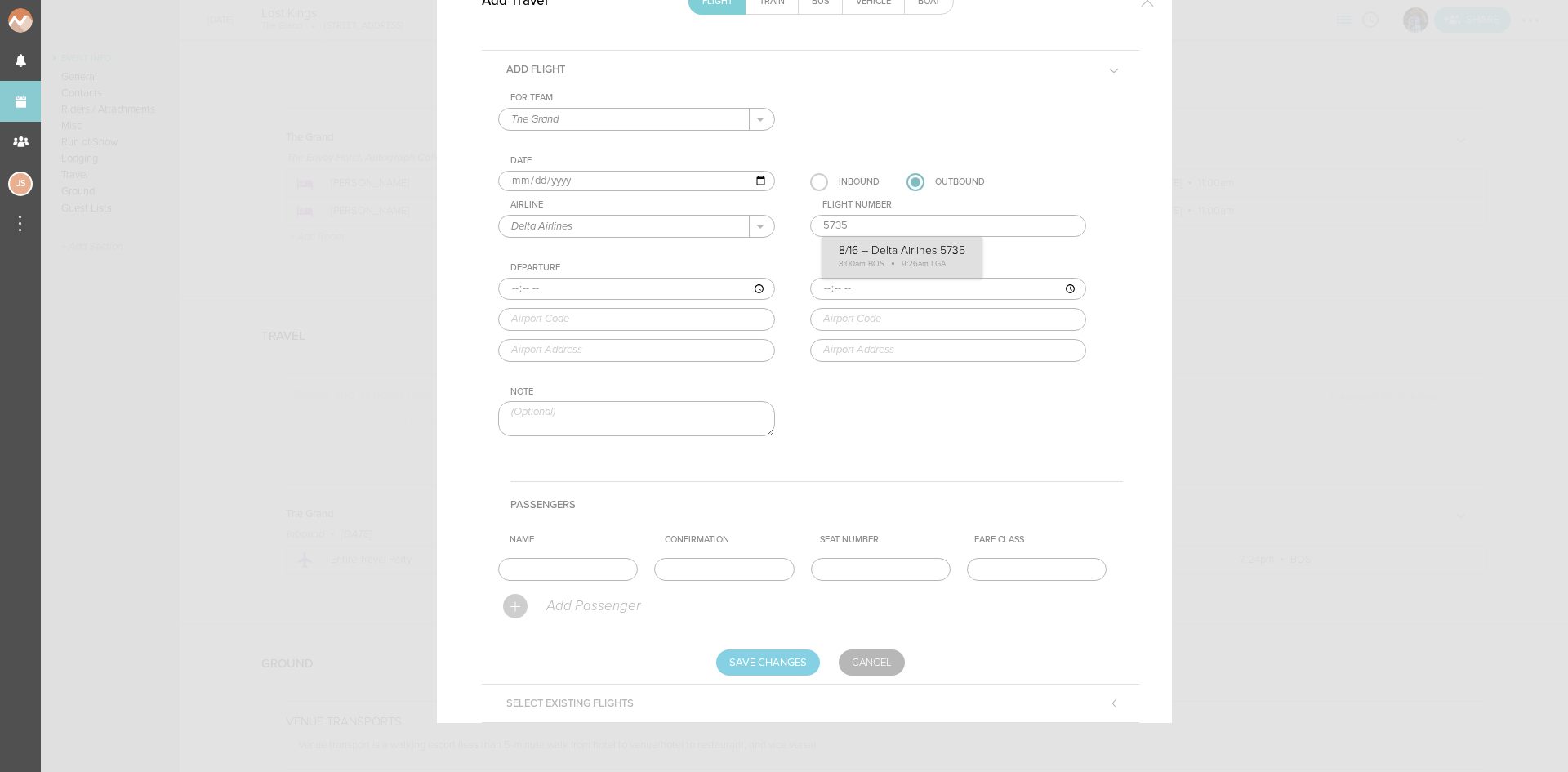
type input "5735"
type input "08:00"
type input "BOS"
type input "Boston Logan International Airport, One Harborside Drive, Boston, MA, 02128-290…"
type input "09:26"
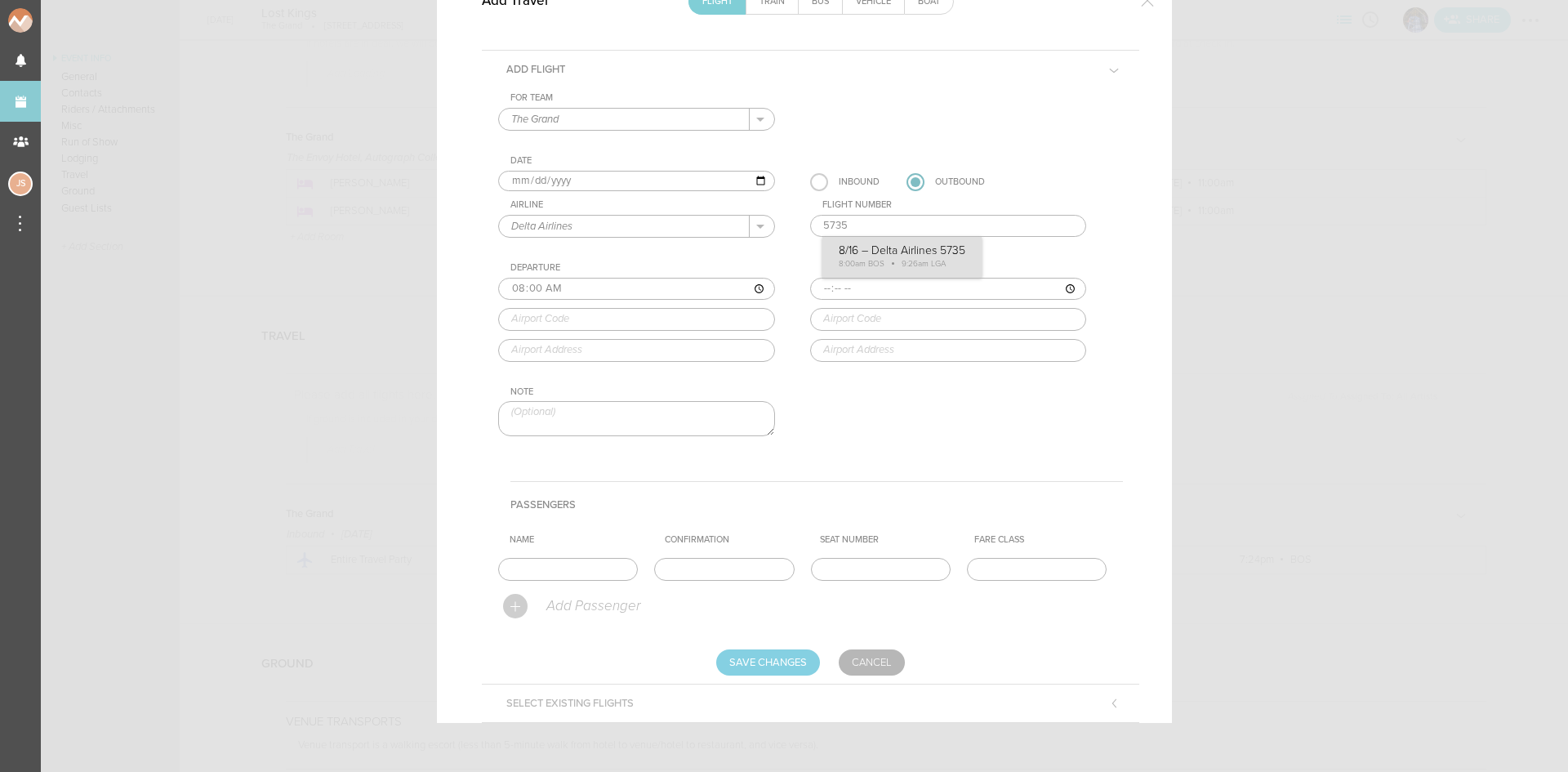
type input "LGA"
type input "New York LaGuardia Airport, Hangar 7 Center, New York, NY, 11371, United States"
click at [875, 255] on div "For Team The Grand + Add New Team The Grand . The Grand Date 2025-08-16 Inbound…" at bounding box center [811, 278] width 624 height 372
click at [565, 578] on input "text" at bounding box center [568, 569] width 140 height 23
type input "Entire Travel Party"
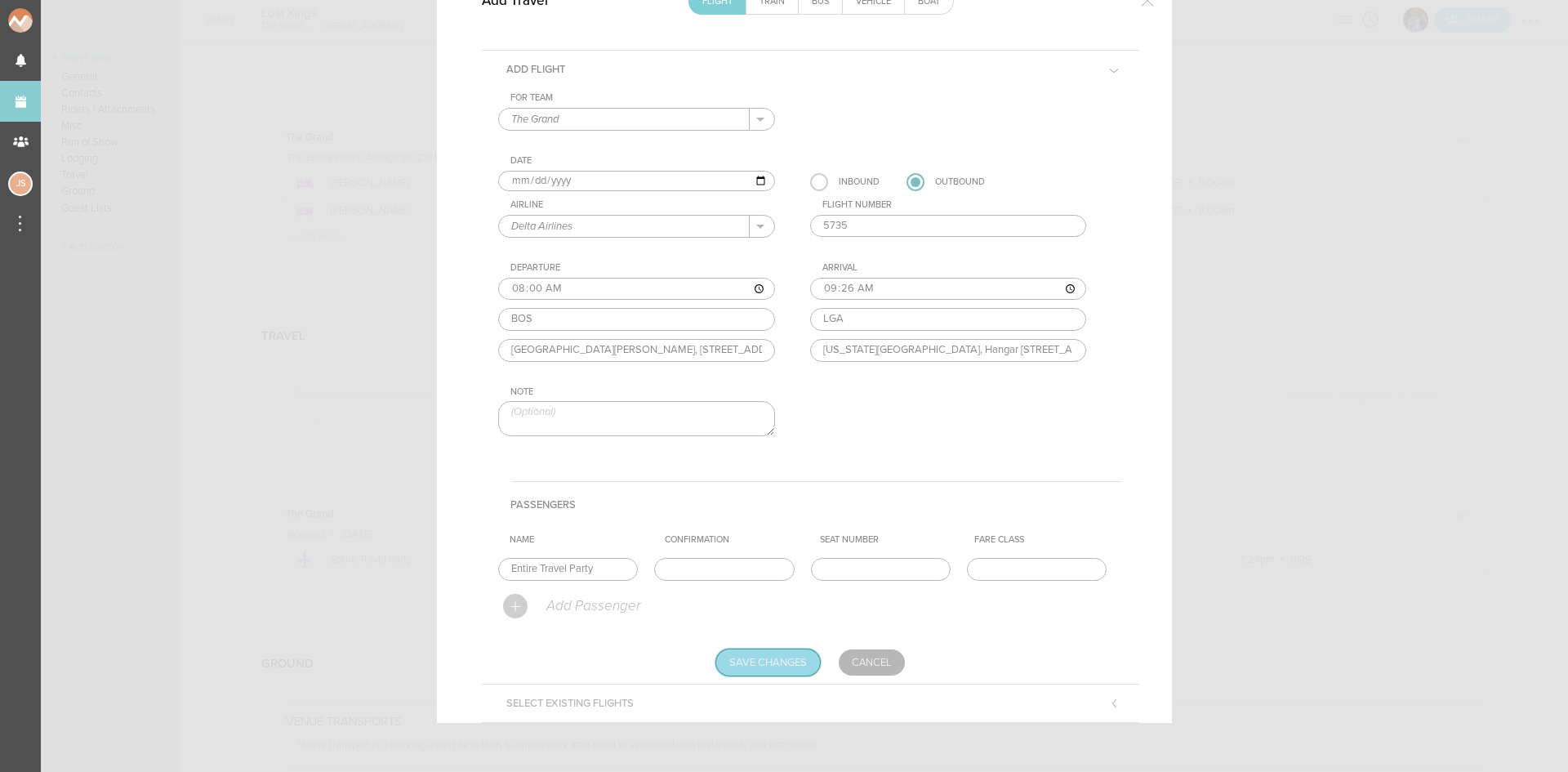
click at [752, 651] on input "Save Changes" at bounding box center [767, 662] width 104 height 26
type input "Saving..."
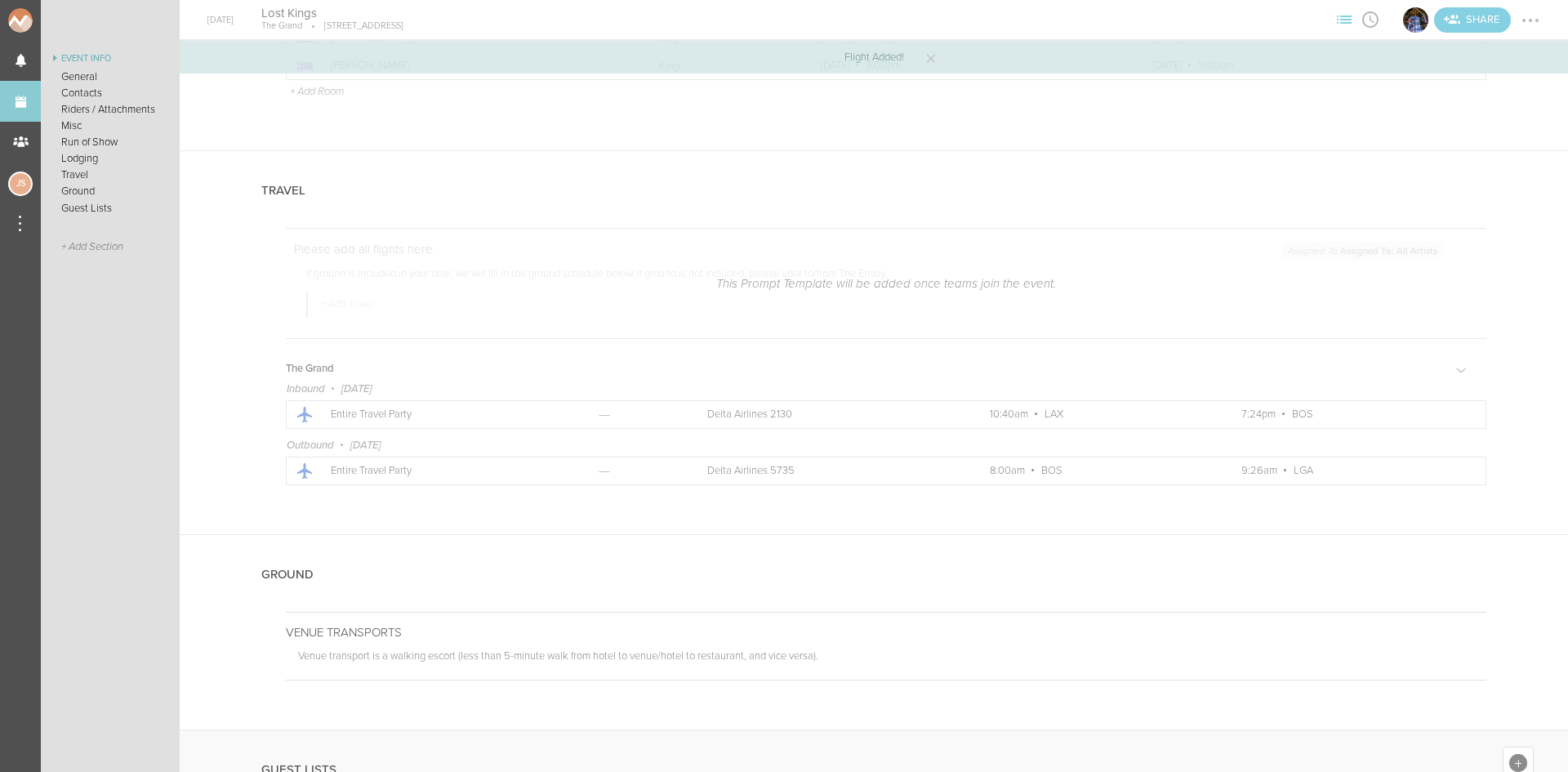
scroll to position [2781, 0]
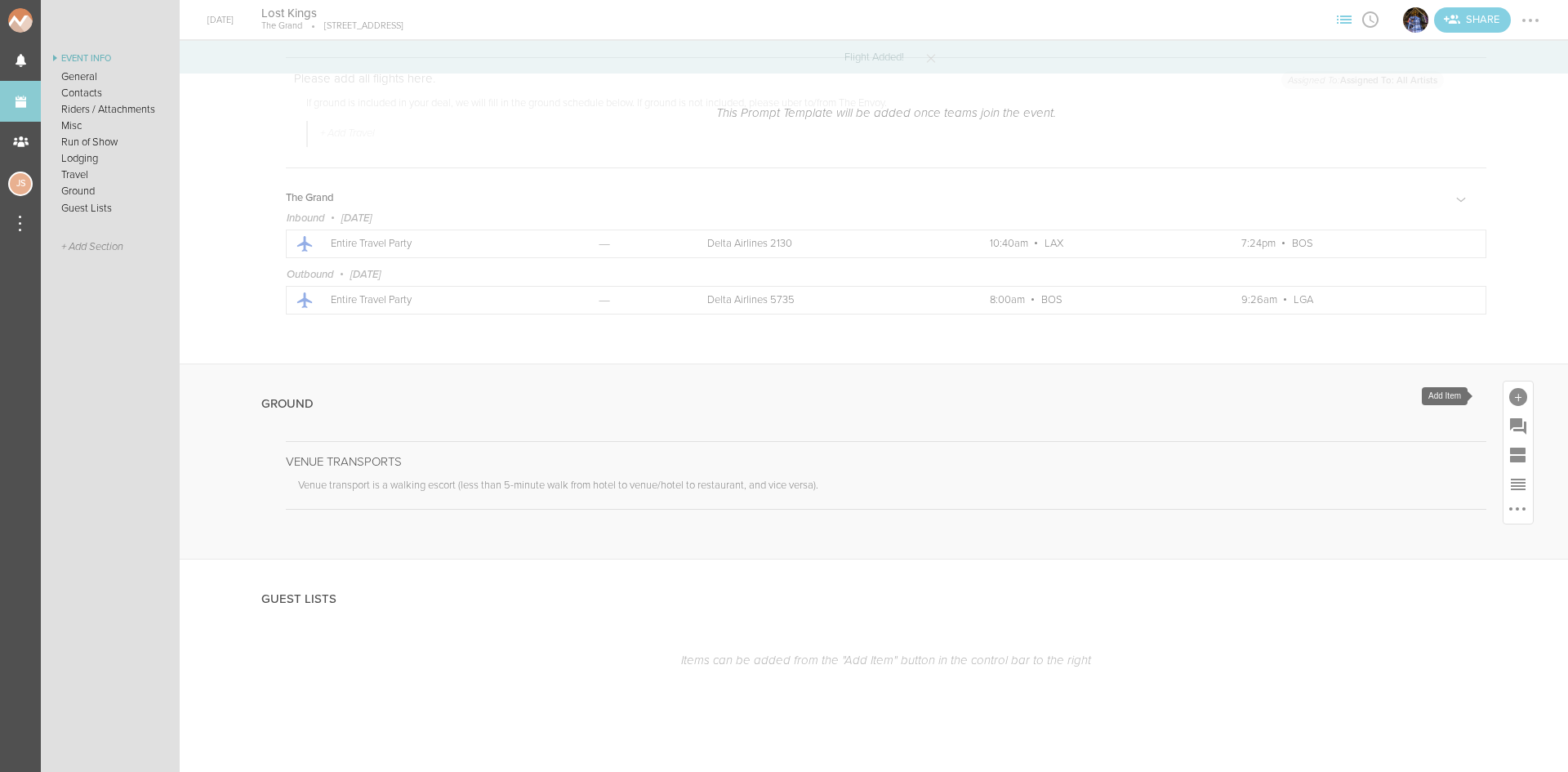
click at [1509, 389] on div at bounding box center [1517, 396] width 18 height 18
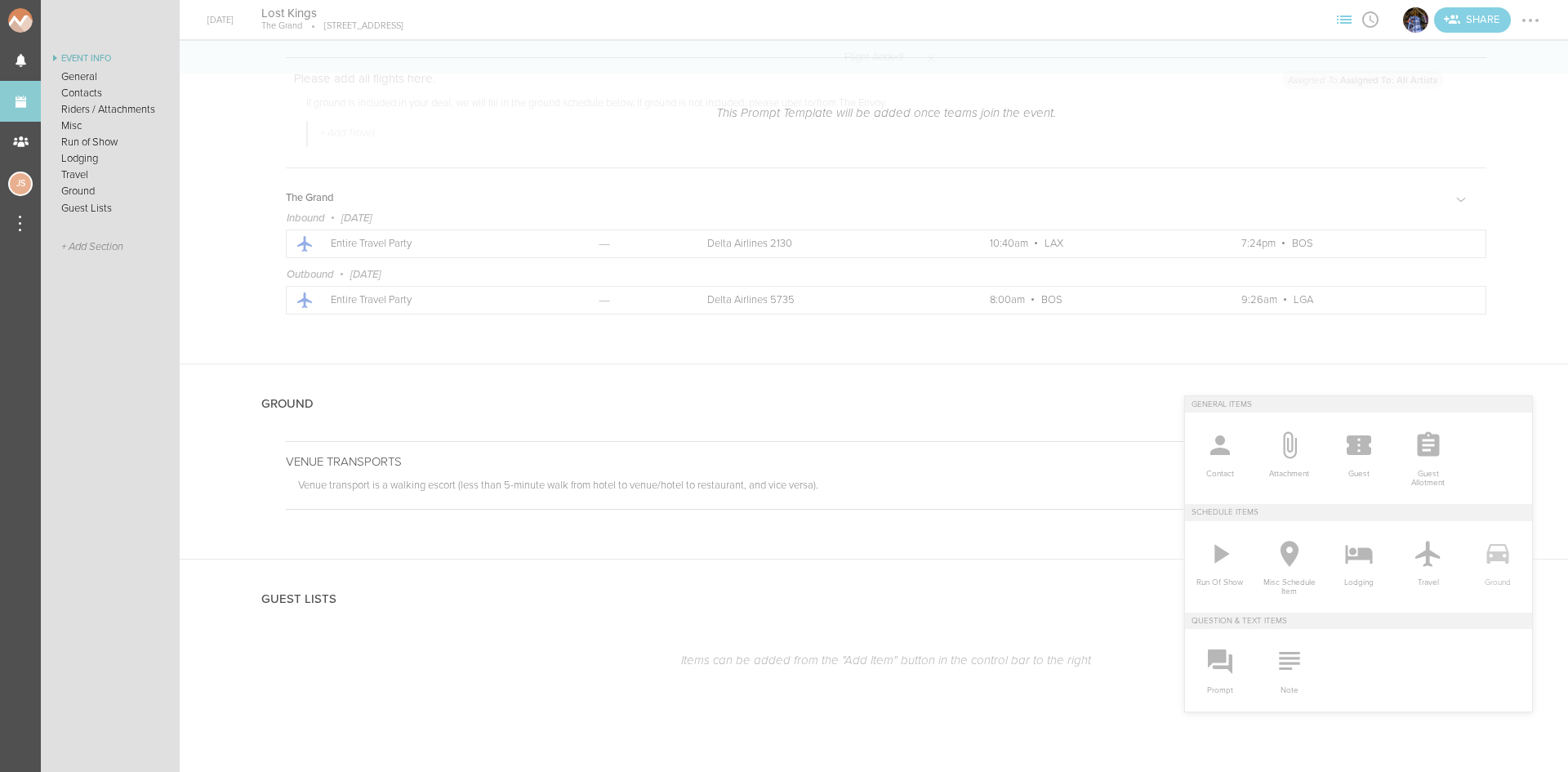
click at [1488, 571] on span "Ground" at bounding box center [1497, 579] width 53 height 17
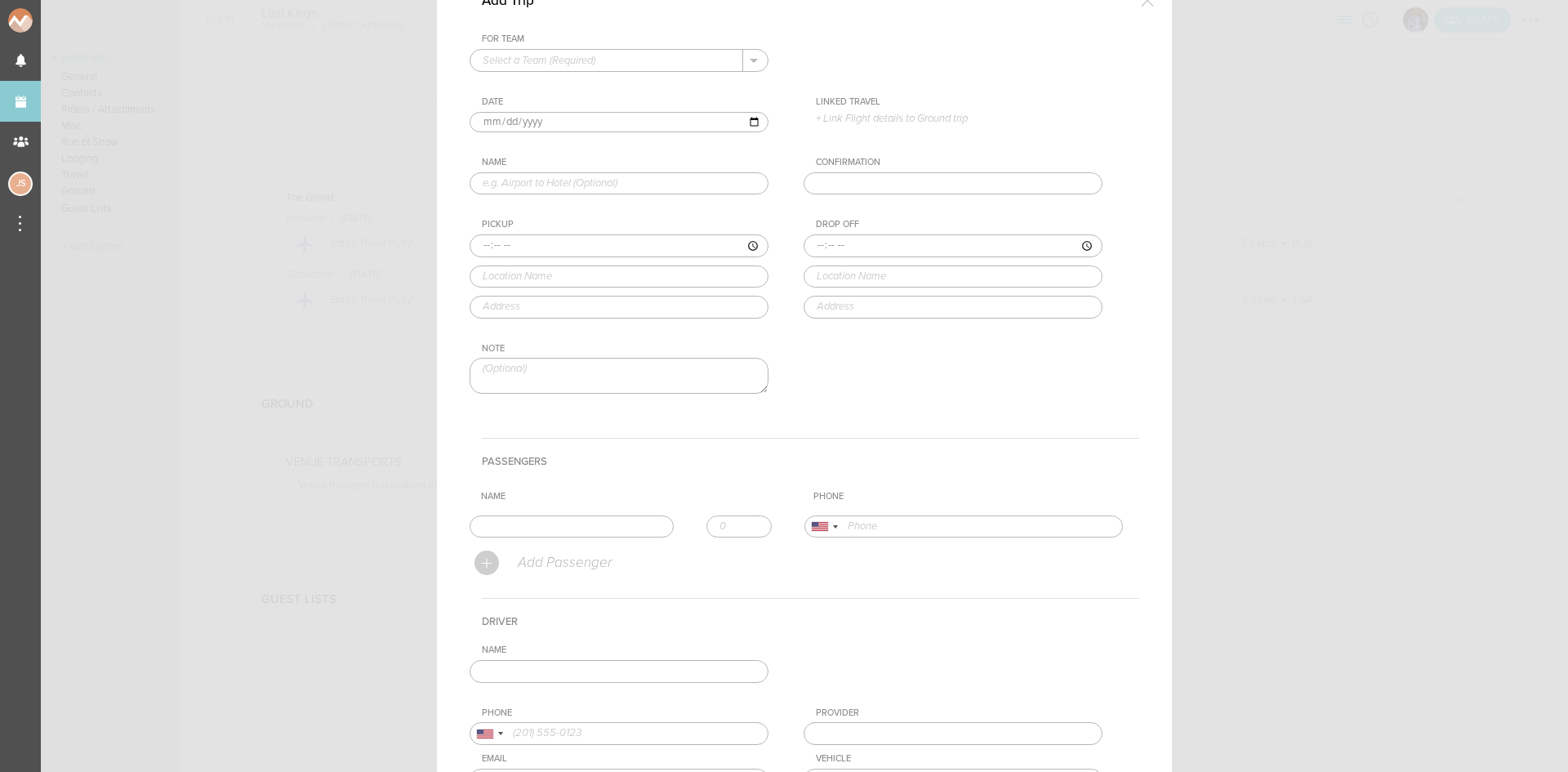
click at [613, 53] on input "text" at bounding box center [607, 60] width 272 height 21
click at [611, 80] on p "The Grand" at bounding box center [619, 86] width 272 height 28
type input "The Grand"
click at [856, 113] on p "+ Link Flight details to Ground trip" at bounding box center [959, 118] width 287 height 13
click at [871, 142] on label "8/15 • DL 2130 • 10:40am LAX – 7:24pm BOS" at bounding box center [943, 150] width 223 height 16
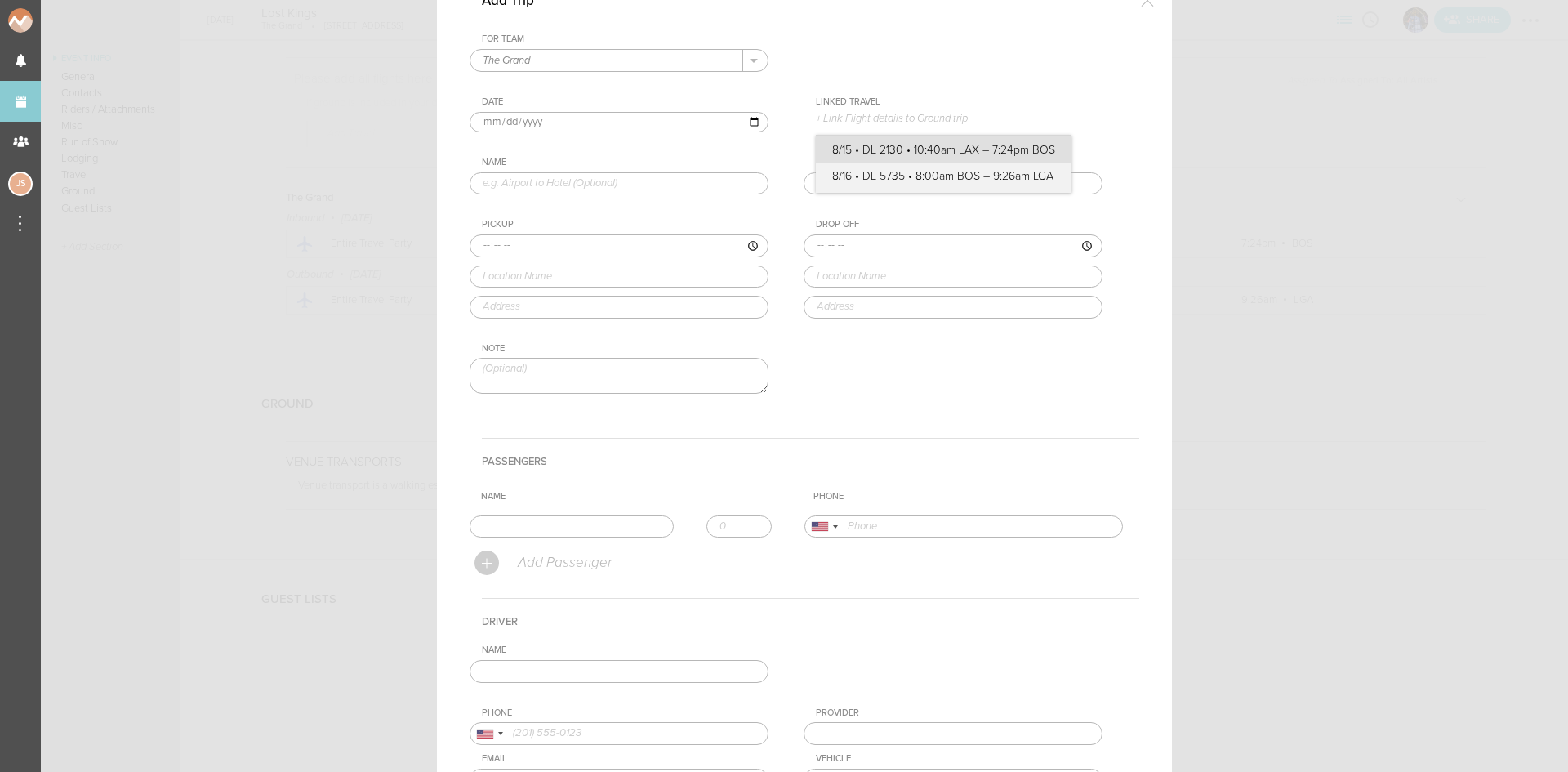
click at [0, 0] on input "8/15 • DL 2130 • 10:40am LAX – 7:24pm BOS" at bounding box center [0, 0] width 0 height 0
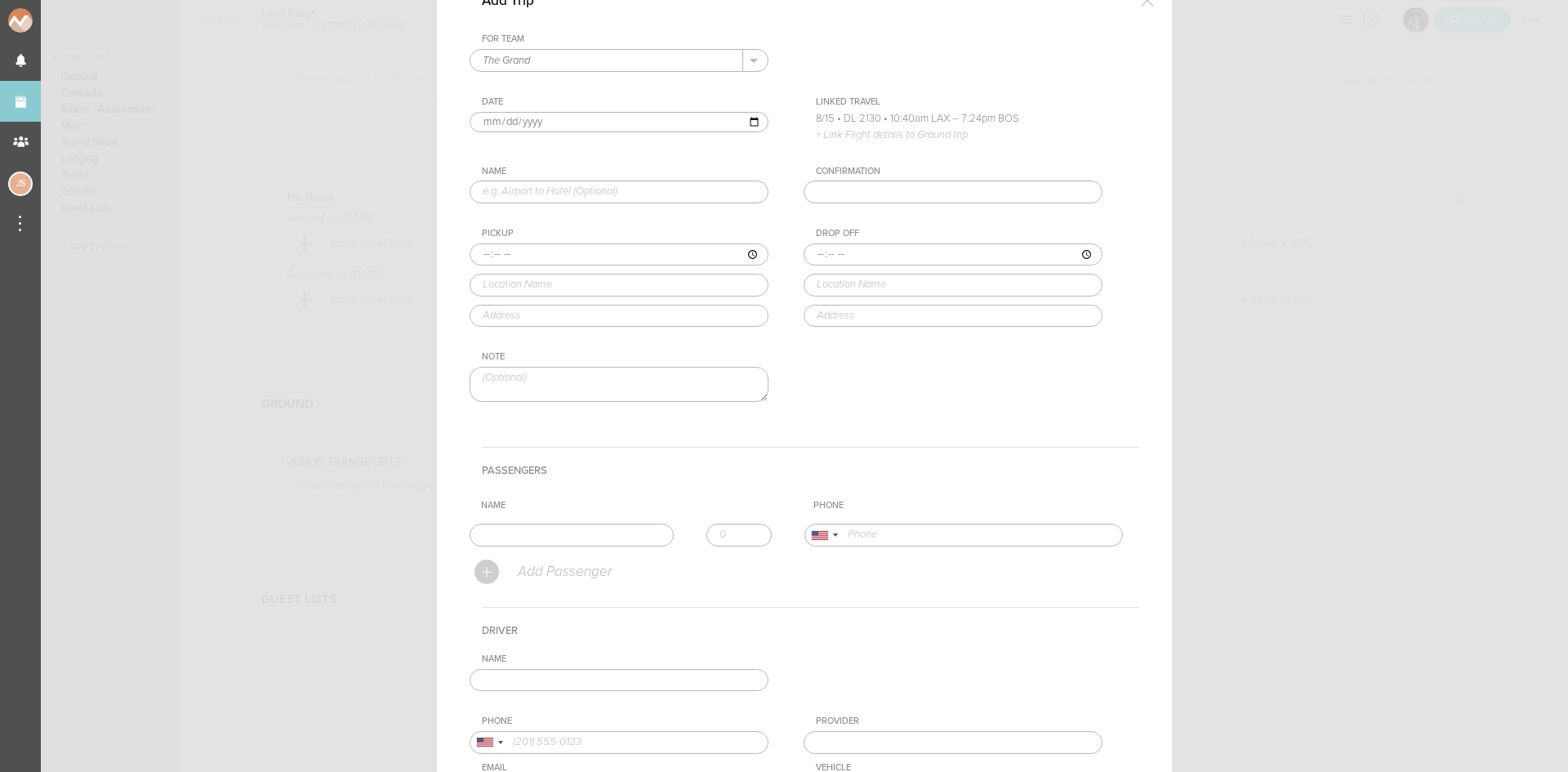
click at [520, 192] on input "text" at bounding box center [619, 191] width 299 height 23
type input "Airport to Hotel"
click at [474, 256] on input "time" at bounding box center [619, 255] width 299 height 23
type input "19:24"
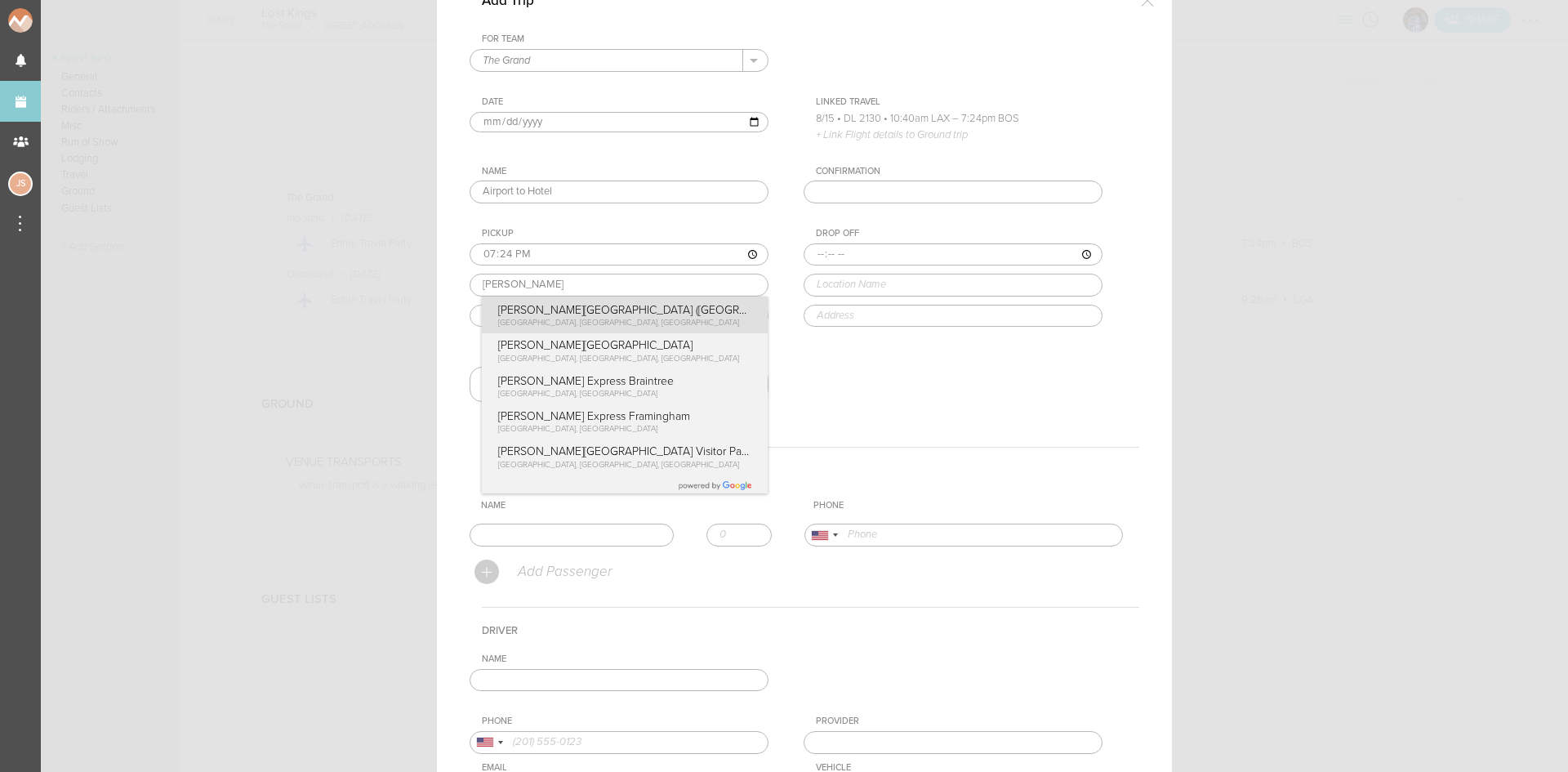
click at [590, 327] on div "Pickup 19:24 logan Logan Airport (BOS) East Boston, MA, USA Logan Airport Termi…" at bounding box center [635, 277] width 332 height 99
type input "Logan Airport (BOS)"
type input "East Boston, MA 02128, USA"
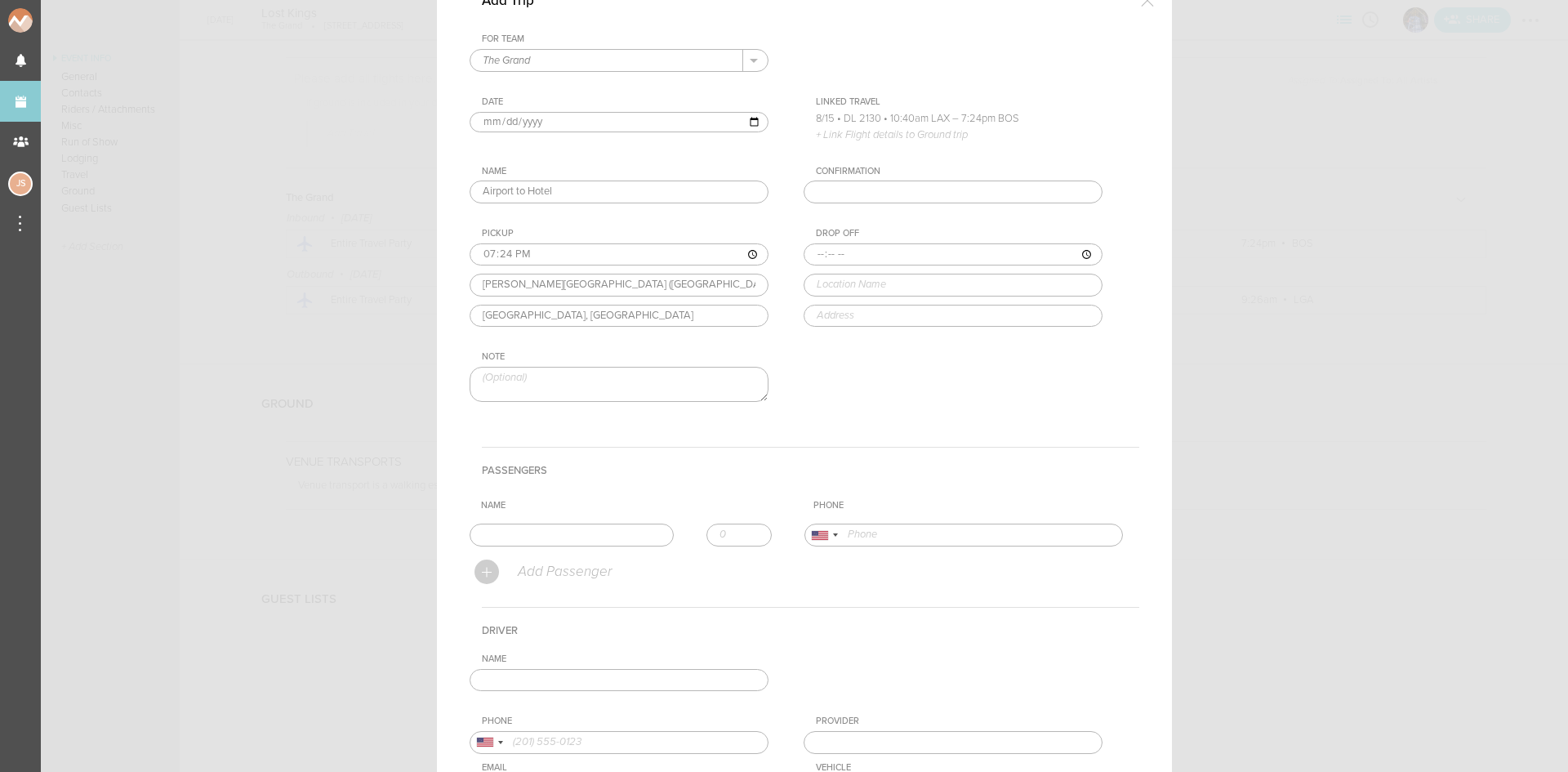
click at [807, 260] on input "time" at bounding box center [953, 255] width 299 height 23
click at [812, 251] on input "time" at bounding box center [953, 255] width 299 height 23
type input "19:45"
click at [828, 291] on input "text" at bounding box center [953, 284] width 299 height 23
click at [845, 304] on div "Drop Off 19:45 the env The Envoy Hotel, Autograph Collection Sleeper Street, Bo…" at bounding box center [970, 277] width 332 height 99
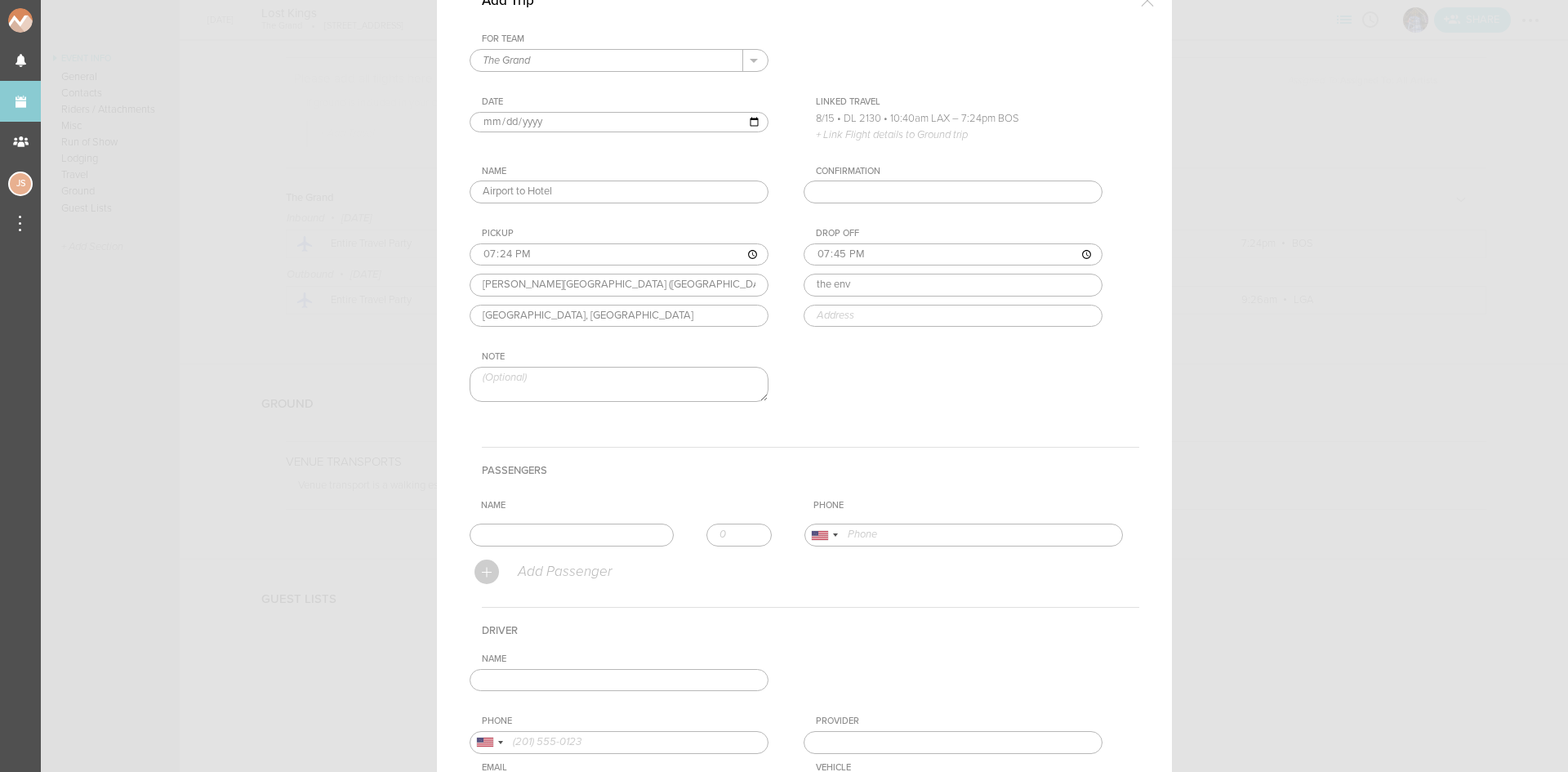
type input "The Envoy Hotel, Autograph Collection"
type input "[STREET_ADDRESS]"
click at [593, 536] on input "text" at bounding box center [571, 535] width 204 height 23
type input "[PERSON_NAME]"
type input "19788861393"
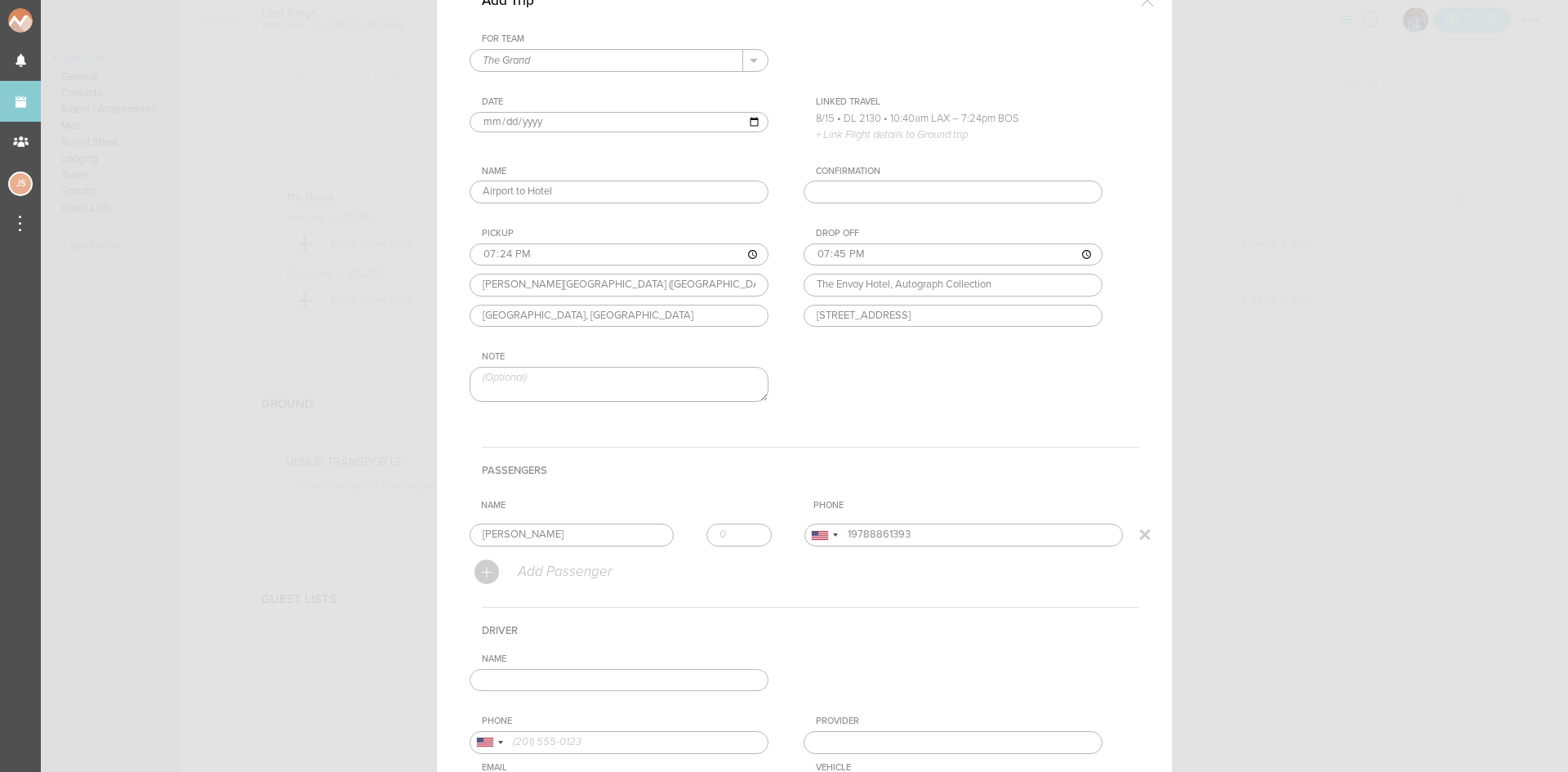
click at [549, 556] on form "For Team The Grand + Add New Team The Grand . The Grand Date 2025-08-15 Linked …" at bounding box center [804, 455] width 669 height 842
type input "1"
click at [750, 531] on input "1" at bounding box center [739, 535] width 65 height 23
click at [715, 682] on input "text" at bounding box center [619, 680] width 299 height 23
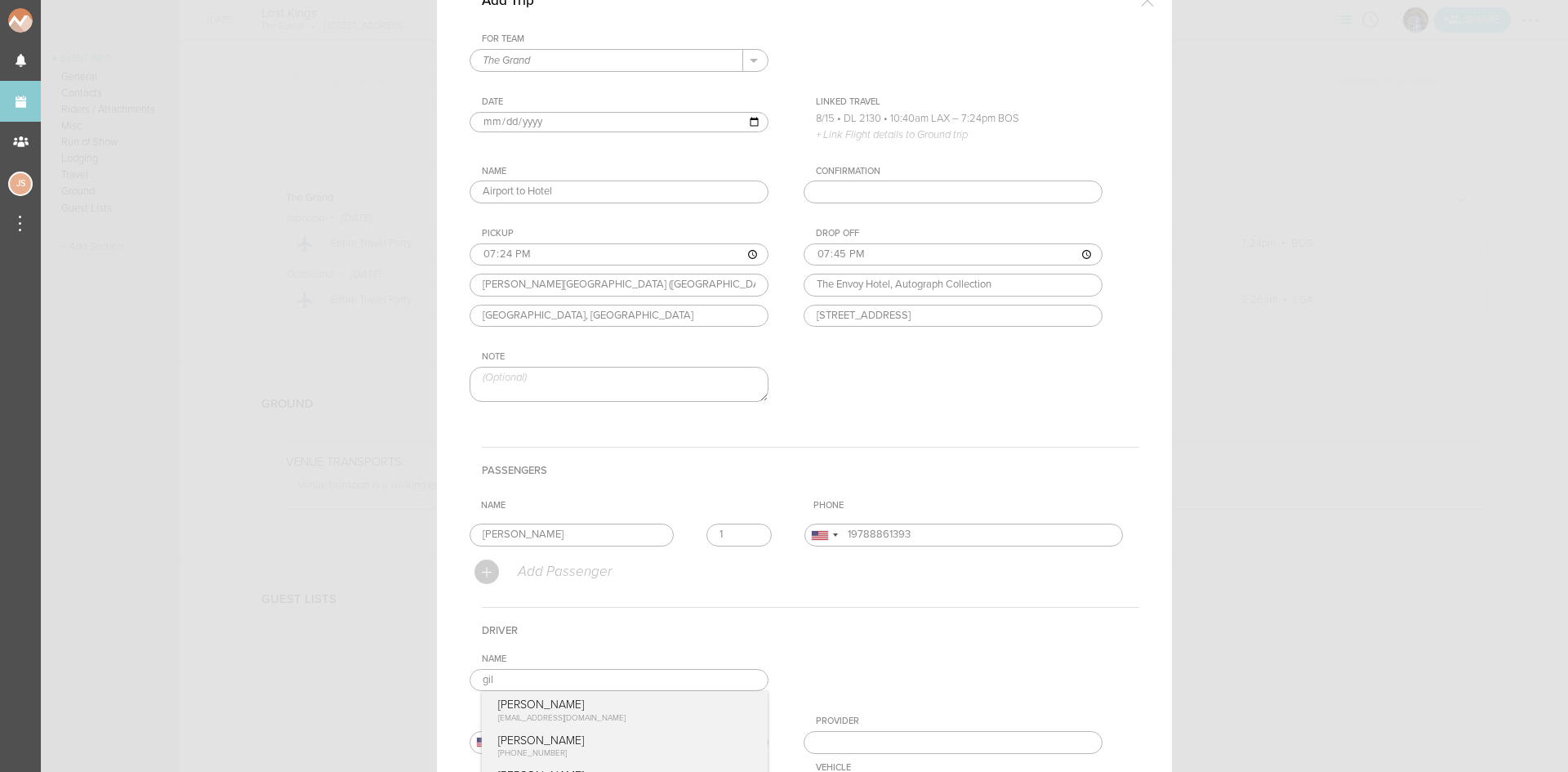
scroll to position [262, 0]
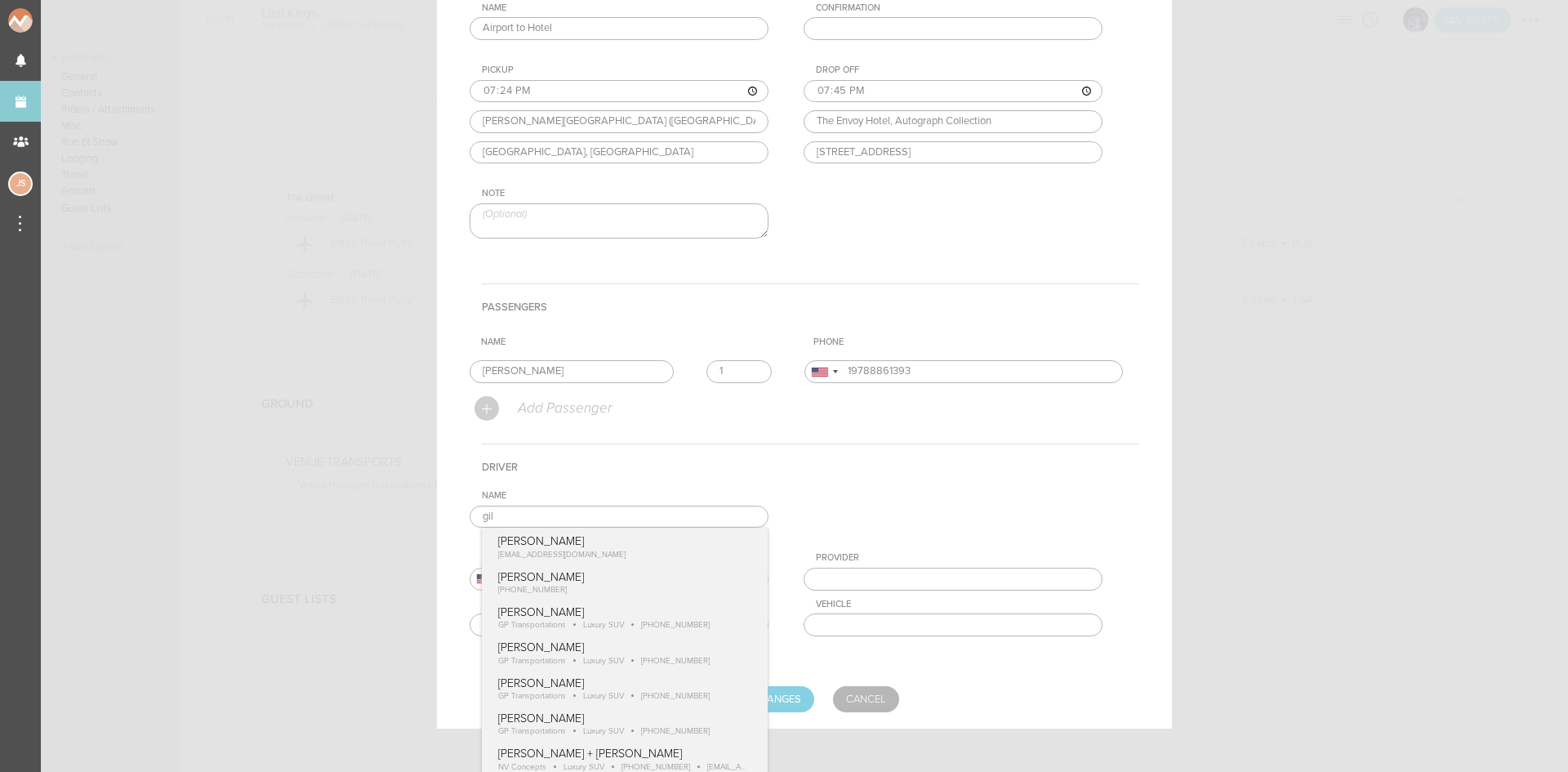
type input "[PERSON_NAME]"
type input "18574170489"
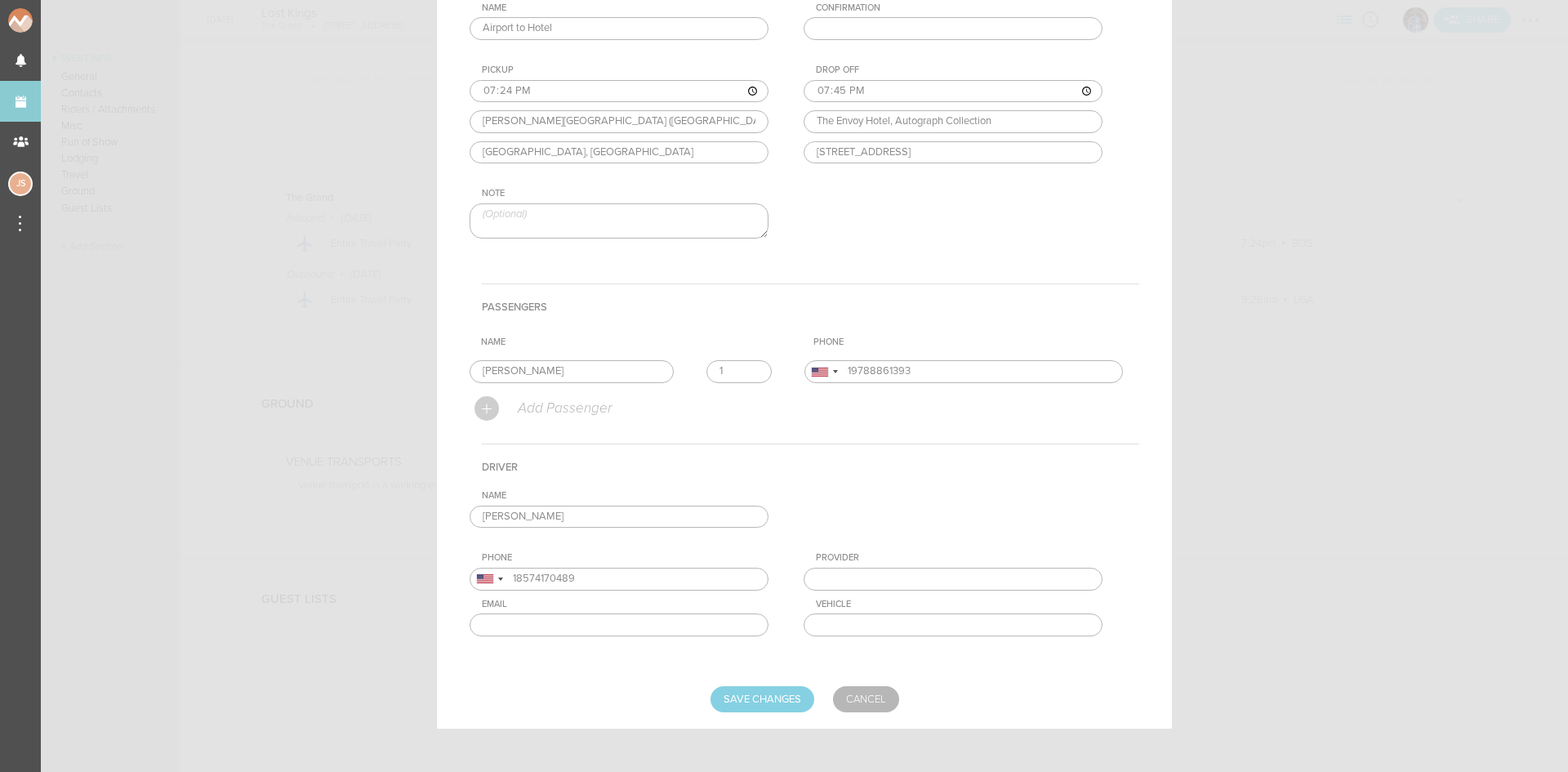
click at [660, 585] on div "Name Gilbert Payoute Charlie McGinley cmcginley@bignight.com Gilbert Payoute +1…" at bounding box center [804, 576] width 669 height 172
click at [761, 687] on input "Save Changes" at bounding box center [762, 699] width 104 height 26
type input "Saving..."
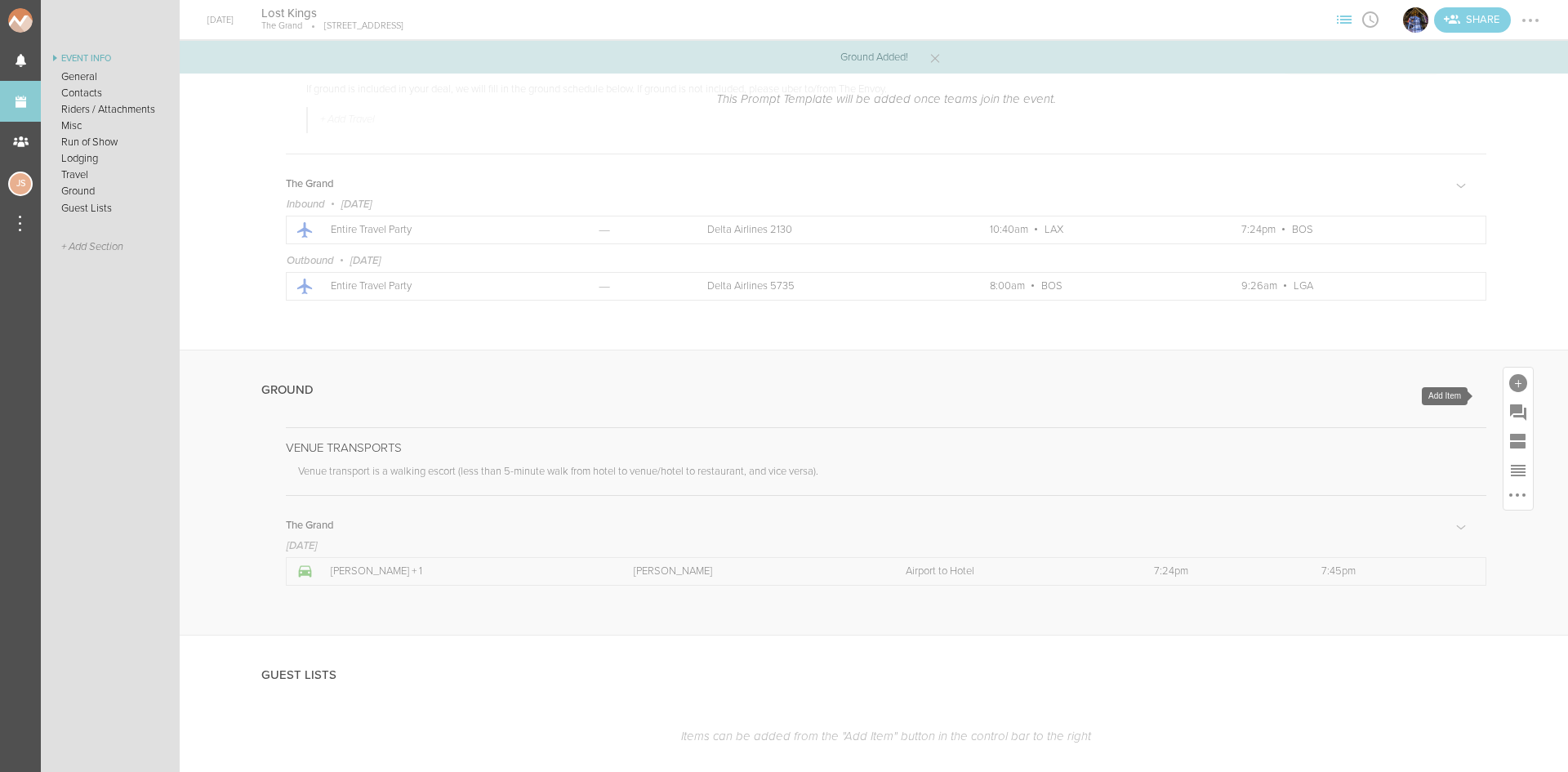
click at [1509, 389] on div at bounding box center [1517, 383] width 18 height 18
click at [1486, 537] on icon at bounding box center [1497, 539] width 22 height 19
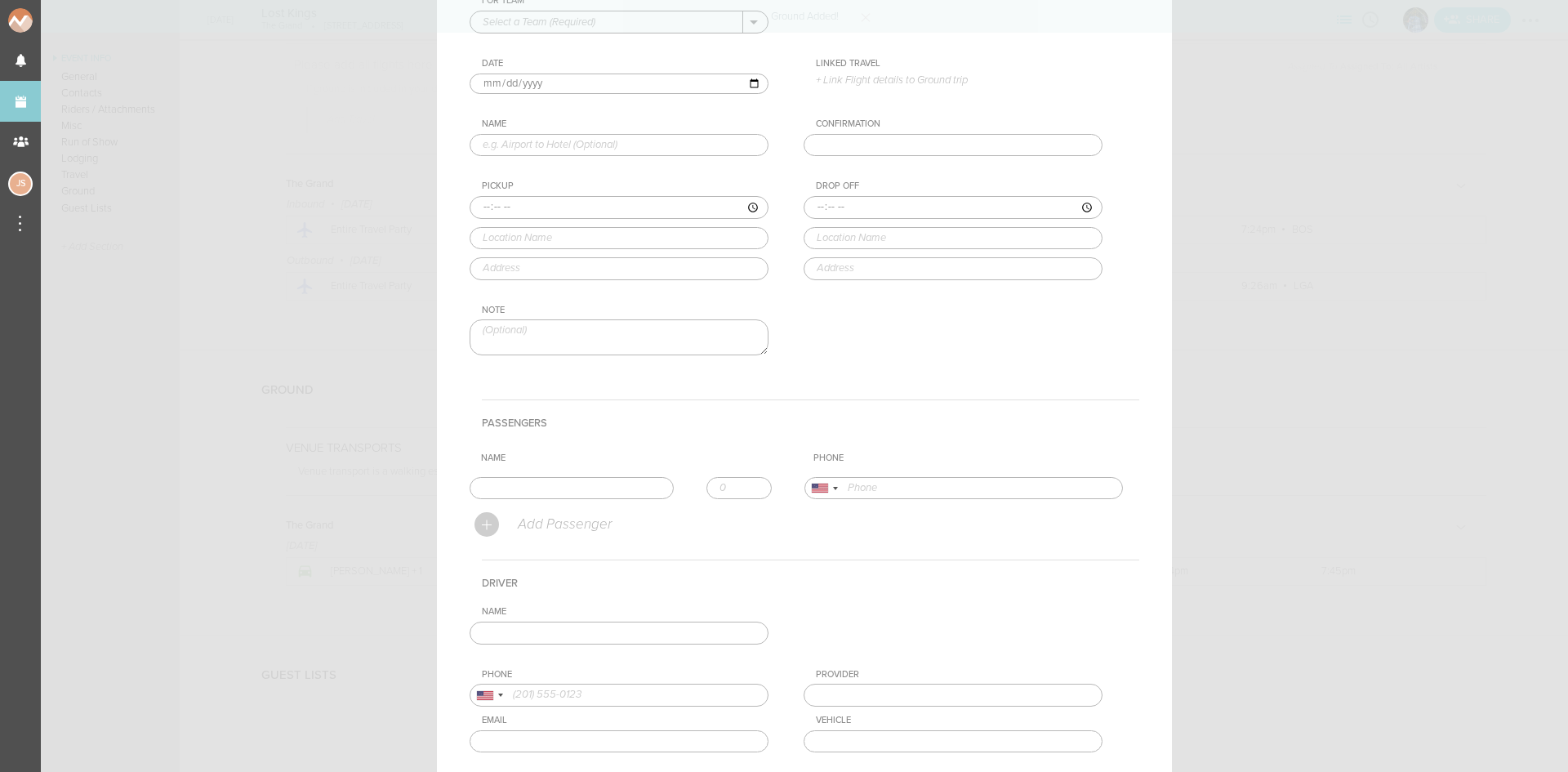
scroll to position [0, 0]
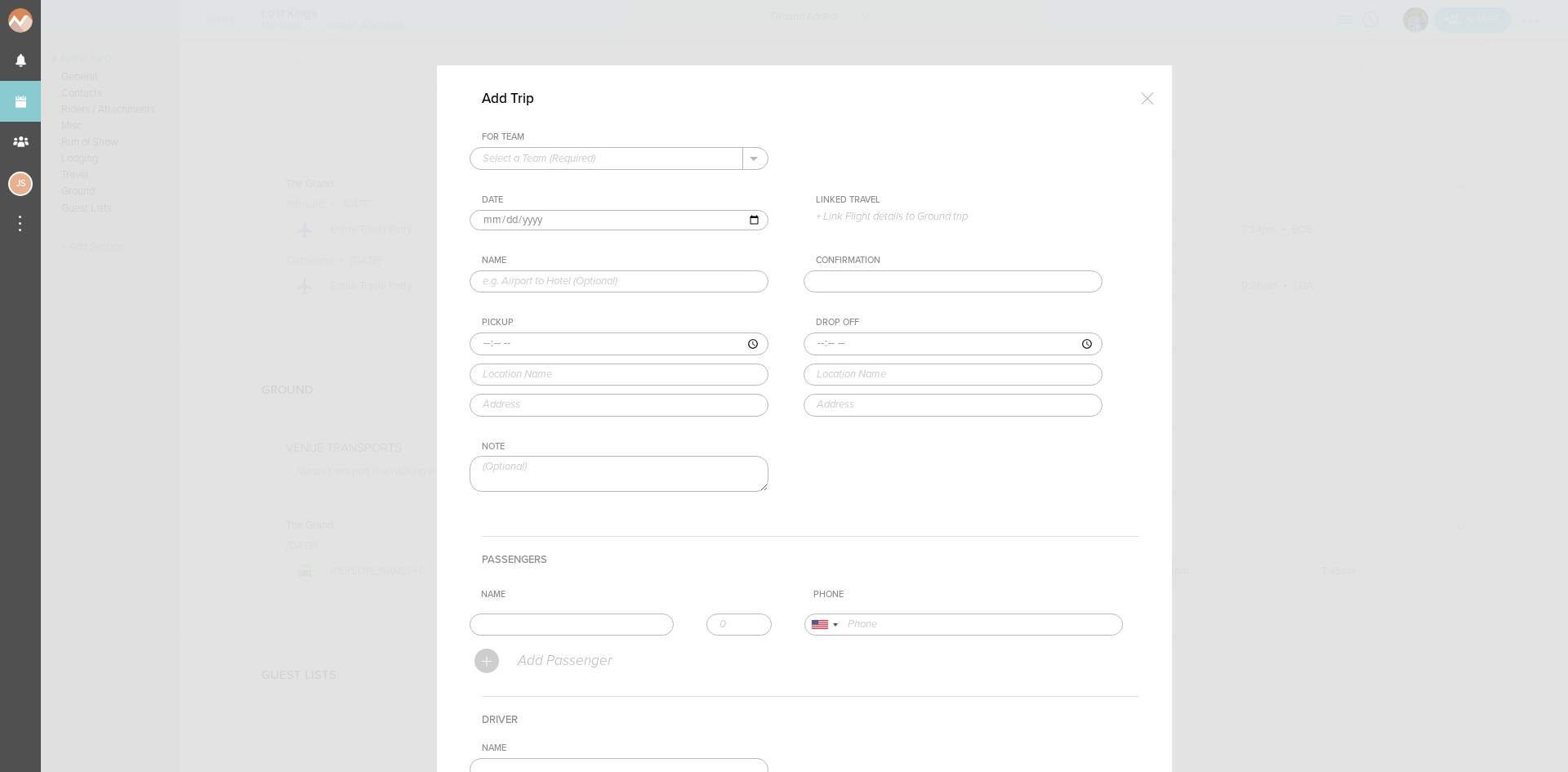
click at [563, 151] on input "text" at bounding box center [607, 158] width 272 height 21
click at [569, 176] on p "The Grand" at bounding box center [619, 185] width 272 height 28
type input "The Grand"
click at [498, 219] on input "[DATE]" at bounding box center [619, 220] width 299 height 21
type input "[DATE]"
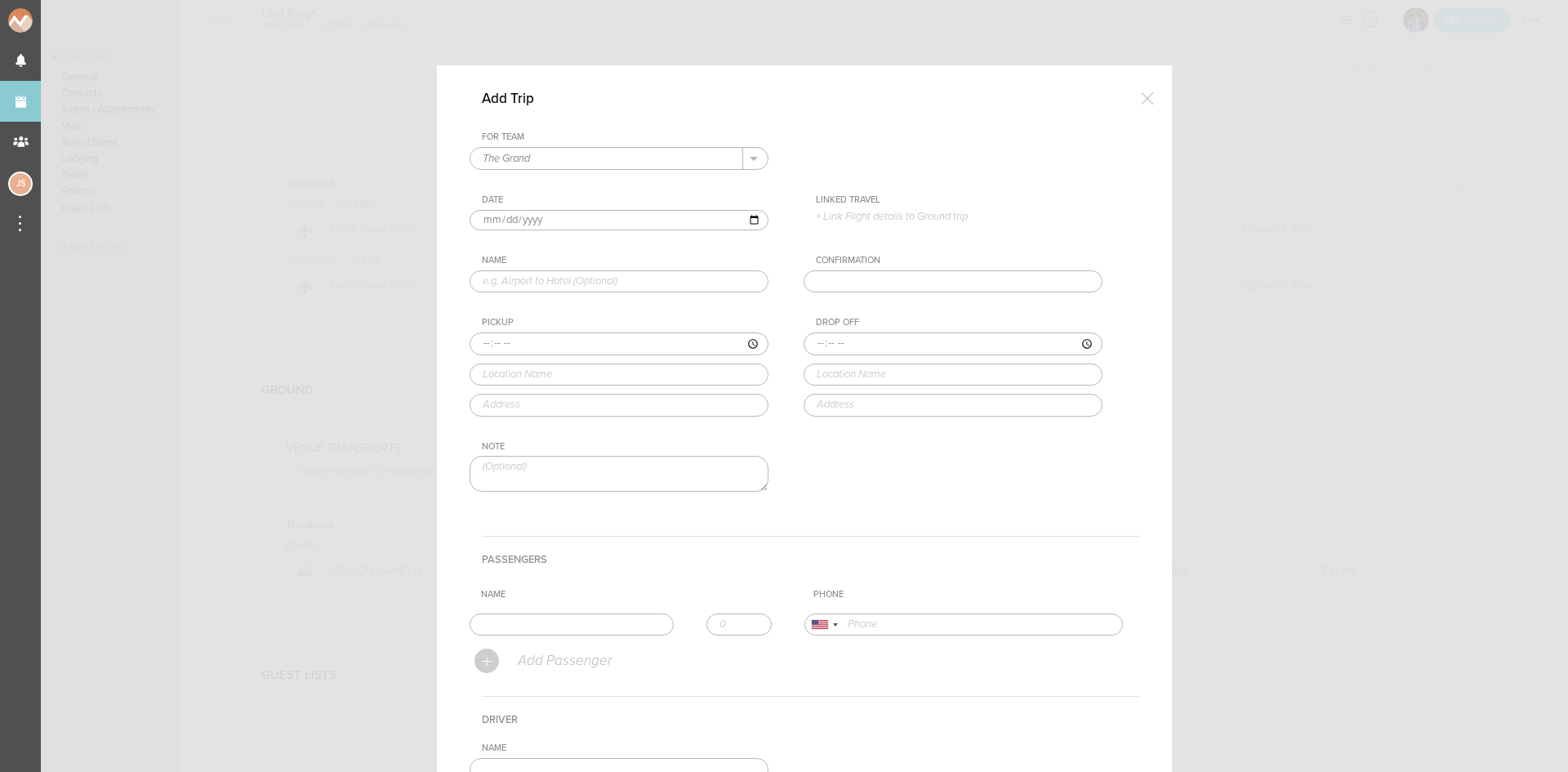
click at [869, 218] on p "+ Link Flight details to Ground trip" at bounding box center [959, 216] width 287 height 13
click at [878, 278] on label "8/16 • DL 5735 • 8:00am BOS – 9:26am LGA" at bounding box center [943, 274] width 223 height 16
click at [0, 0] on input "8/16 • DL 5735 • 8:00am BOS – 9:26am LGA" at bounding box center [0, 0] width 0 height 0
click at [628, 292] on input "text" at bounding box center [619, 290] width 299 height 23
type input "Hotel to Airport"
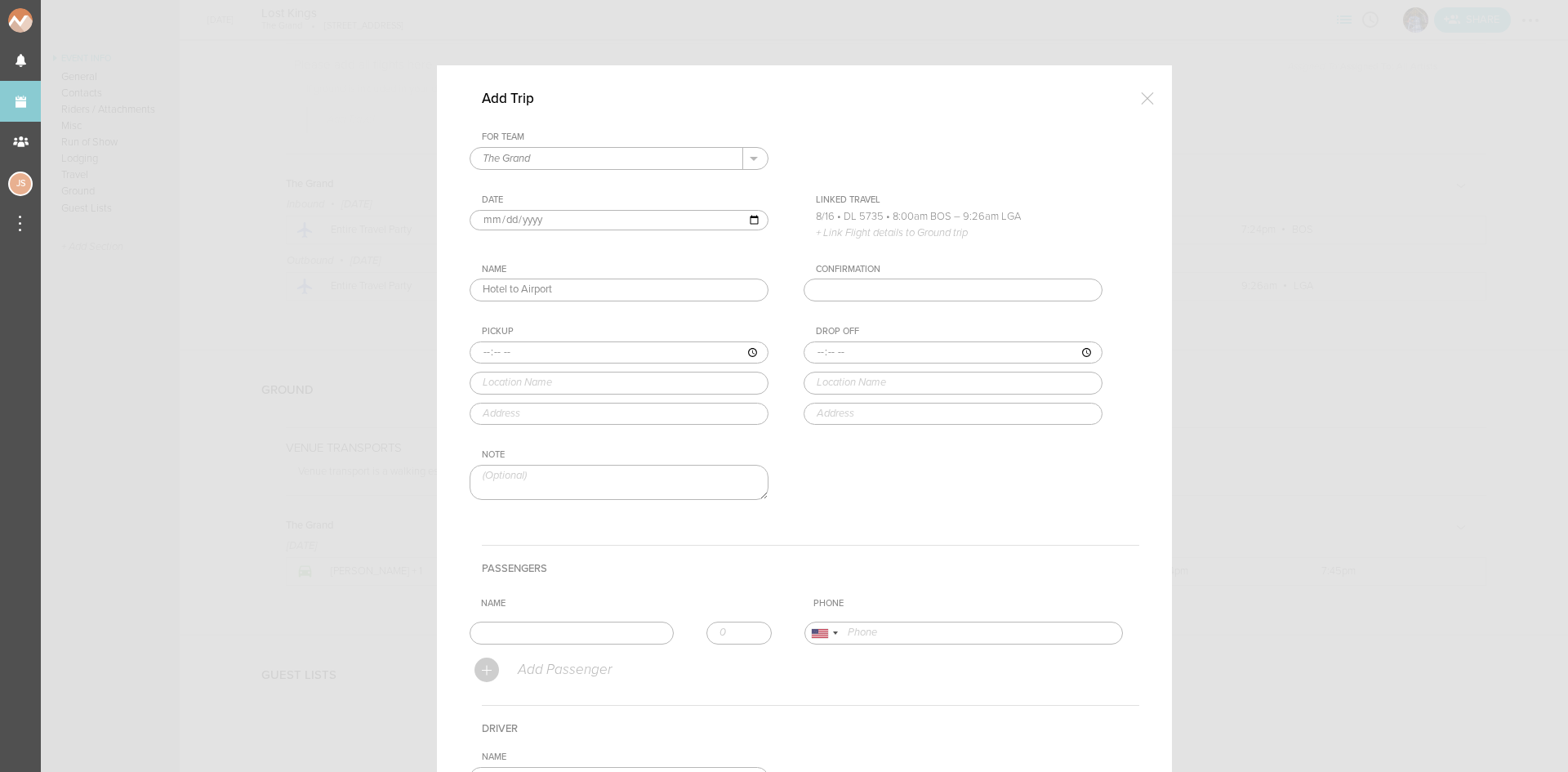
click at [478, 347] on input "time" at bounding box center [619, 352] width 299 height 23
type input "06:15"
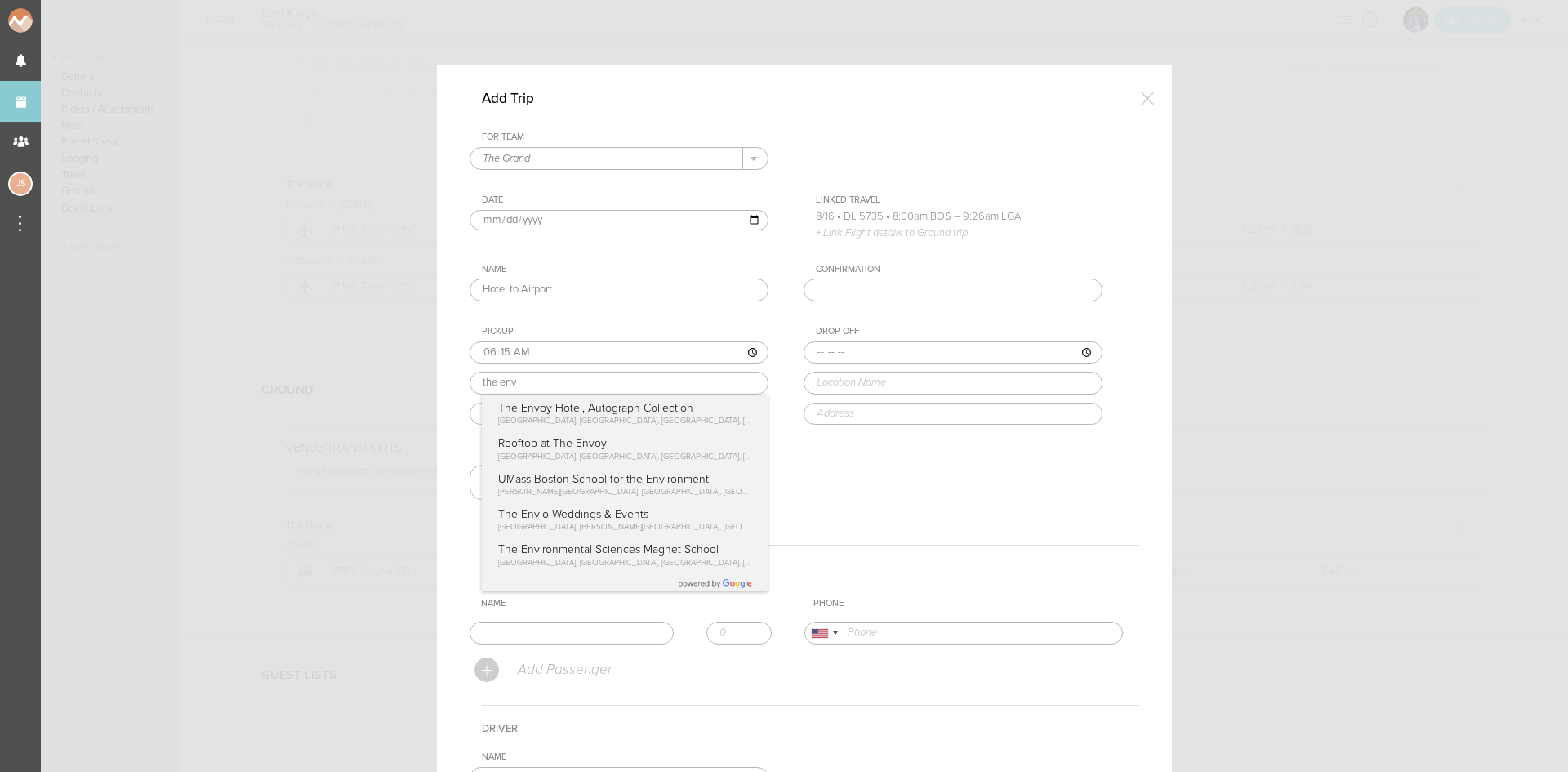
type input "The Envoy Hotel, Autograph Collection"
type input "[STREET_ADDRESS]"
click at [570, 409] on div "Pickup 06:15 The Envoy Hotel, Autograph Collection The Envoy Hotel, Autograph C…" at bounding box center [635, 375] width 332 height 99
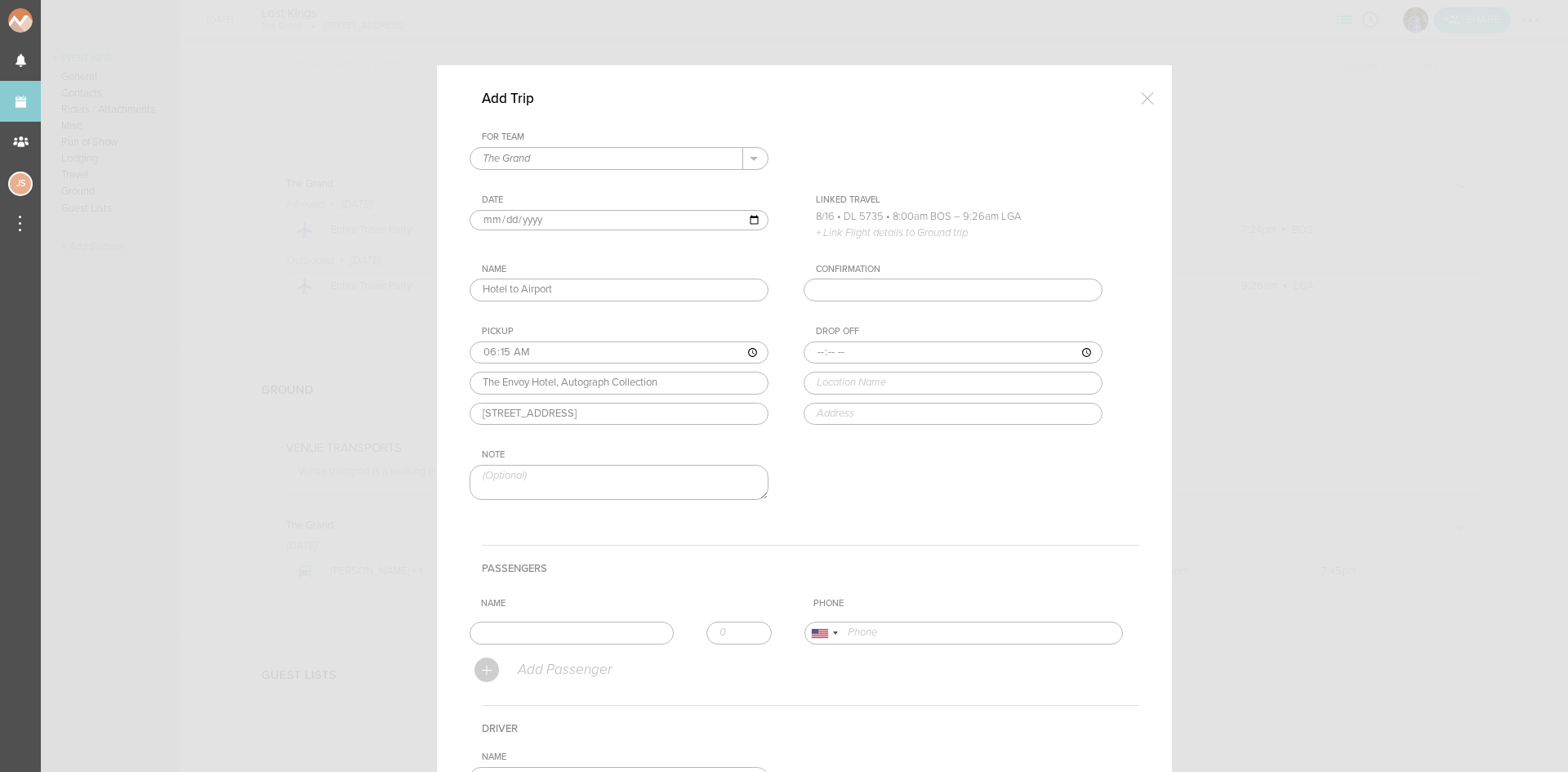
click at [815, 350] on input "time" at bounding box center [953, 352] width 299 height 23
type input "06:30"
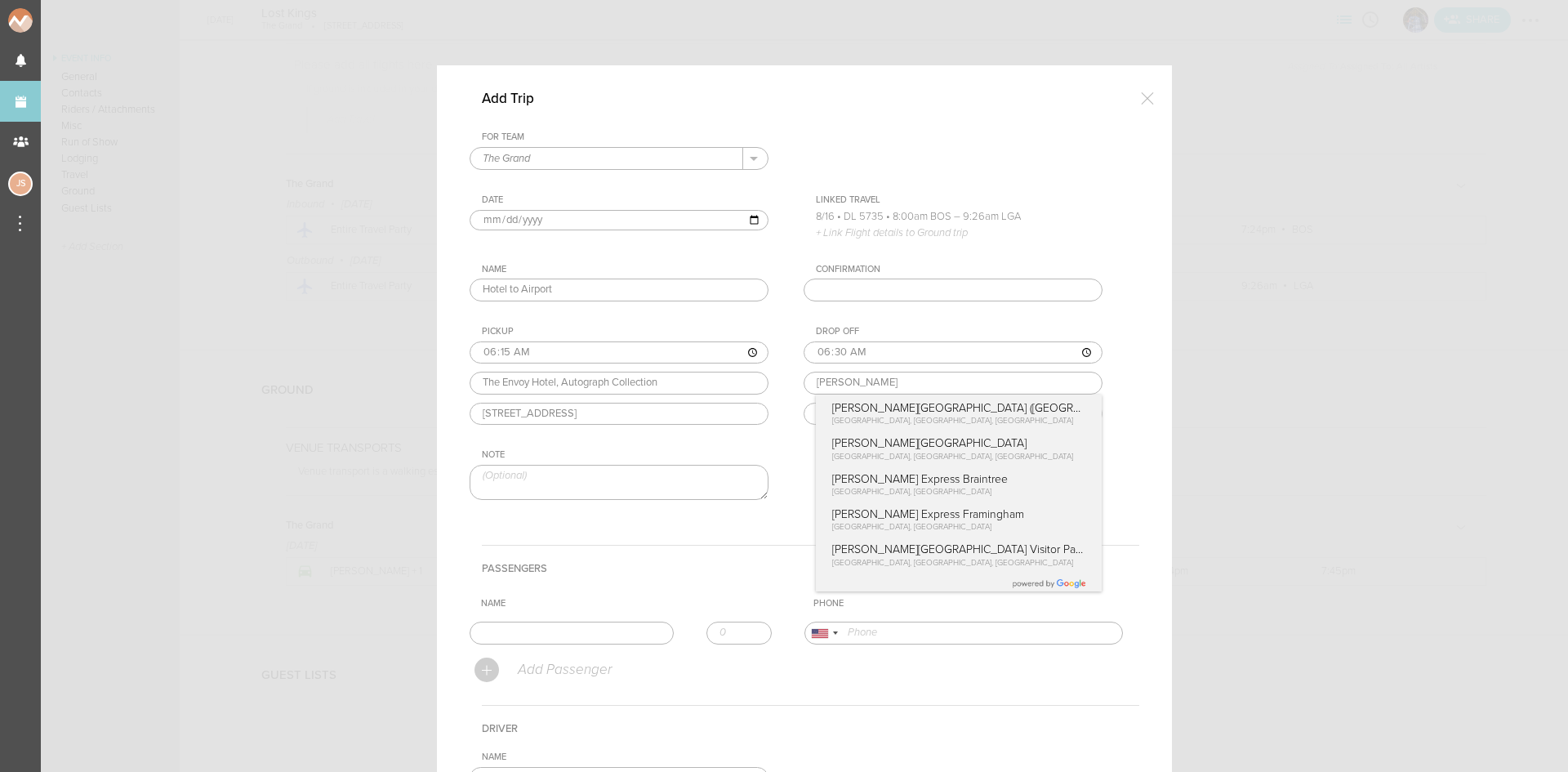
type input "Logan Airport (BOS)"
type input "East Boston, MA 02128, USA"
click at [854, 409] on div "Drop Off 06:30 Logan Airport (BOS) Logan Airport (BOS) East Boston, MA, USA Log…" at bounding box center [970, 375] width 332 height 99
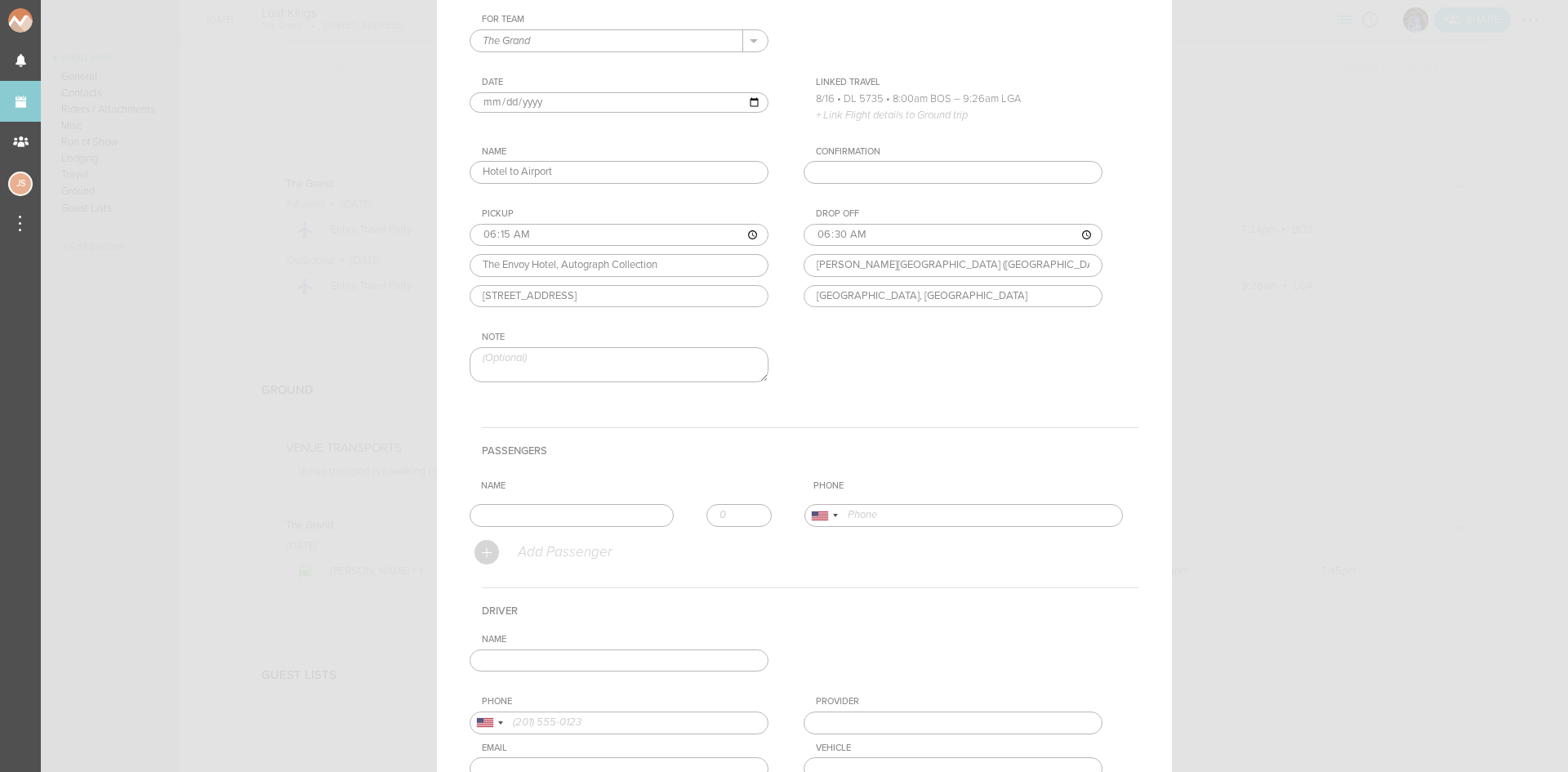
scroll to position [245, 0]
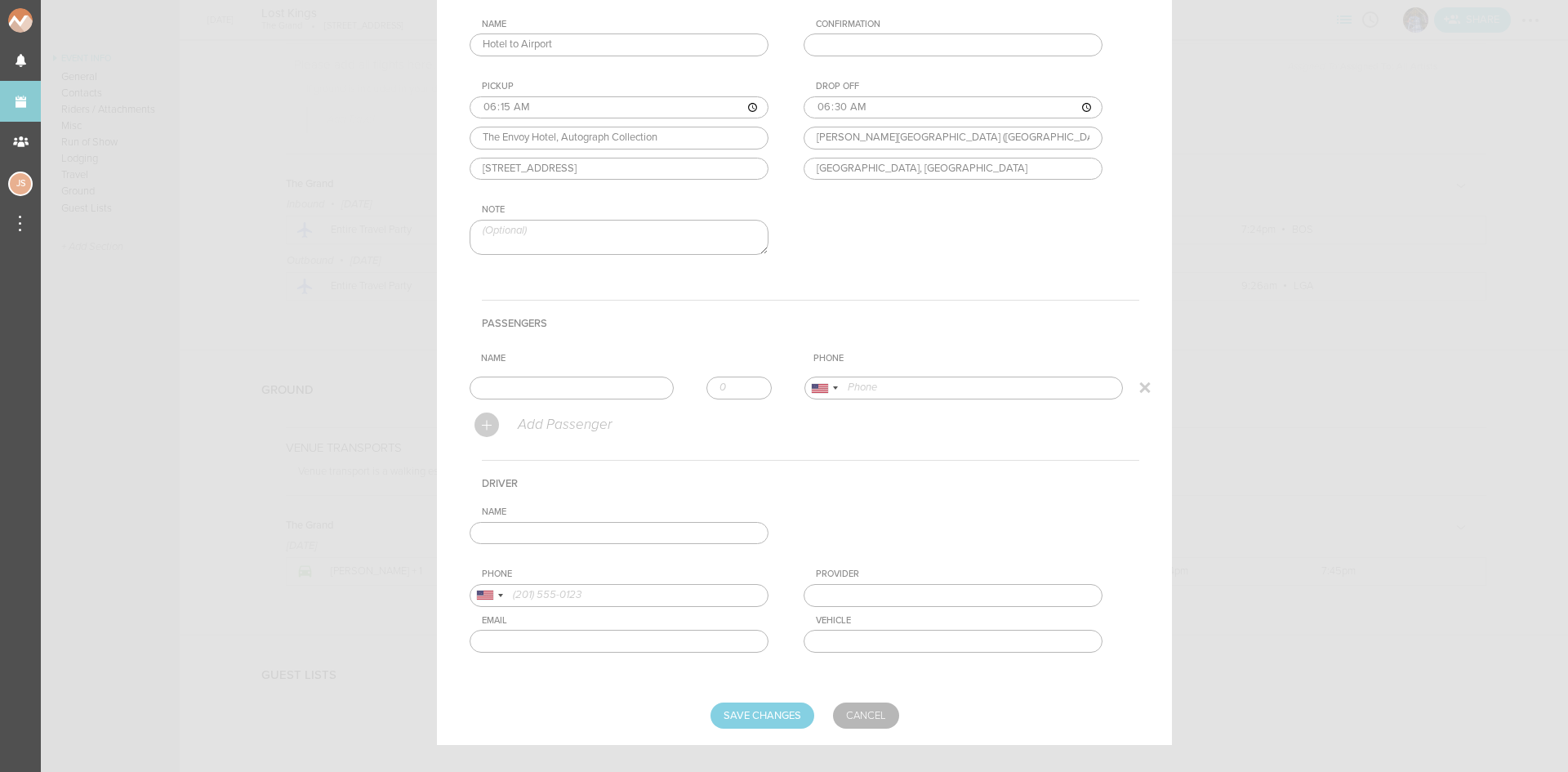
click at [601, 387] on input "text" at bounding box center [571, 388] width 204 height 23
type input "[PERSON_NAME]"
type input "19788861393"
click at [531, 420] on form "For Team The Grand + Add New Team The Grand . The Grand Date 2025-08-16 Linked …" at bounding box center [804, 307] width 669 height 842
type input "1"
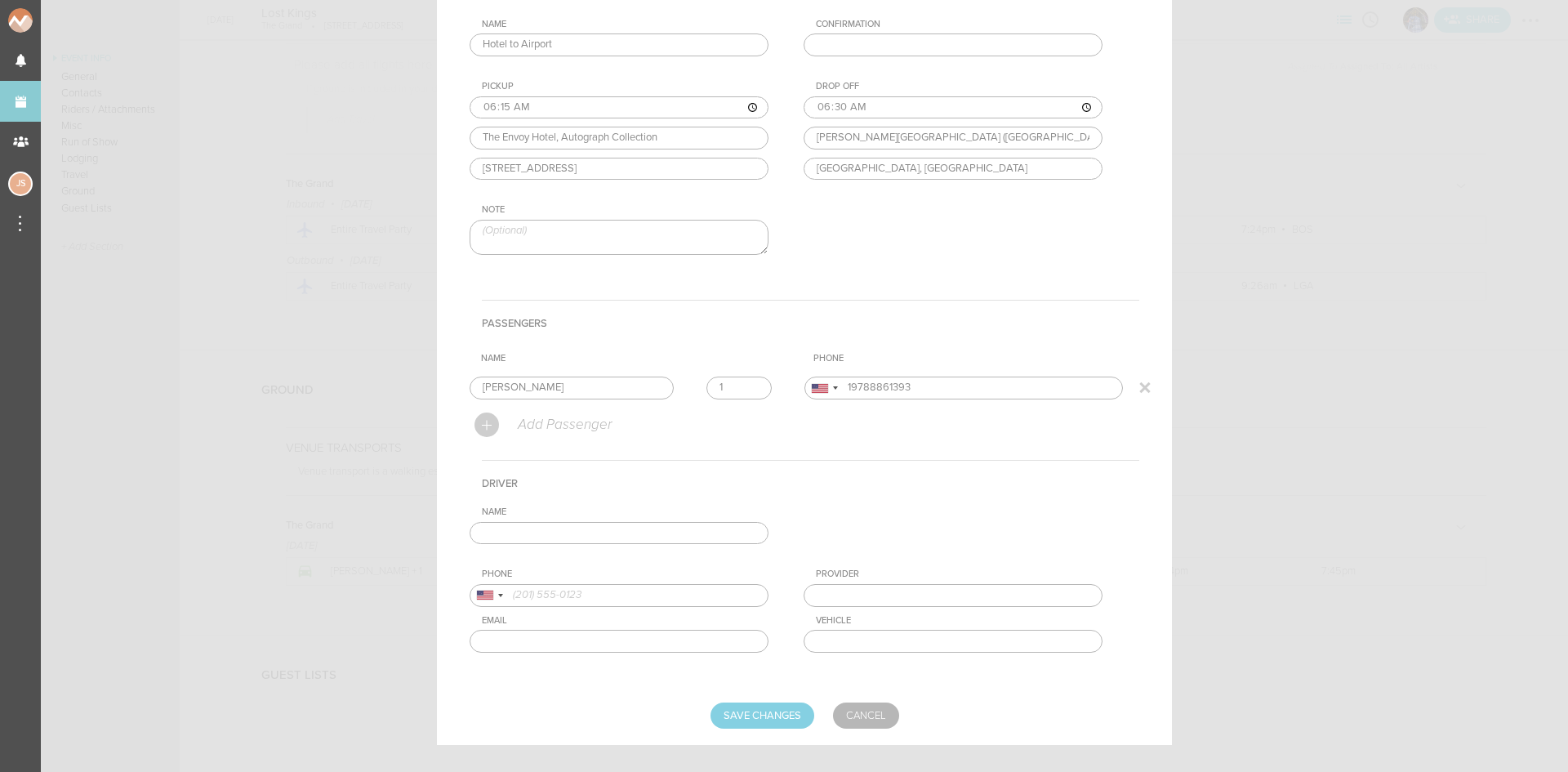
click at [741, 384] on input "1" at bounding box center [739, 388] width 65 height 23
click at [672, 527] on input "text" at bounding box center [619, 533] width 299 height 23
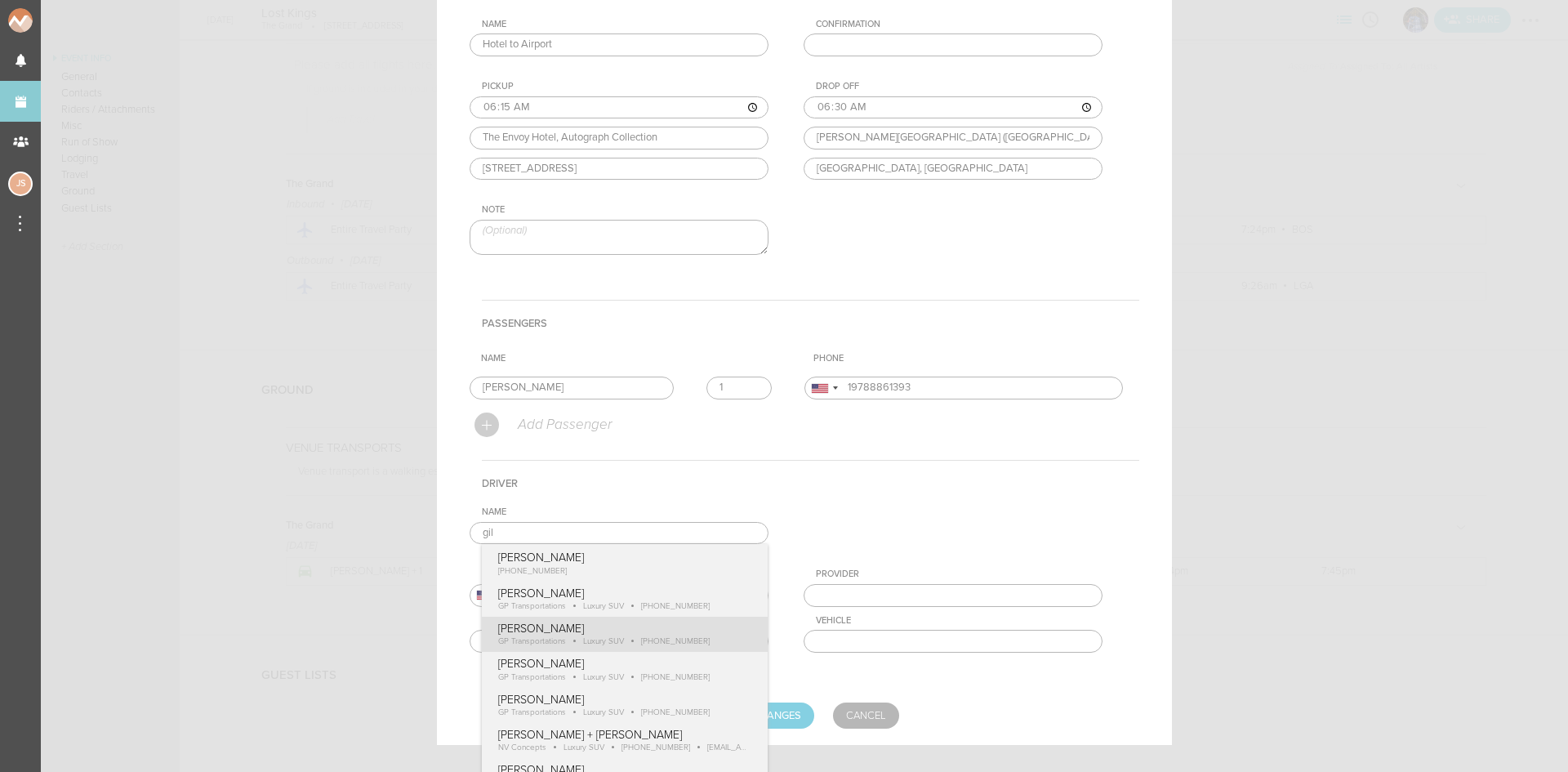
type input "[PERSON_NAME]"
type input "18574170489"
type input "GP Transportations"
type input "Luxury SUV"
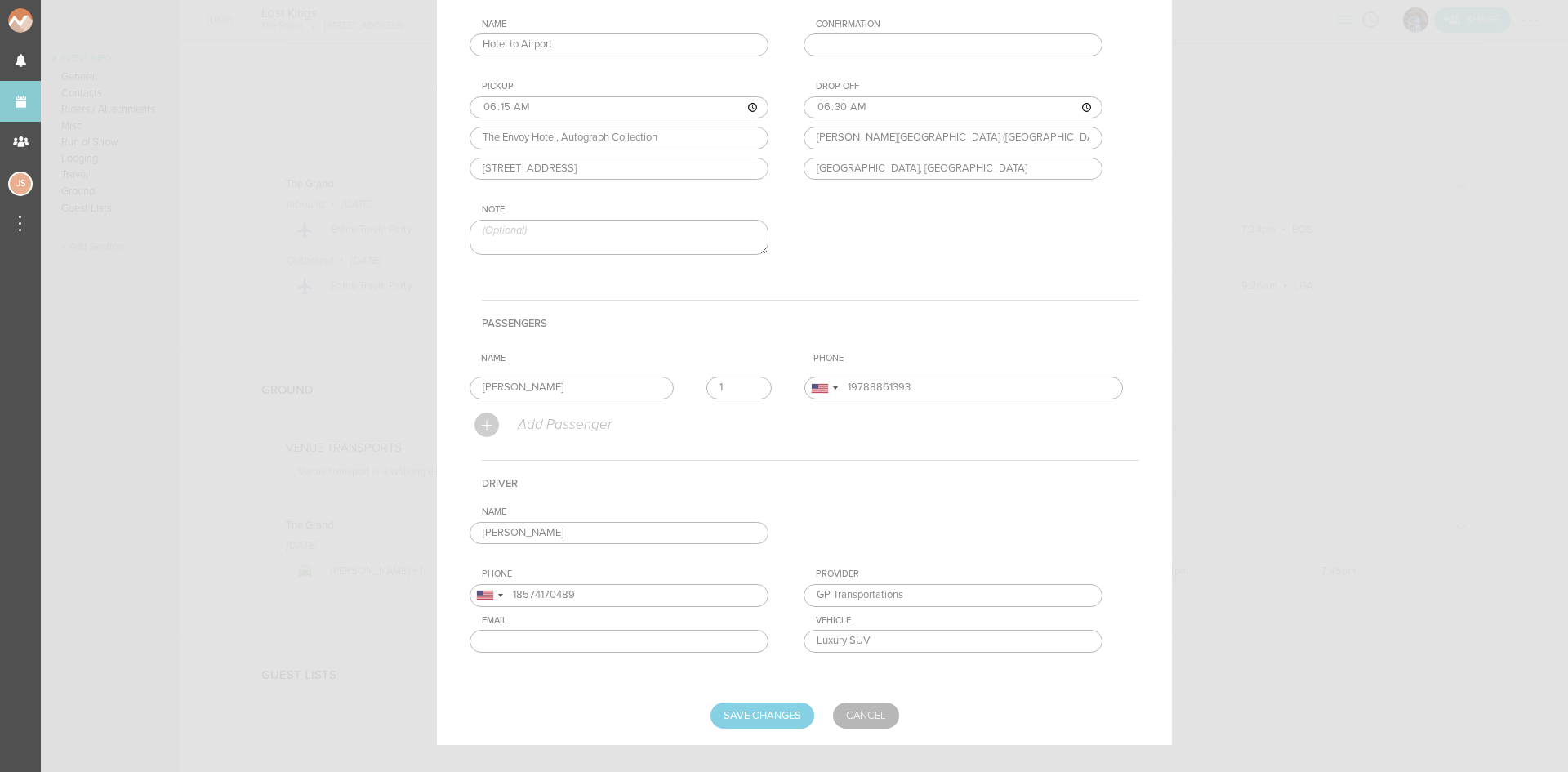
click at [622, 640] on div "Name Gilbert Payoute Gilbert Payoute +1 (857) 417-0489 Gilbert Payoute GP Trans…" at bounding box center [804, 592] width 669 height 172
click at [766, 711] on input "Save Changes" at bounding box center [762, 715] width 104 height 26
type input "Saving..."
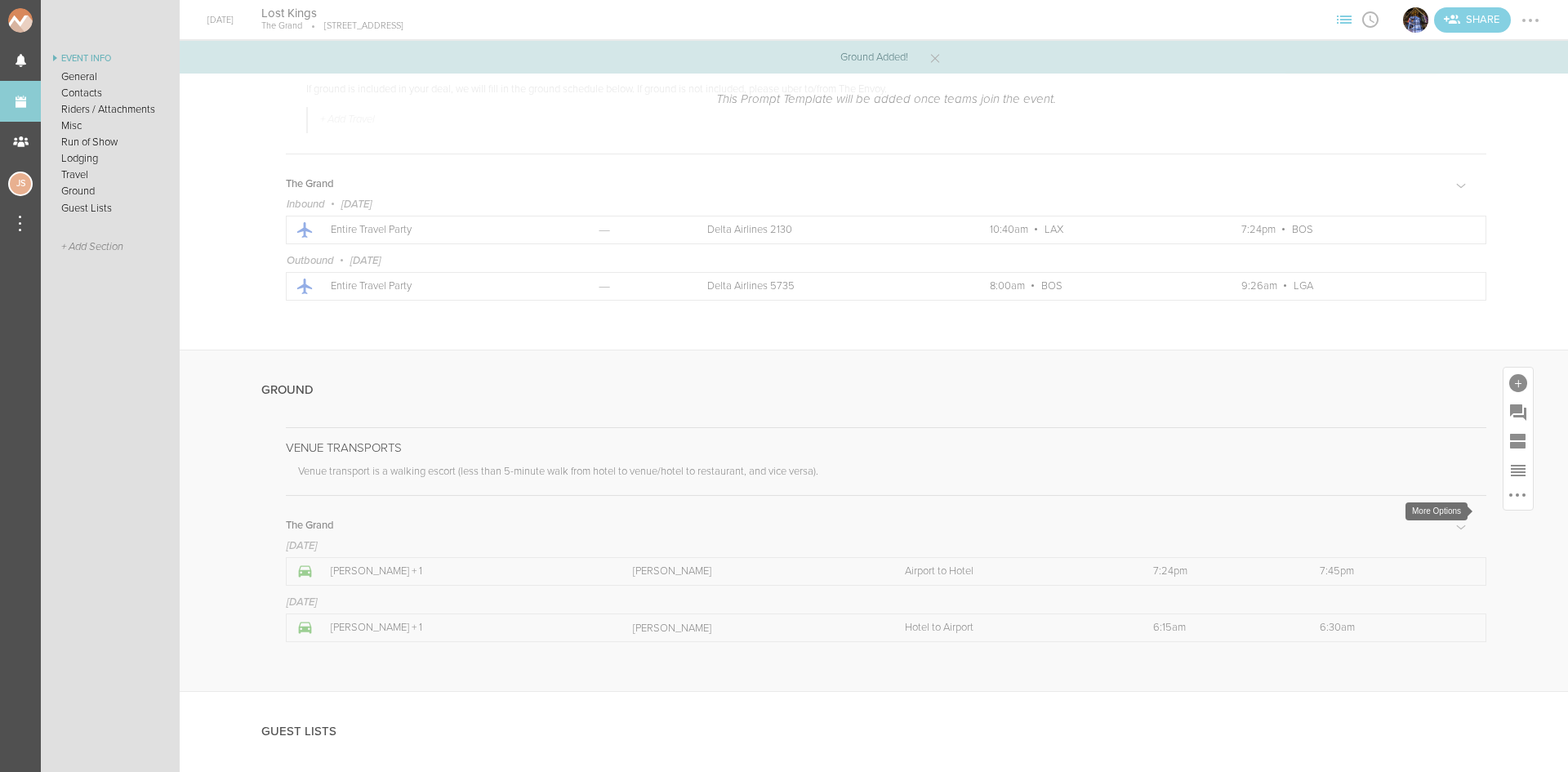
click at [1507, 505] on div at bounding box center [1516, 494] width 19 height 19
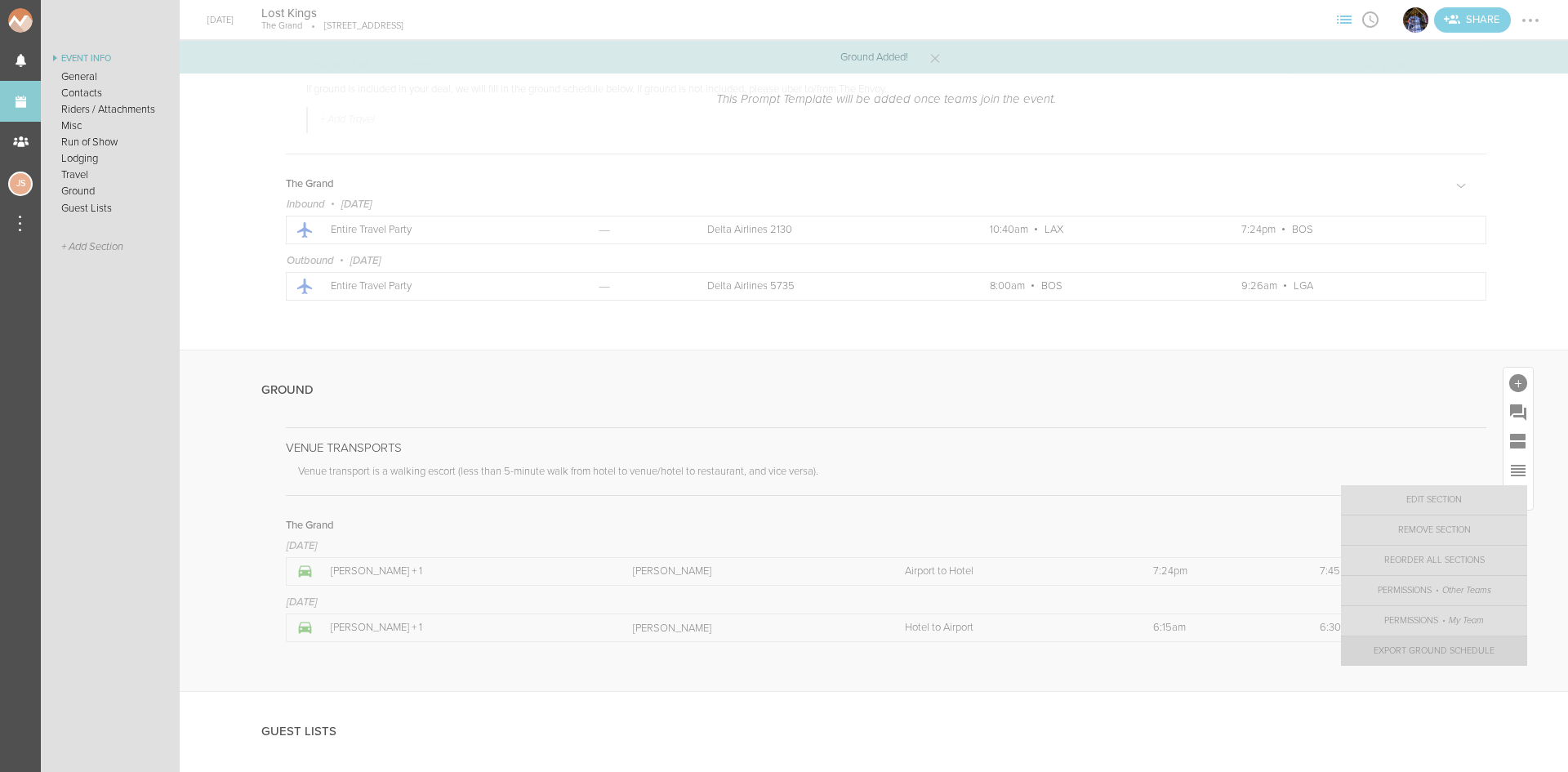
click at [1432, 664] on link "Export Ground Schedule" at bounding box center [1434, 651] width 186 height 30
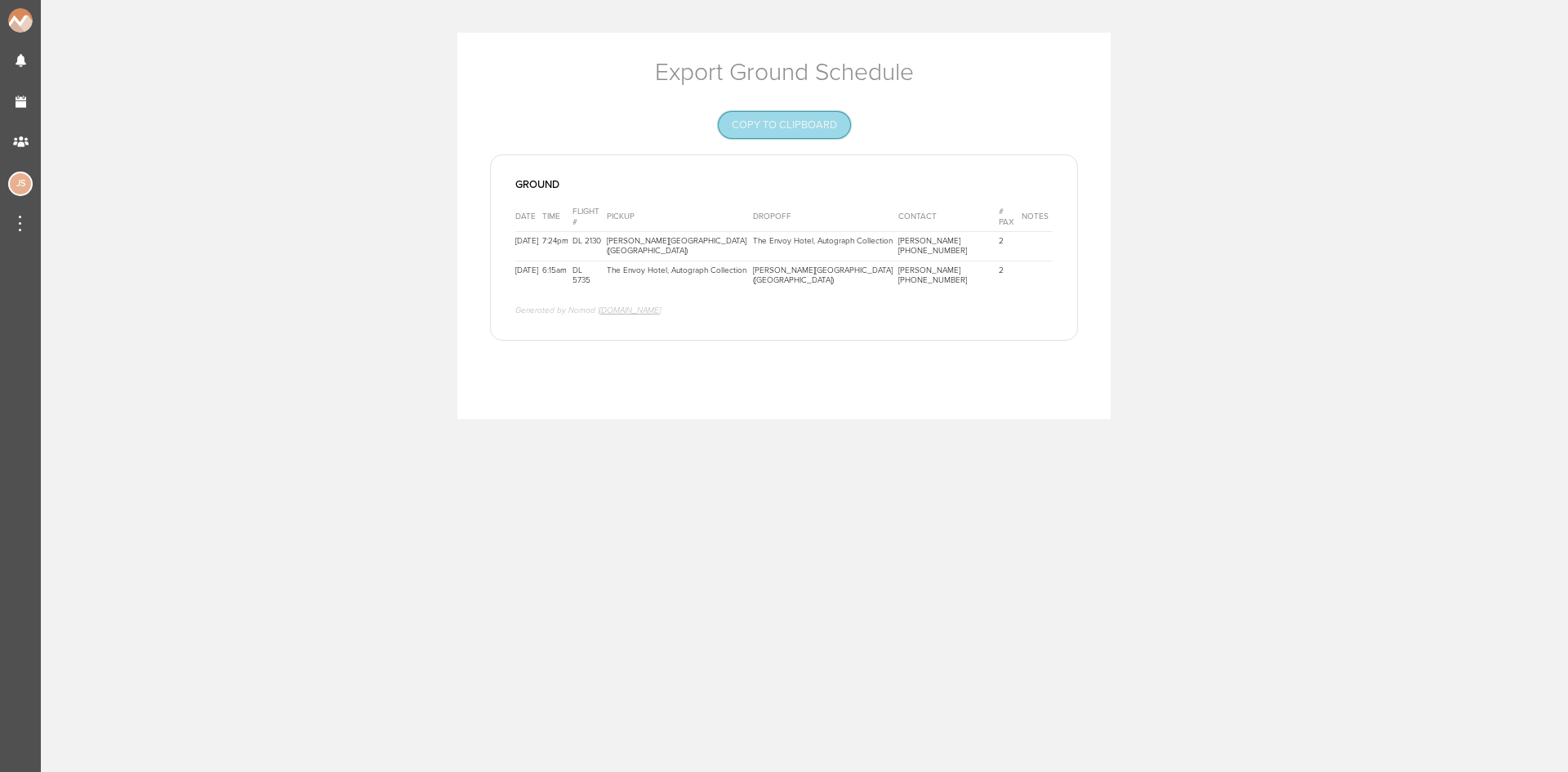
click at [815, 135] on button "Copy to Clipboard" at bounding box center [784, 124] width 131 height 26
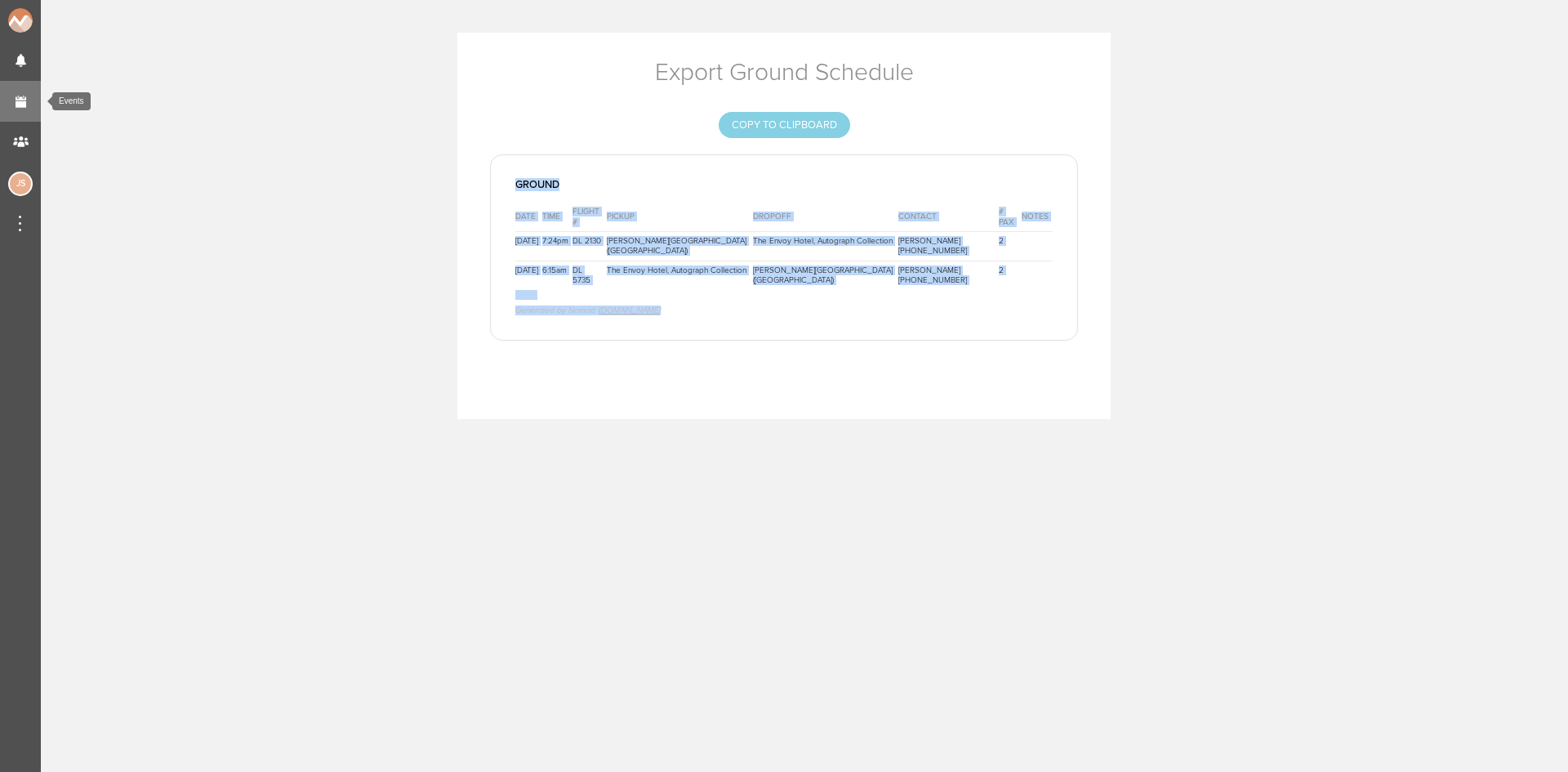
click at [31, 104] on link "Events" at bounding box center [20, 102] width 41 height 41
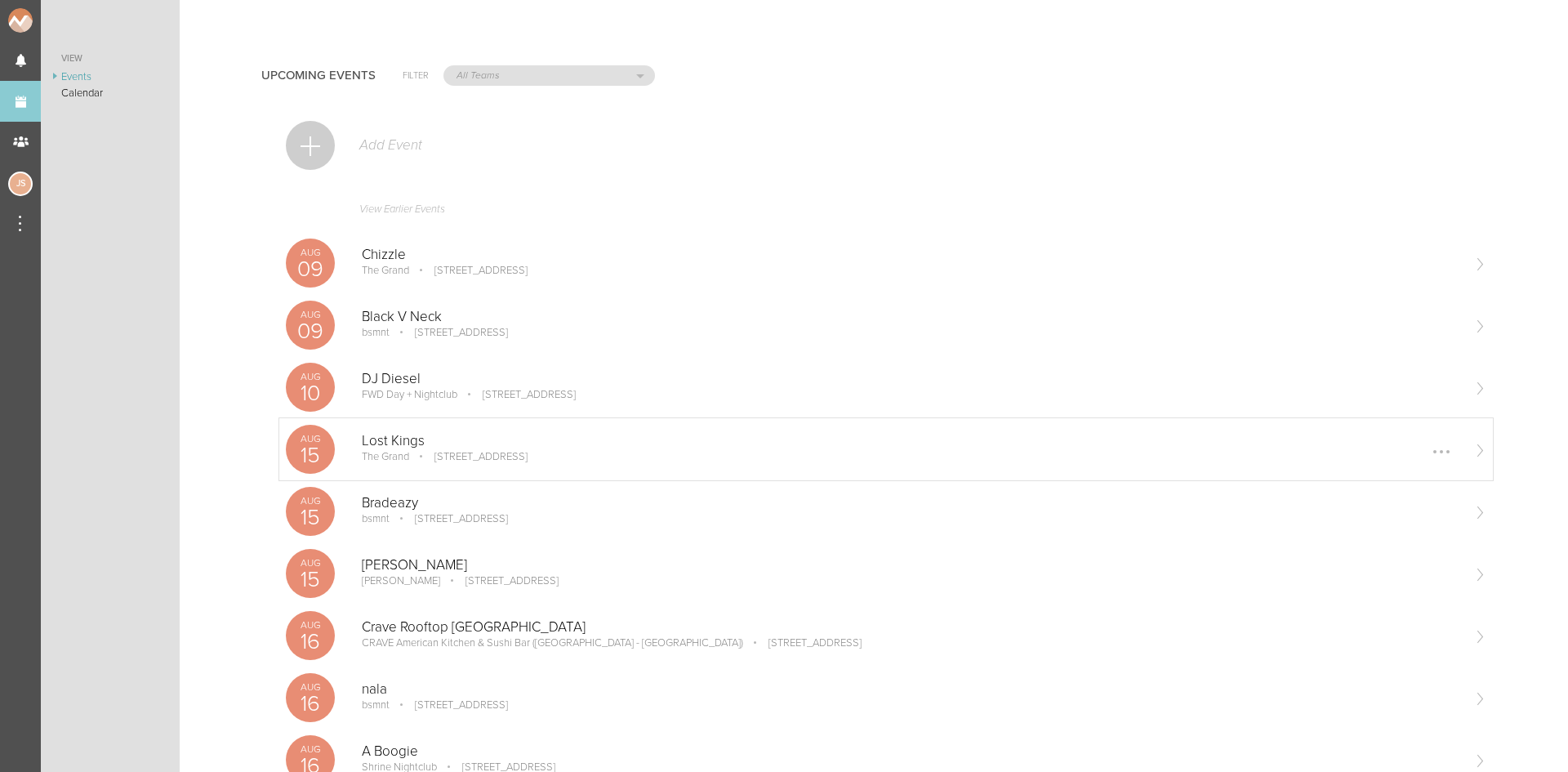
click at [455, 435] on p "Lost Kings" at bounding box center [911, 440] width 1098 height 16
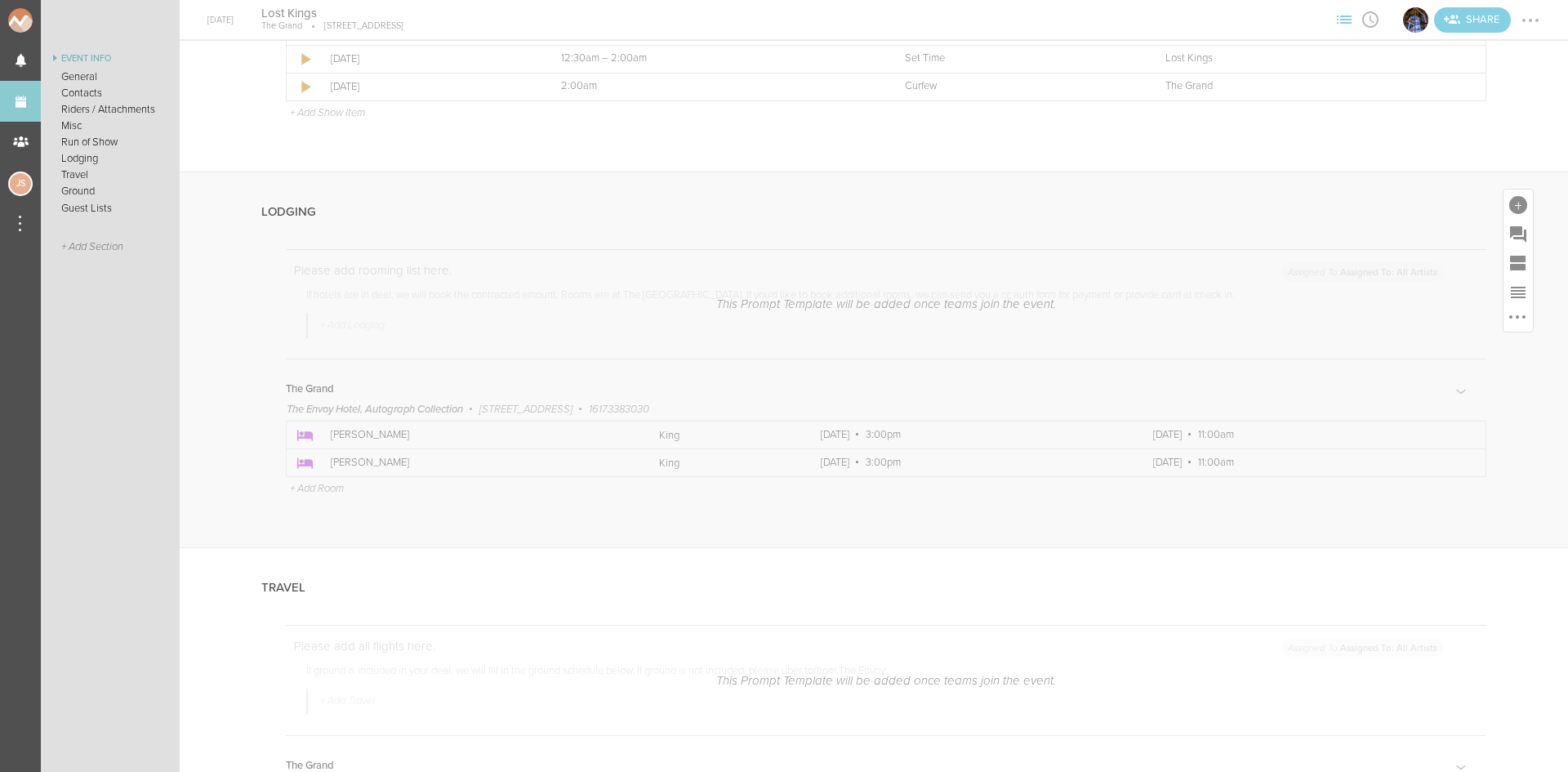
scroll to position [2206, 0]
click at [1454, 435] on div at bounding box center [1464, 428] width 26 height 26
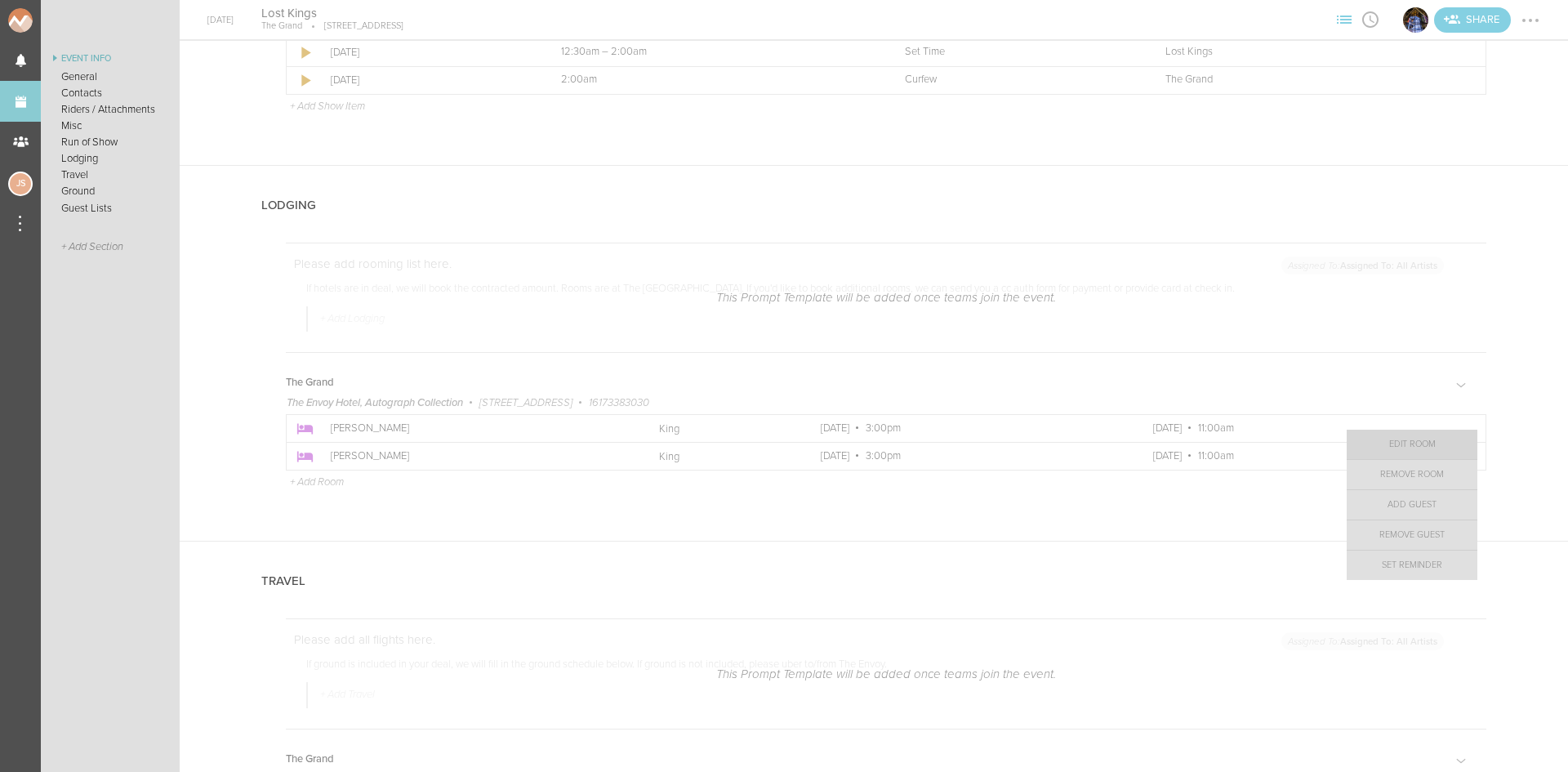
click at [1421, 444] on link "Edit Room" at bounding box center [1411, 444] width 130 height 30
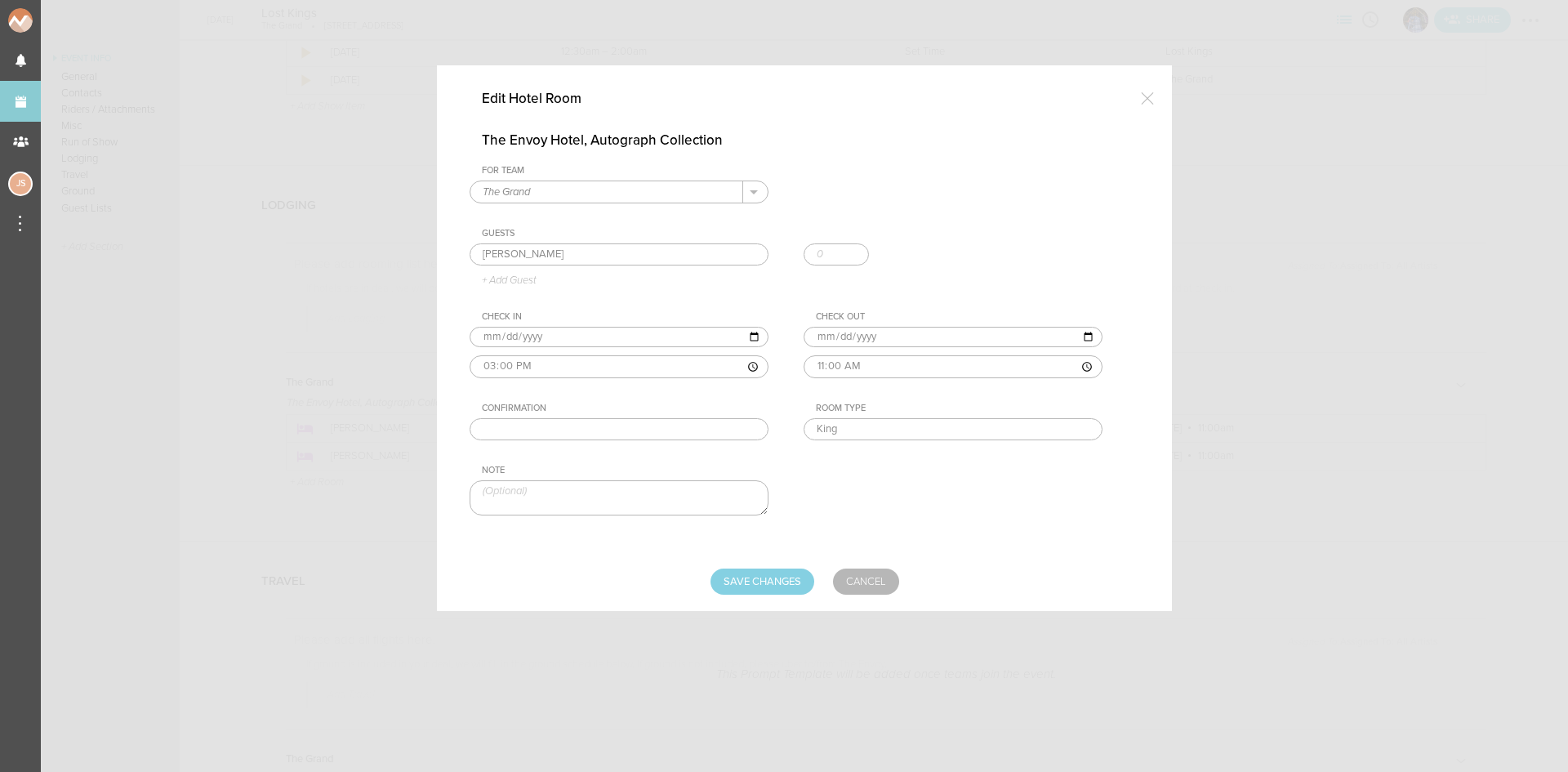
click at [568, 436] on input "text" at bounding box center [619, 429] width 299 height 23
paste input "85640524"
type input "85640524"
click at [761, 573] on input "Save Changes" at bounding box center [762, 582] width 104 height 26
type input "Saving..."
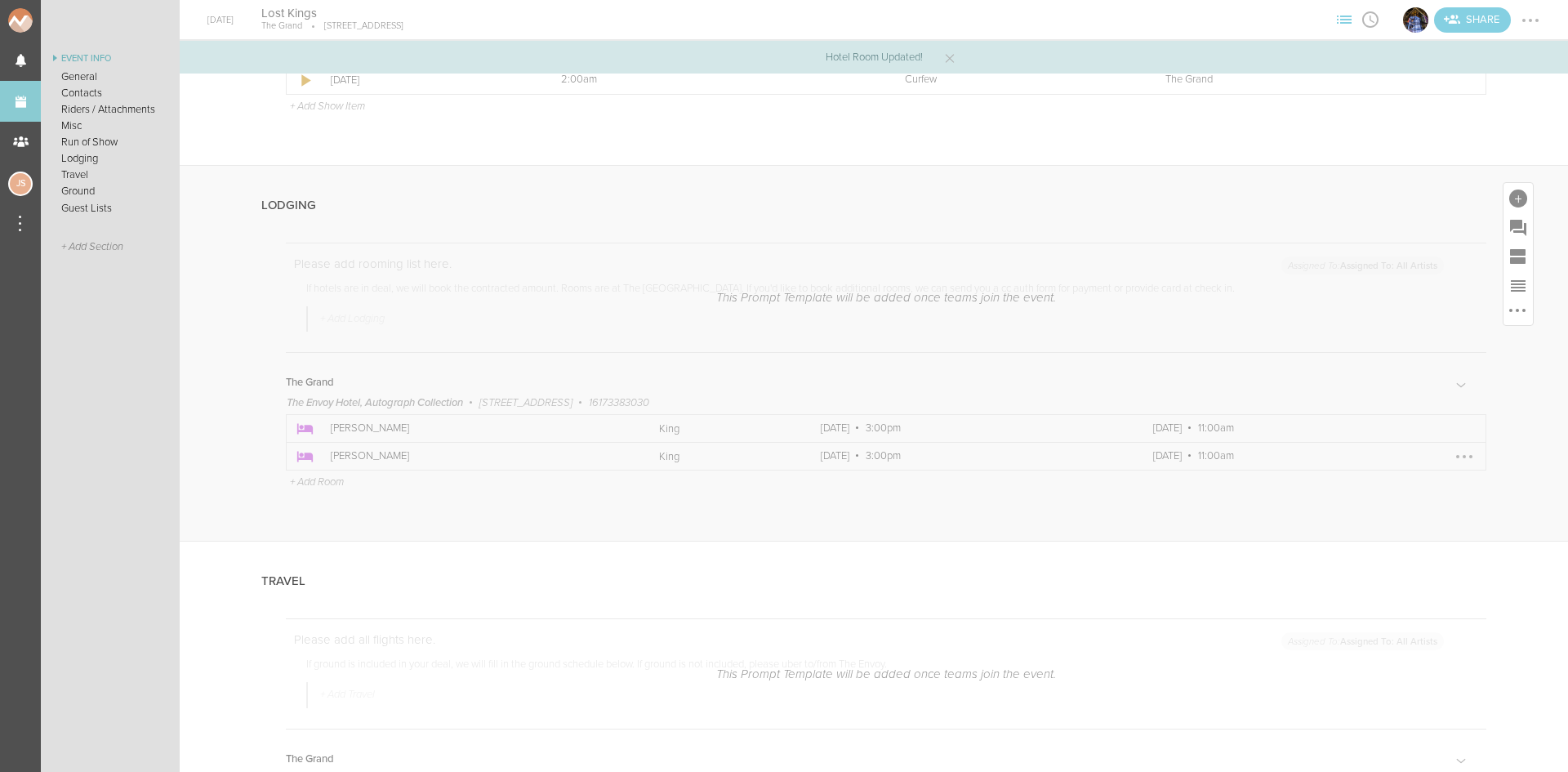
click at [1451, 466] on div at bounding box center [1464, 456] width 26 height 26
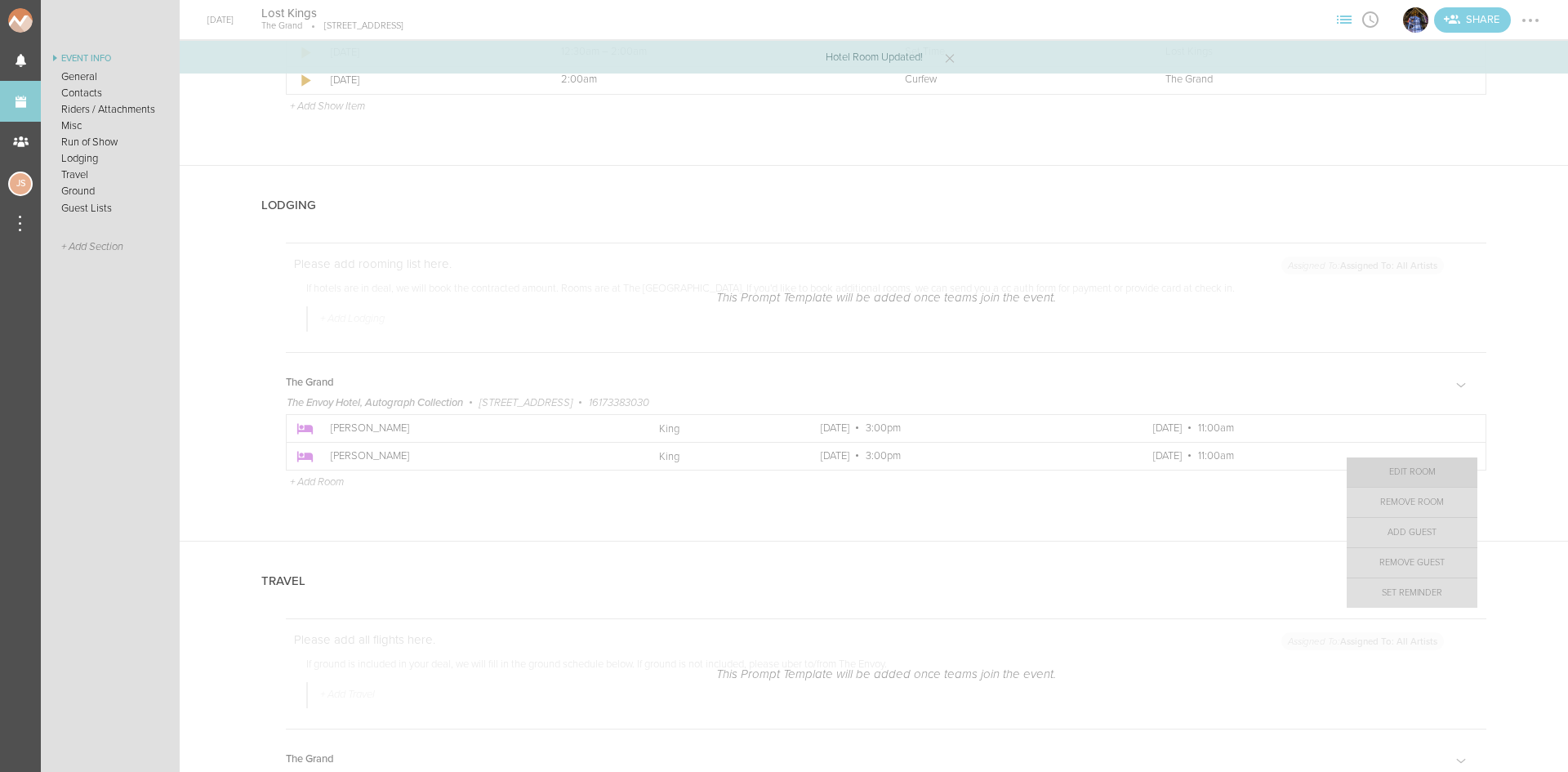
click at [1401, 475] on link "Edit Room" at bounding box center [1411, 471] width 130 height 30
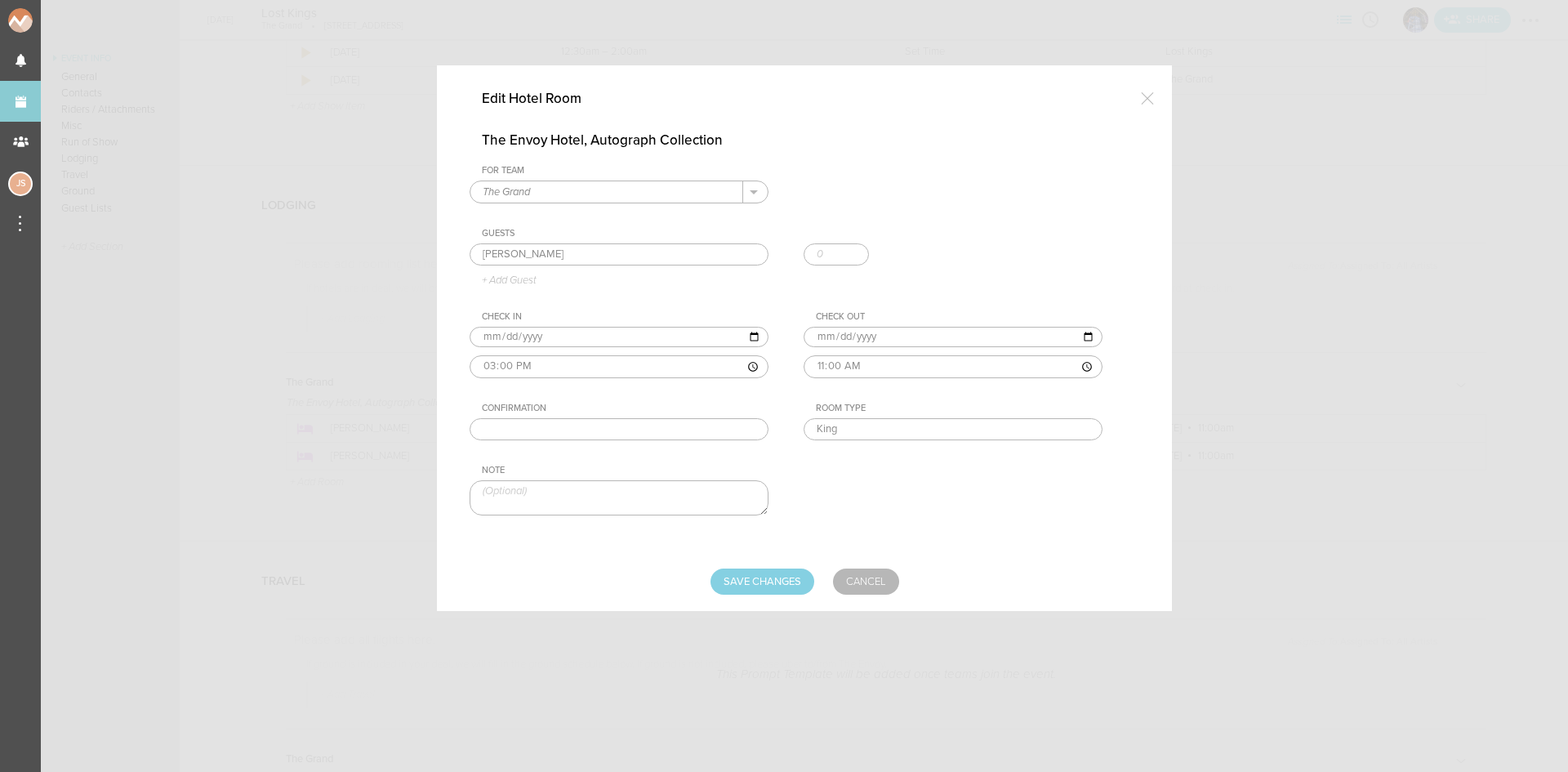
click at [628, 432] on input "text" at bounding box center [619, 429] width 299 height 23
paste input "85645767"
type input "85645767"
click at [760, 582] on input "Save Changes" at bounding box center [762, 582] width 104 height 26
type input "Saving..."
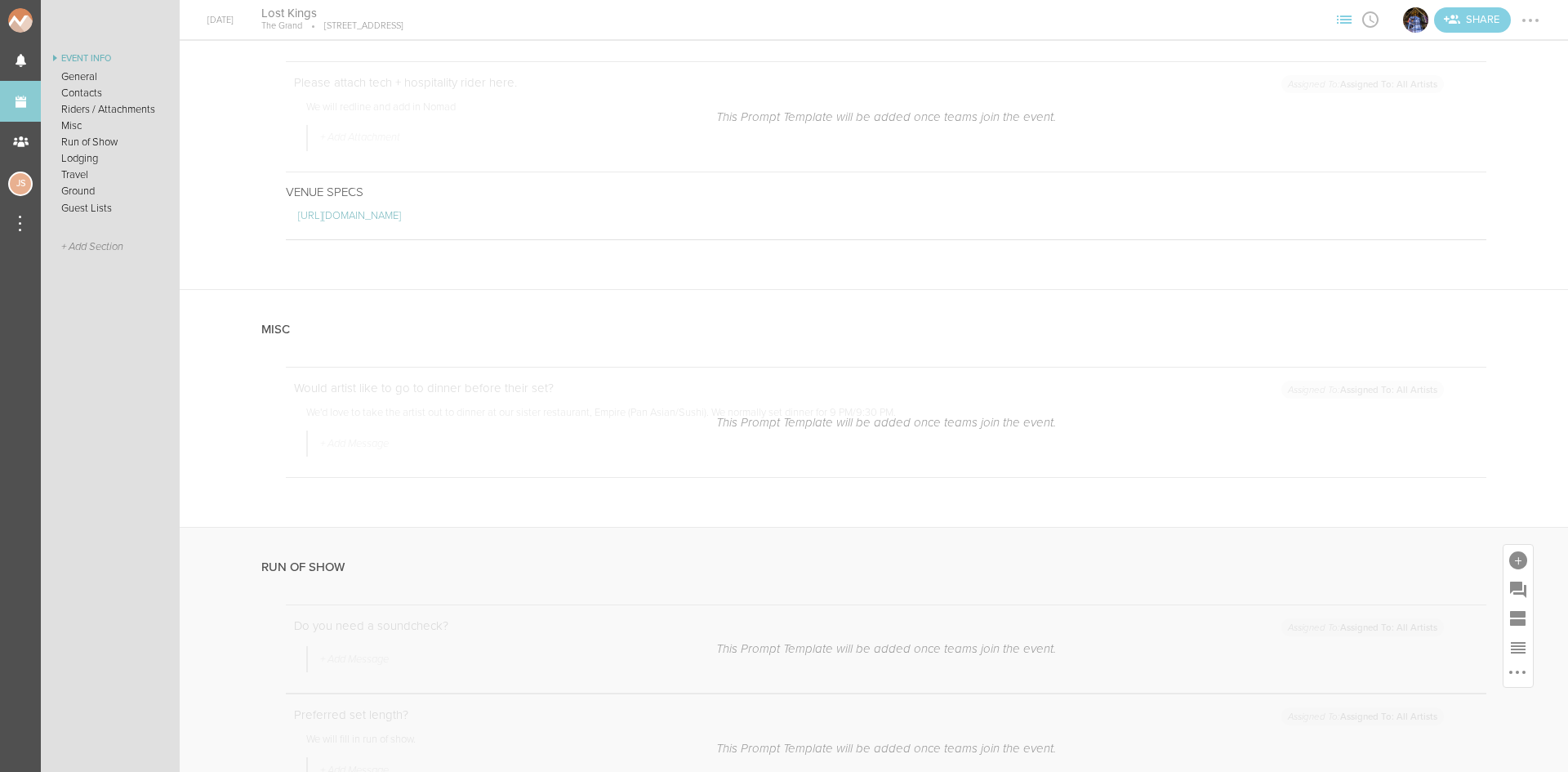
scroll to position [1062, 0]
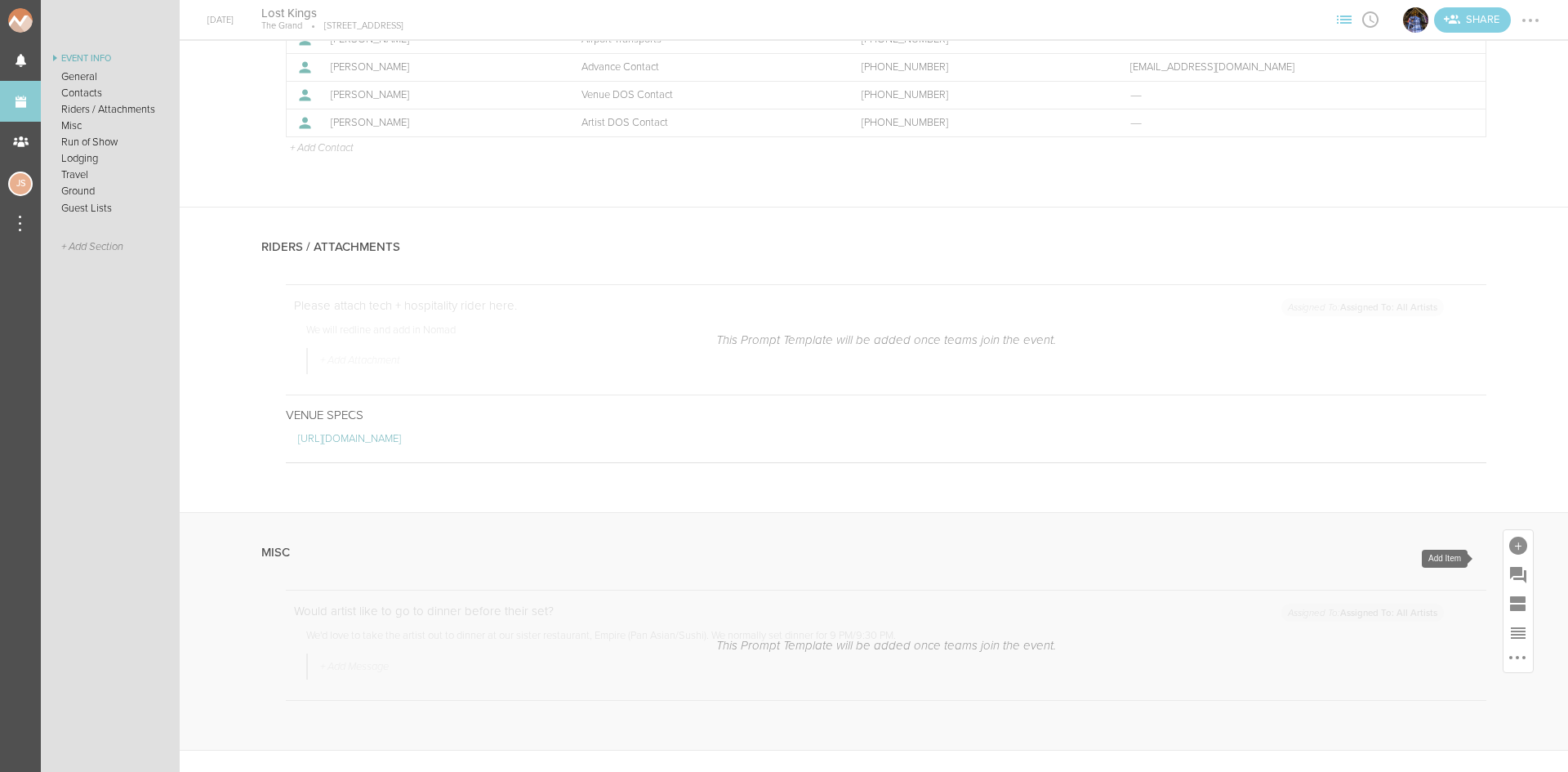
click at [1509, 554] on div at bounding box center [1517, 545] width 18 height 18
click at [1509, 246] on div at bounding box center [1517, 240] width 18 height 18
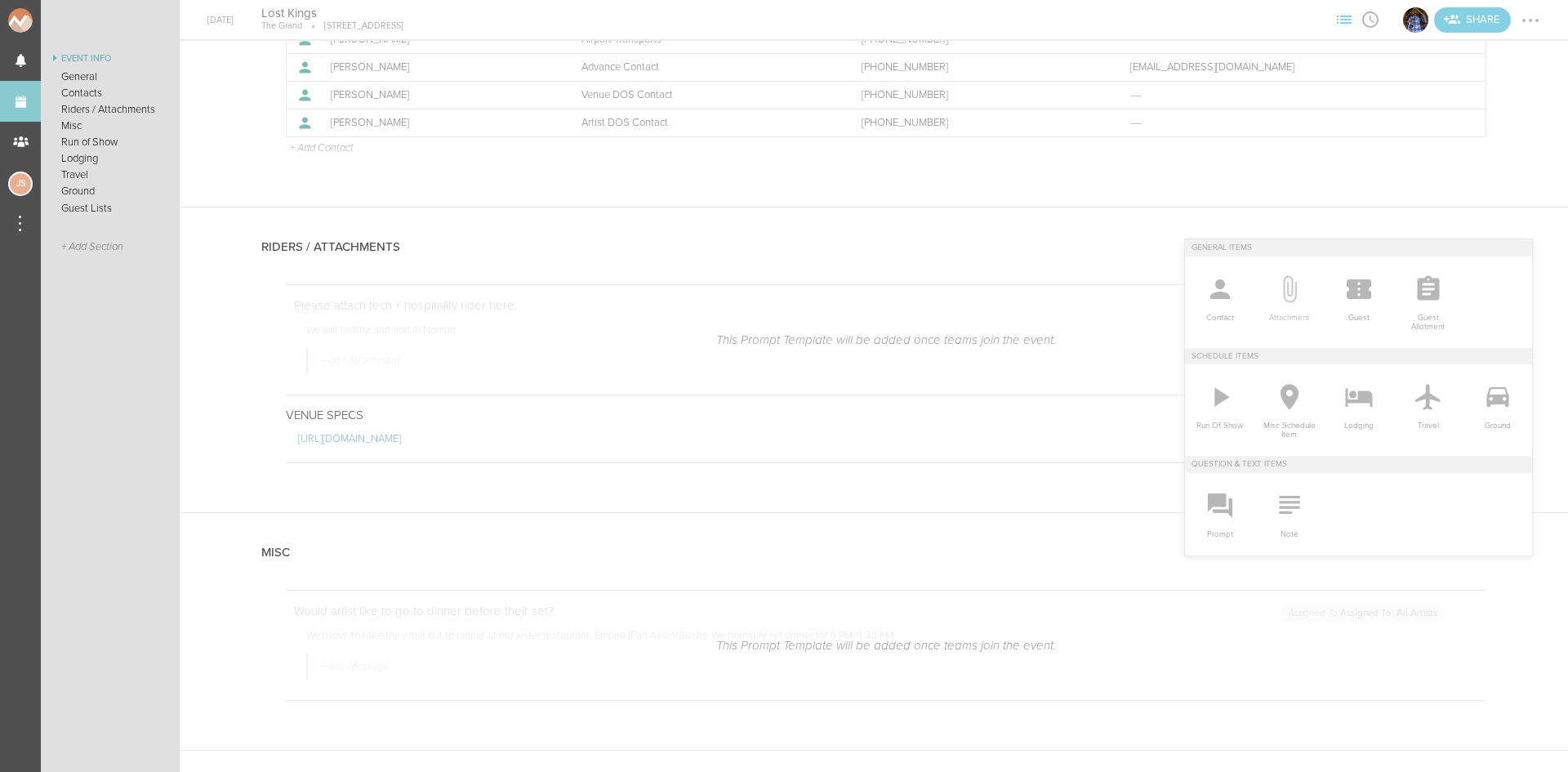
click at [1283, 284] on icon at bounding box center [1290, 289] width 14 height 27
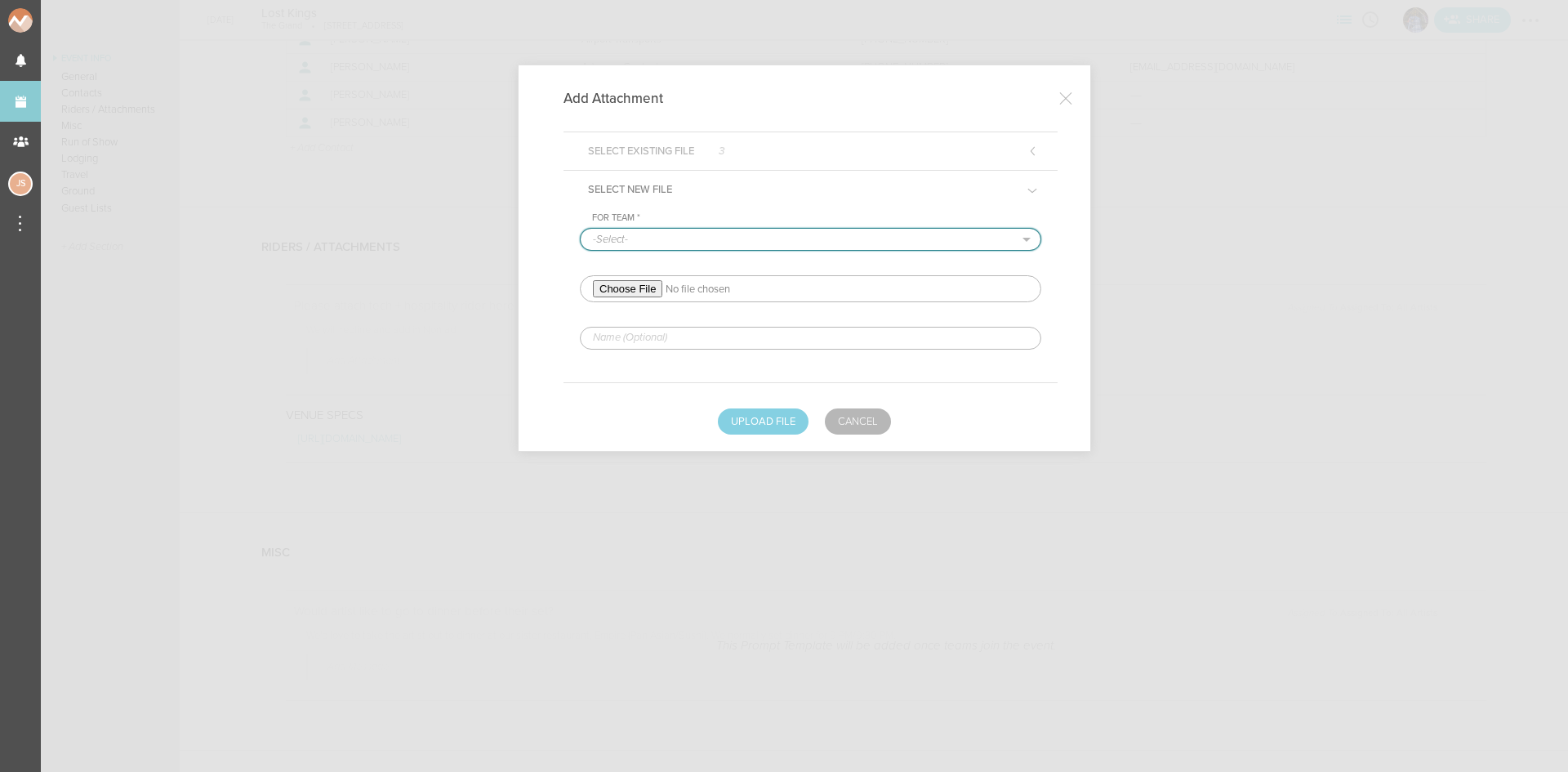
click at [747, 239] on select "-Select- The Grand" at bounding box center [810, 239] width 459 height 21
select select "20"
click at [580, 229] on select "-Select- The Grand" at bounding box center [810, 239] width 459 height 21
click at [634, 286] on input "file" at bounding box center [810, 289] width 461 height 27
type input "C:\fakepath\LOST KINGS RIDER 2025-REDLINED.pdf"
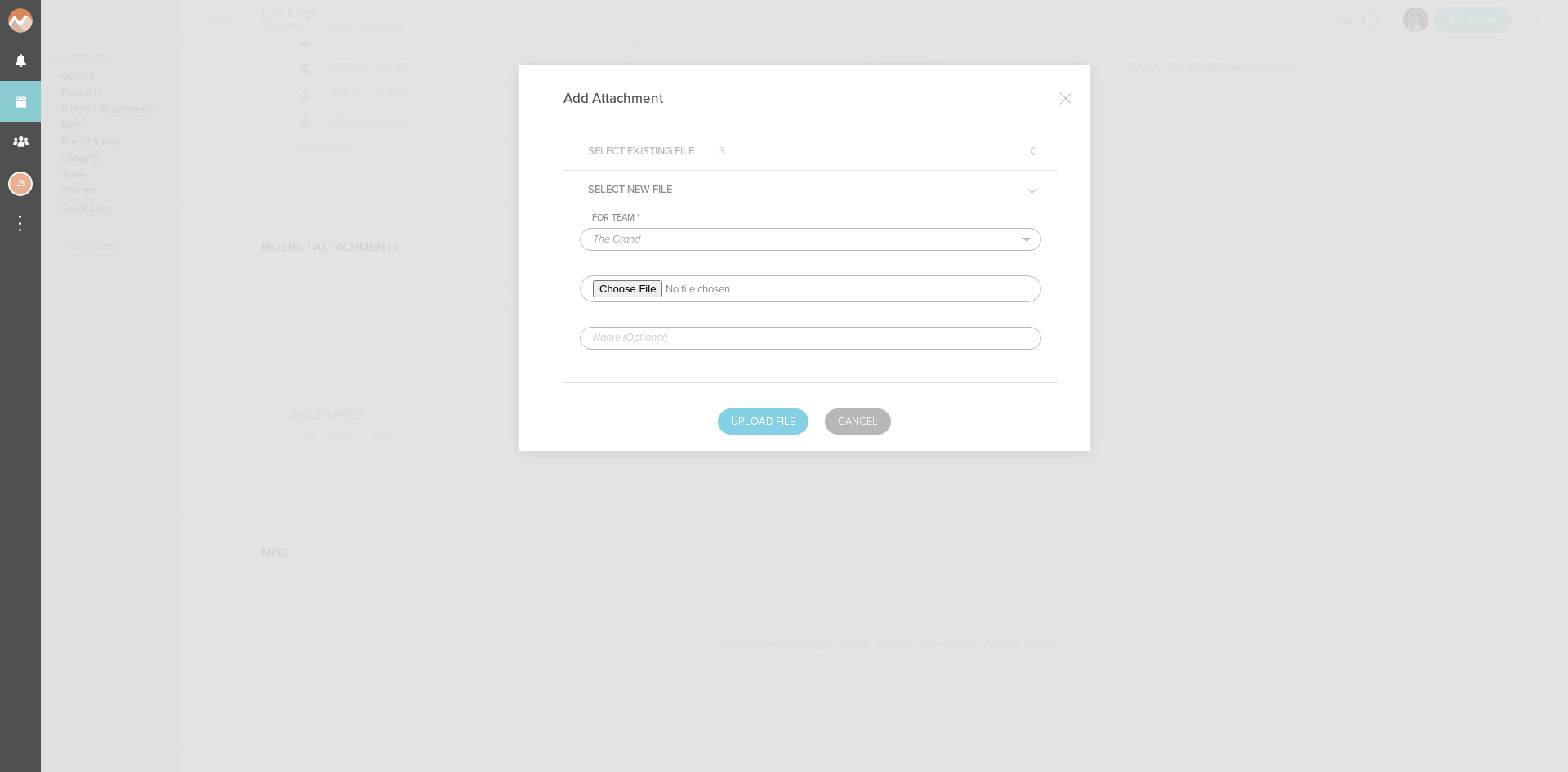
click at [679, 336] on input "text" at bounding box center [810, 338] width 461 height 23
type input "REDLINED HERE"
click at [759, 417] on button "Upload File" at bounding box center [762, 422] width 91 height 26
